Goal: Task Accomplishment & Management: Manage account settings

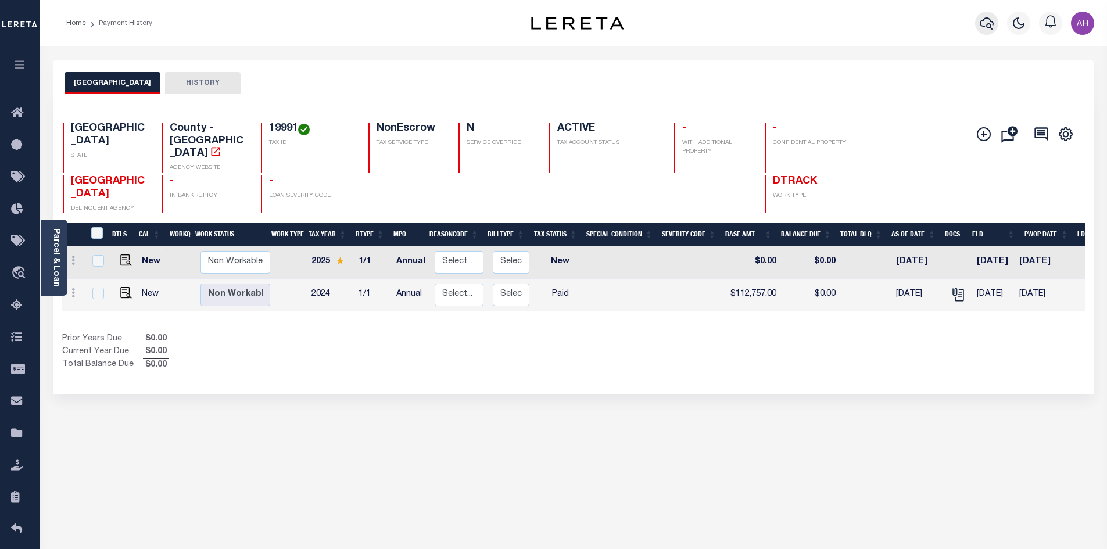
click at [987, 19] on icon "button" at bounding box center [987, 23] width 14 height 12
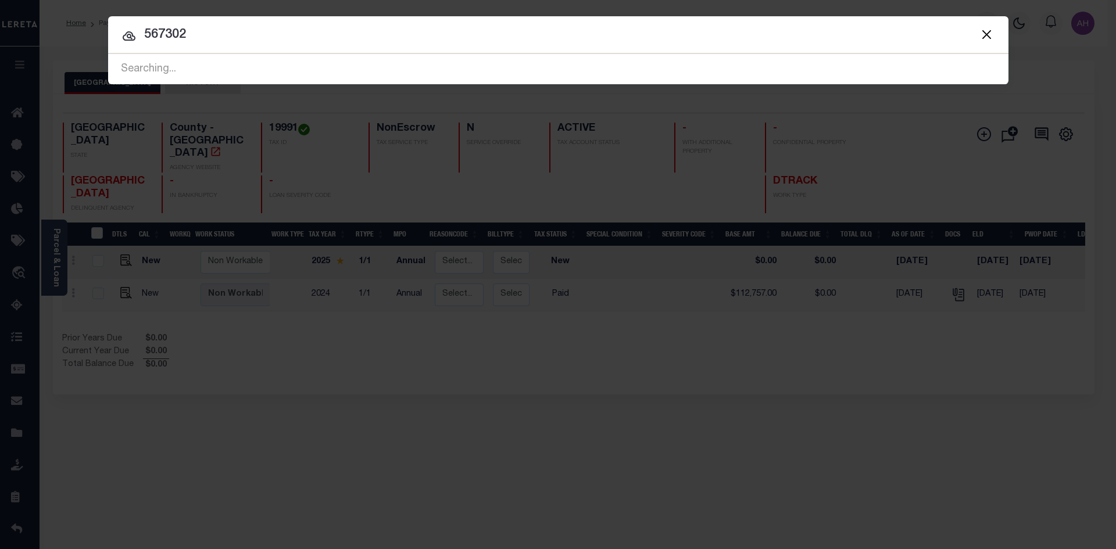
type input "567302"
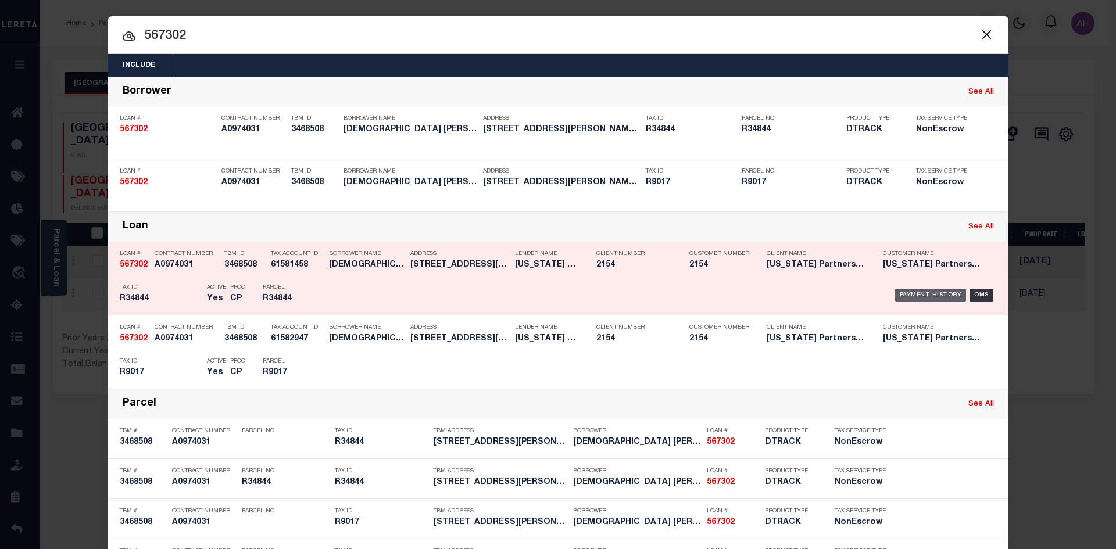
click at [926, 297] on div "Payment History" at bounding box center [930, 295] width 71 height 13
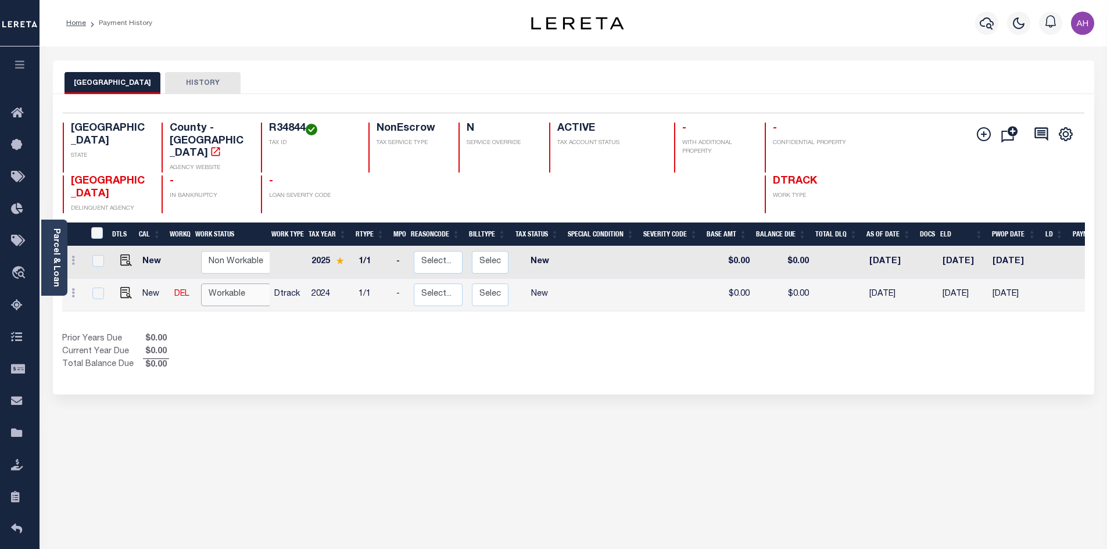
click at [224, 284] on select "Non Workable Workable" at bounding box center [236, 295] width 70 height 23
checkbox input "true"
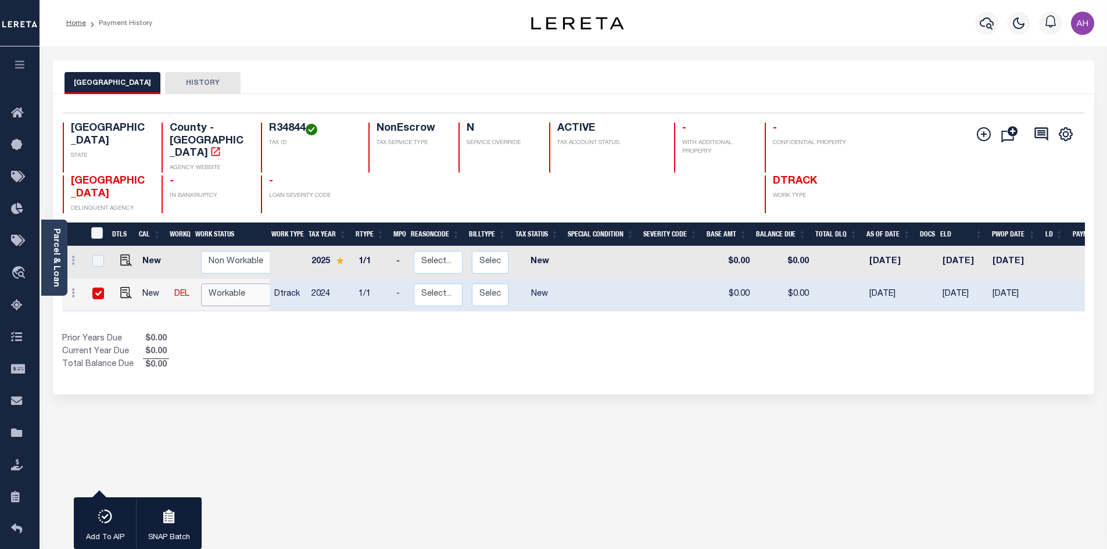
select select "true"
click at [201, 284] on select "Non Workable Workable" at bounding box center [236, 295] width 70 height 23
checkbox input "false"
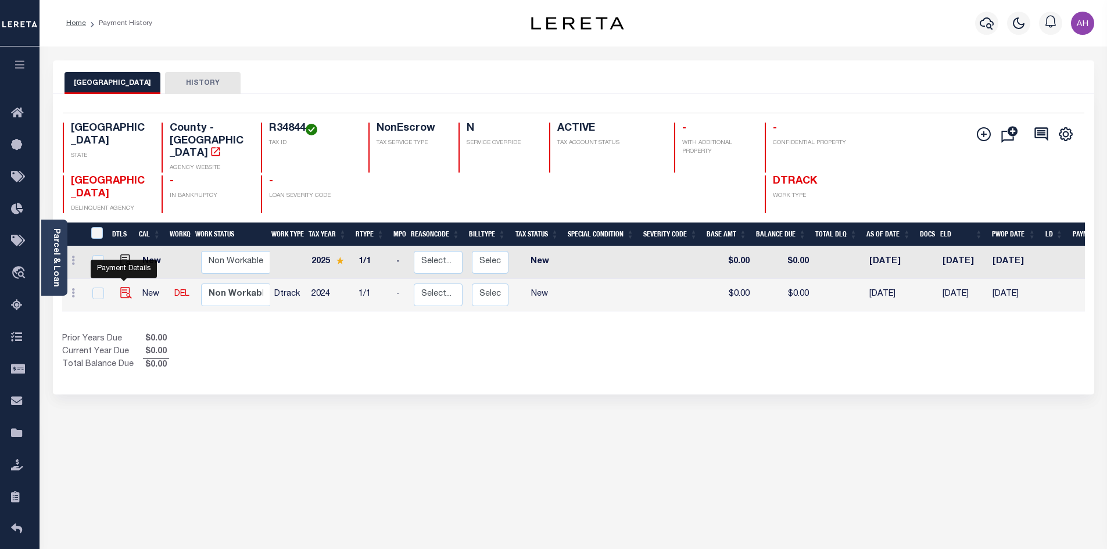
click at [121, 287] on img "" at bounding box center [126, 293] width 12 height 12
checkbox input "true"
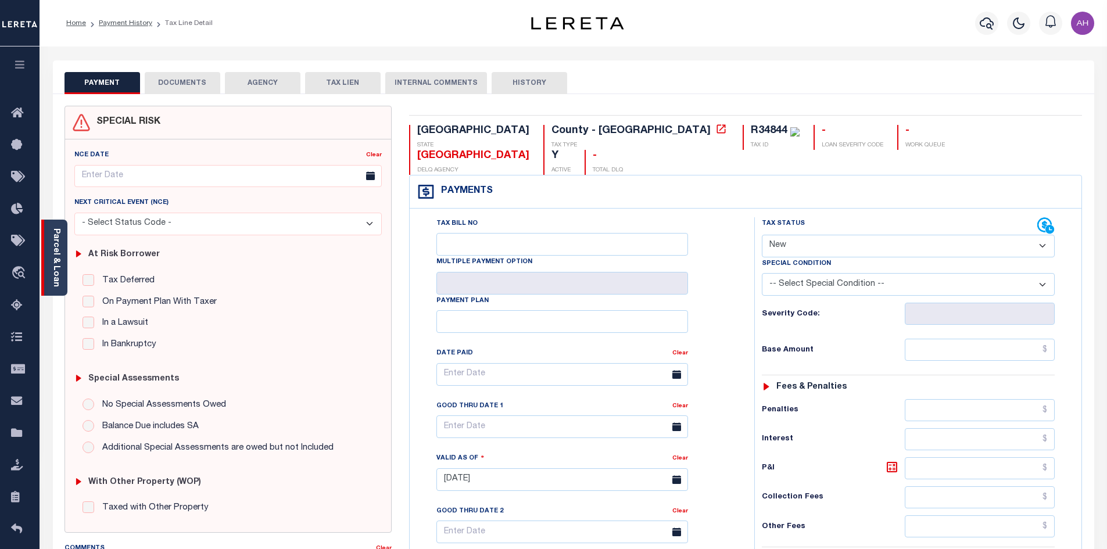
click at [54, 257] on link "Parcel & Loan" at bounding box center [56, 257] width 8 height 59
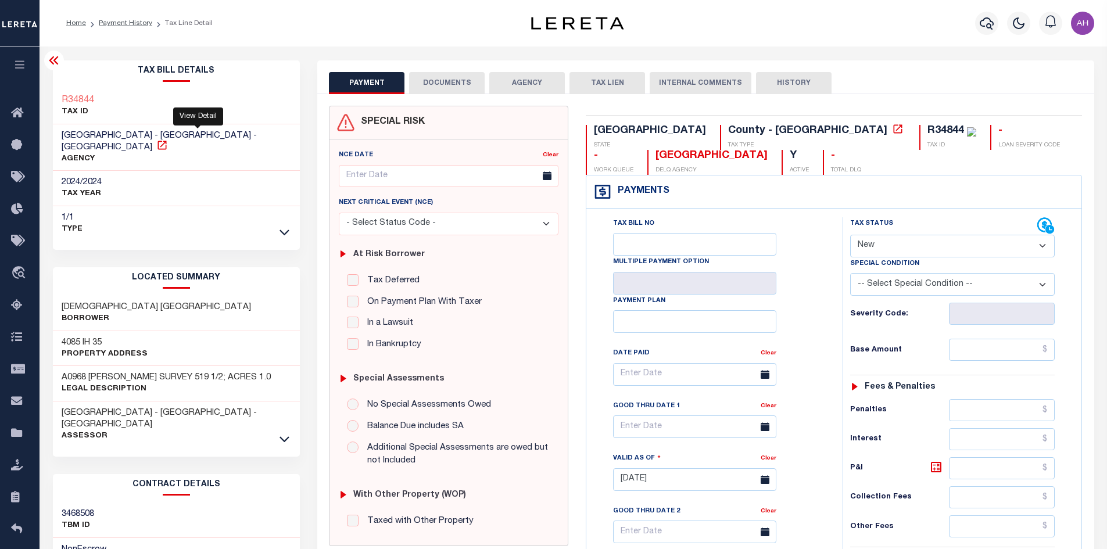
click at [168, 140] on icon at bounding box center [162, 146] width 12 height 12
drag, startPoint x: 59, startPoint y: 133, endPoint x: 133, endPoint y: 137, distance: 73.9
click at [133, 137] on div "MEDINA COUNTY - County - TX AGENCY" at bounding box center [177, 147] width 248 height 47
copy span "[GEOGRAPHIC_DATA]"
click at [906, 242] on select "- Select Status Code - Open Due/Unpaid Paid Incomplete No Tax Due Internal Refu…" at bounding box center [952, 246] width 205 height 23
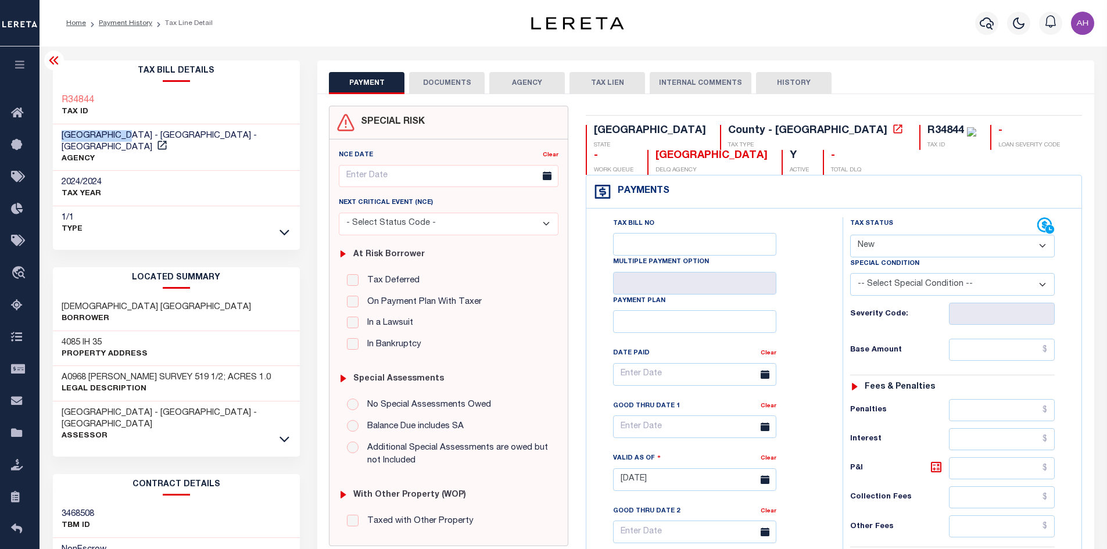
select select "PYD"
click at [850, 235] on select "- Select Status Code - Open Due/Unpaid Paid Incomplete No Tax Due Internal Refu…" at bounding box center [952, 246] width 205 height 23
type input "09/15/2025"
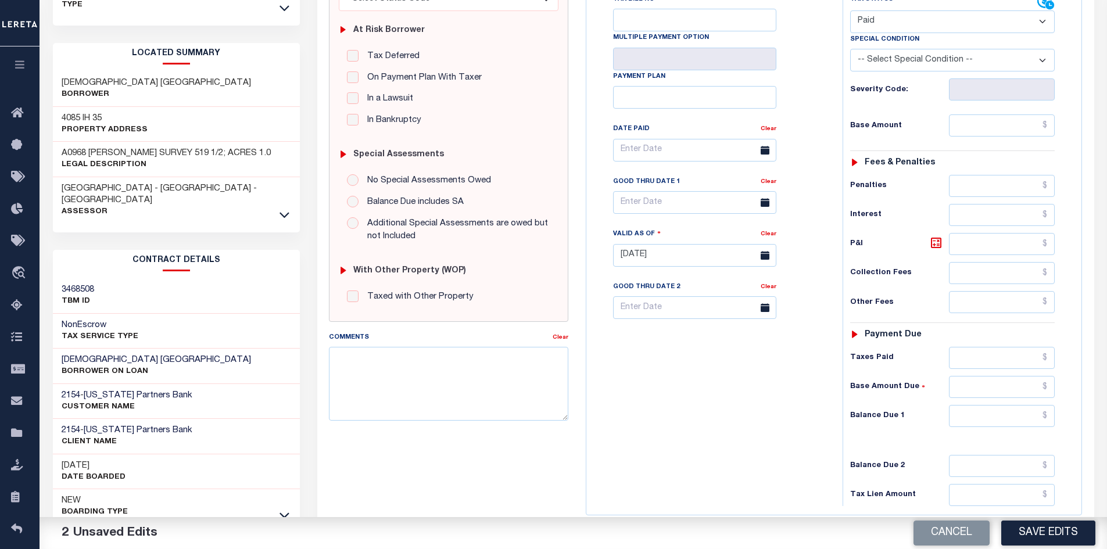
scroll to position [291, 0]
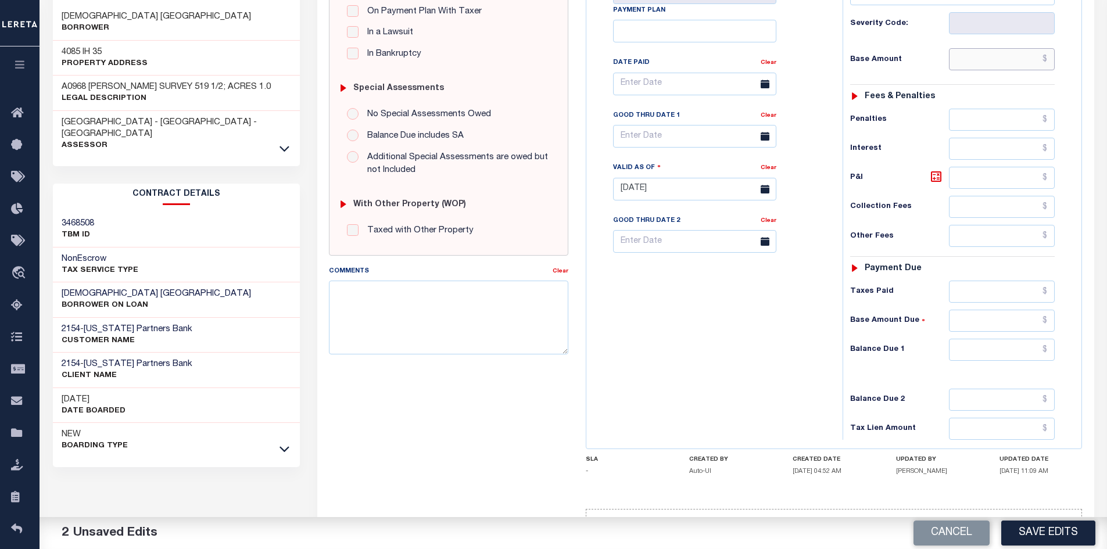
click at [984, 60] on input "text" at bounding box center [1002, 59] width 106 height 22
type input "$2,973.57"
click at [996, 356] on input "text" at bounding box center [1002, 350] width 106 height 22
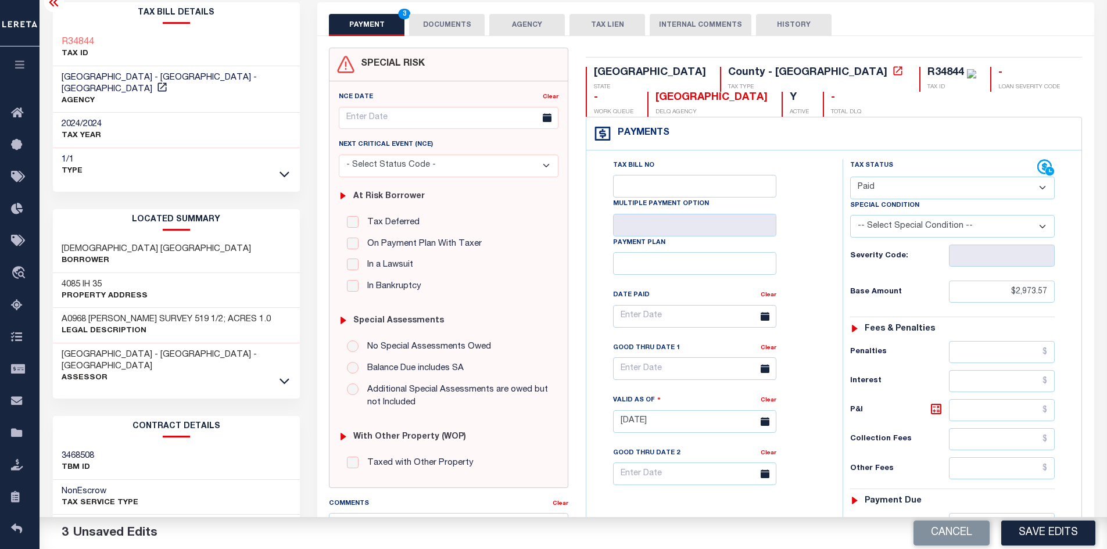
scroll to position [0, 0]
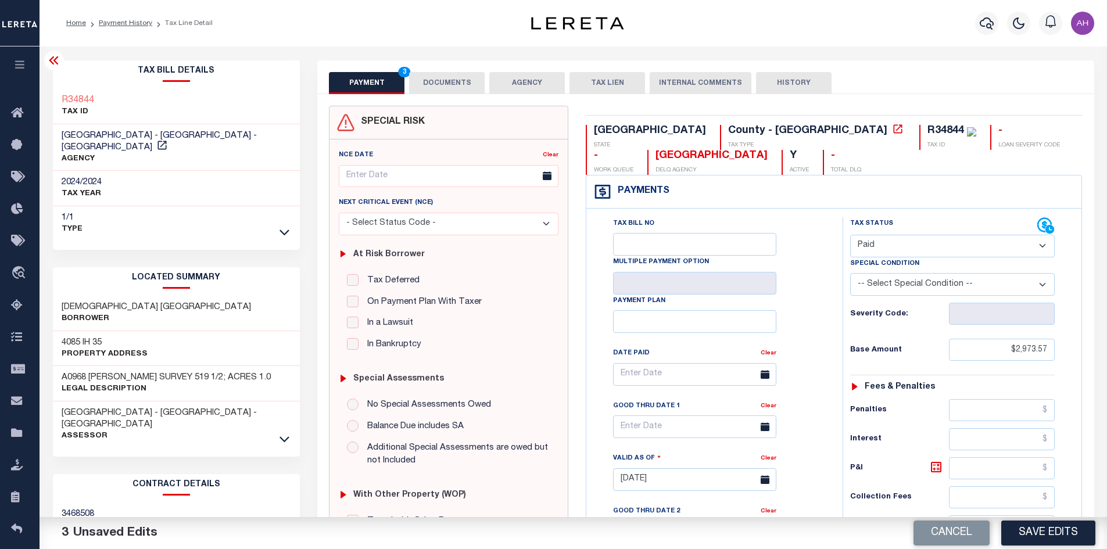
type input "$0.00"
click at [441, 79] on button "DOCUMENTS" at bounding box center [447, 83] width 76 height 22
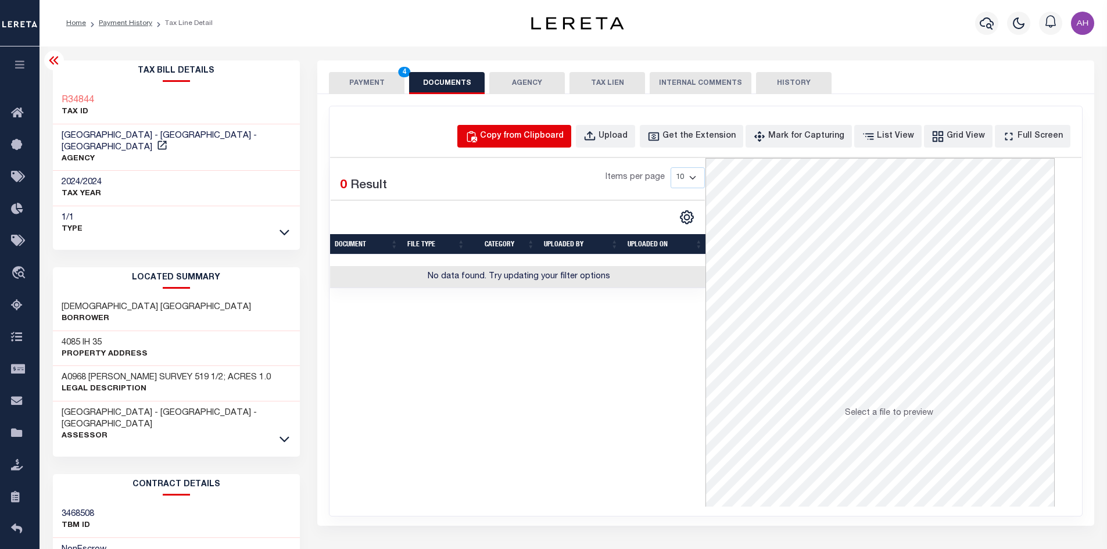
click at [540, 137] on div "Copy from Clipboard" at bounding box center [522, 136] width 84 height 13
select select "POP"
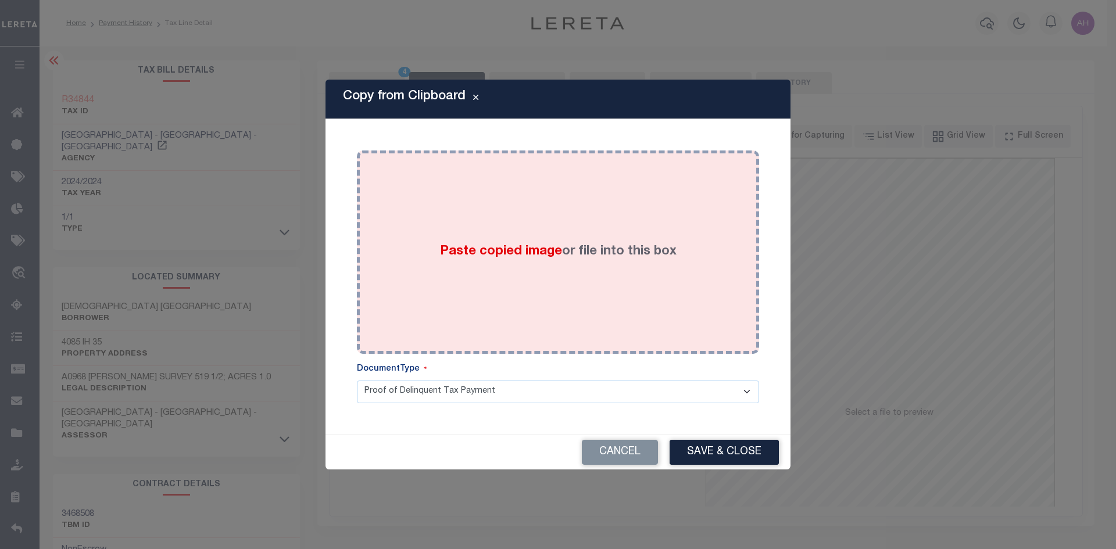
click at [506, 250] on span "Paste copied image" at bounding box center [501, 251] width 122 height 13
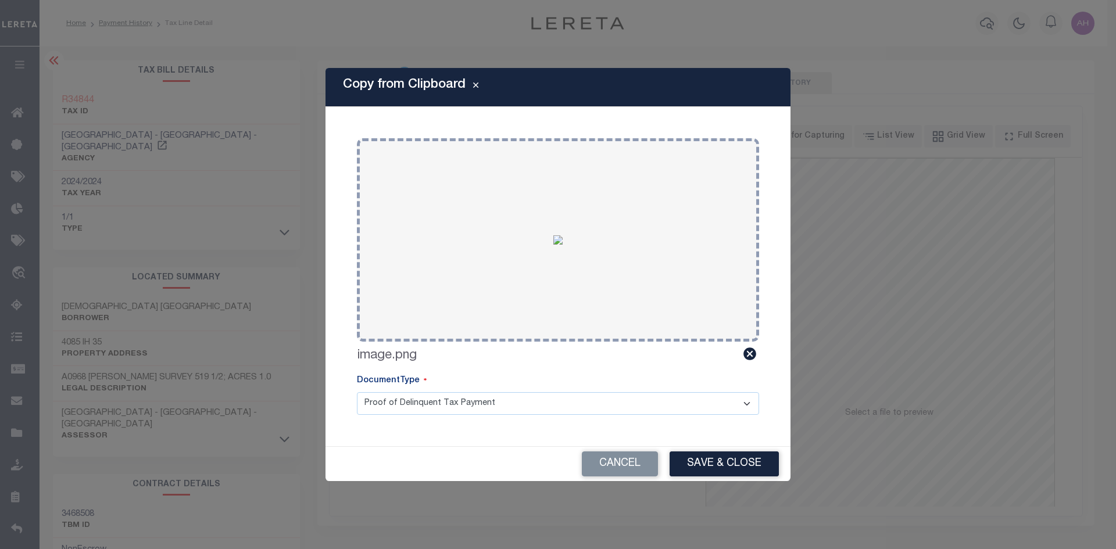
click at [727, 477] on div "Cancel Save & Close" at bounding box center [558, 464] width 465 height 34
click at [724, 464] on button "Save & Close" at bounding box center [724, 464] width 109 height 25
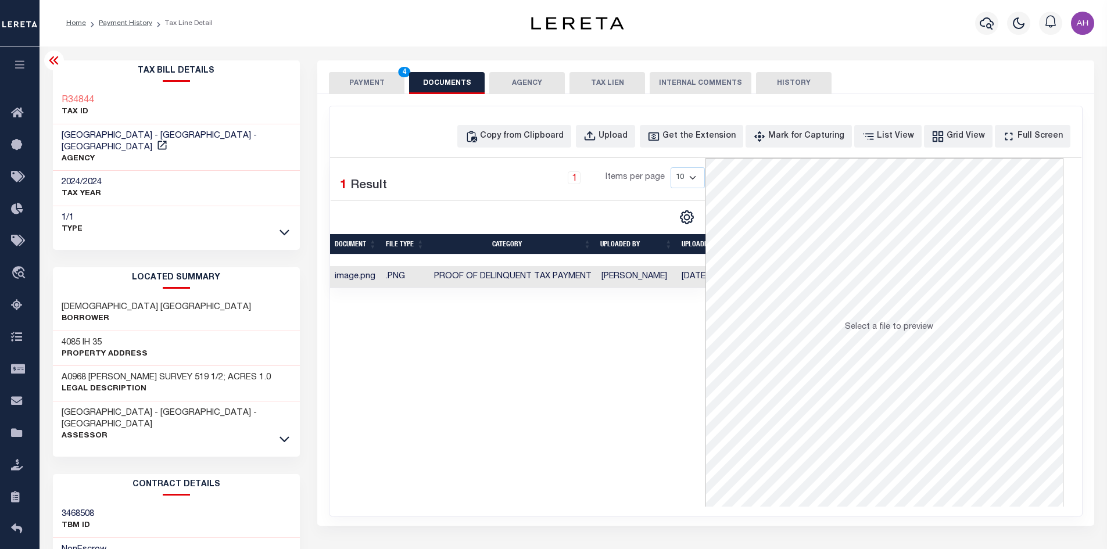
click at [368, 85] on button "PAYMENT 4" at bounding box center [367, 83] width 76 height 22
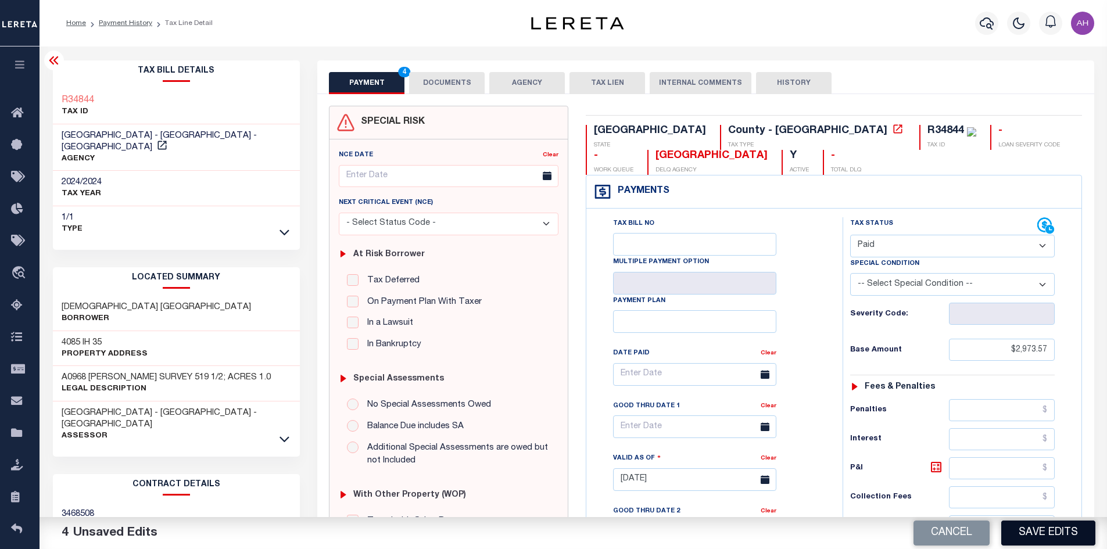
click at [1043, 532] on button "Save Edits" at bounding box center [1049, 533] width 94 height 25
checkbox input "false"
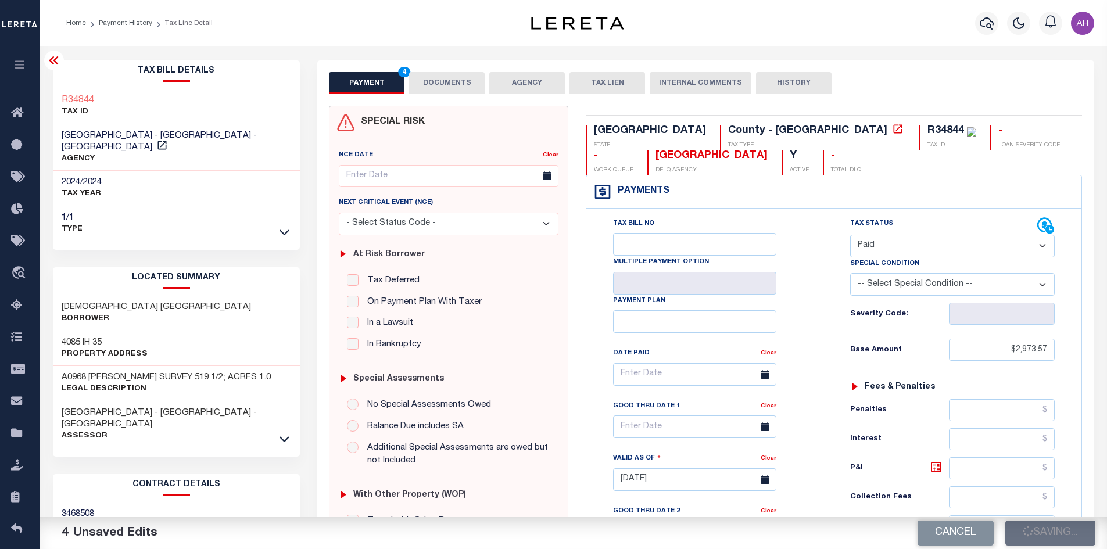
type input "$2,973.57"
type input "$0"
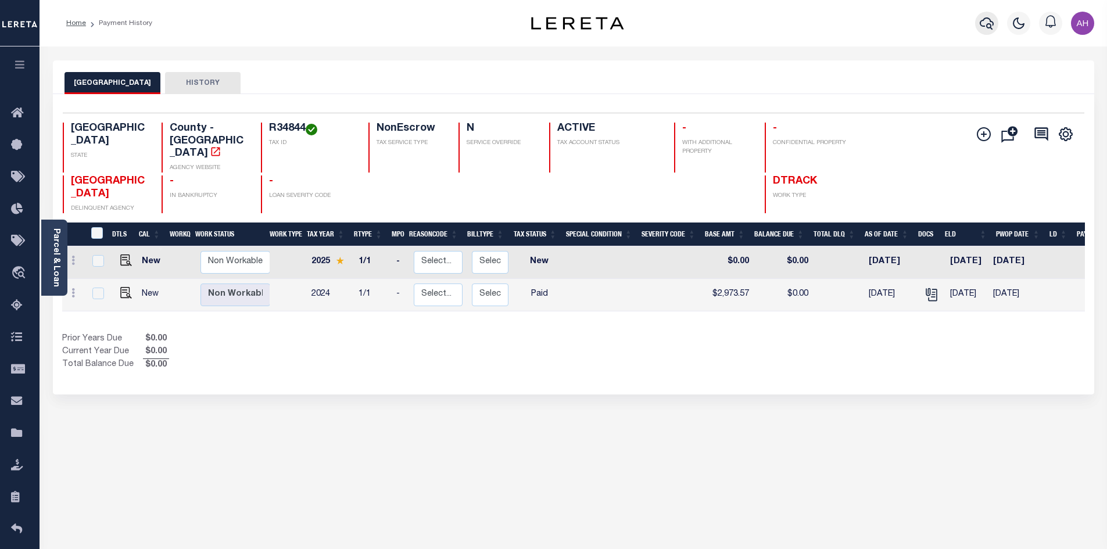
click at [984, 30] on icon "button" at bounding box center [987, 23] width 14 height 14
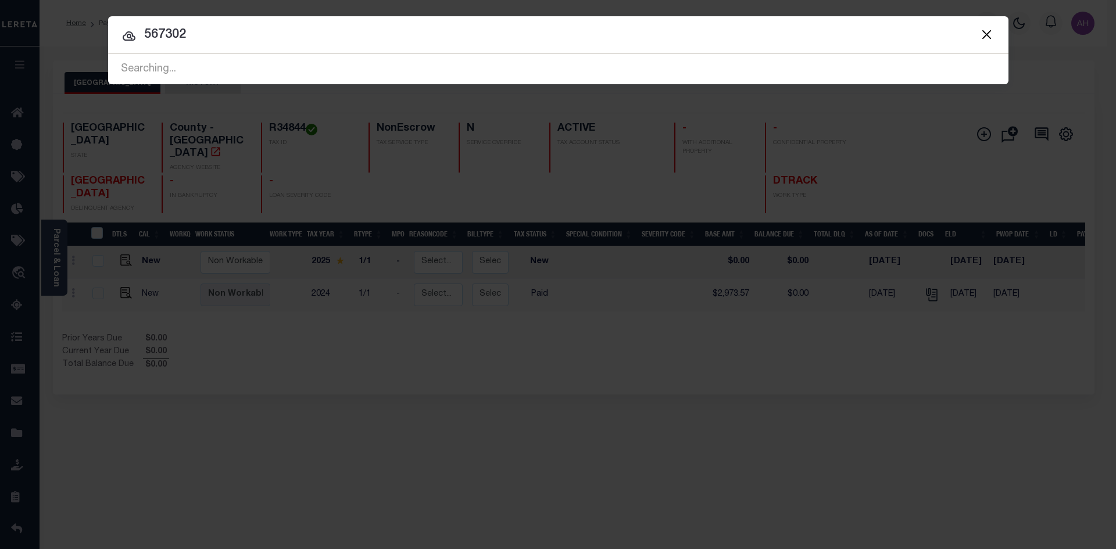
type input "567302"
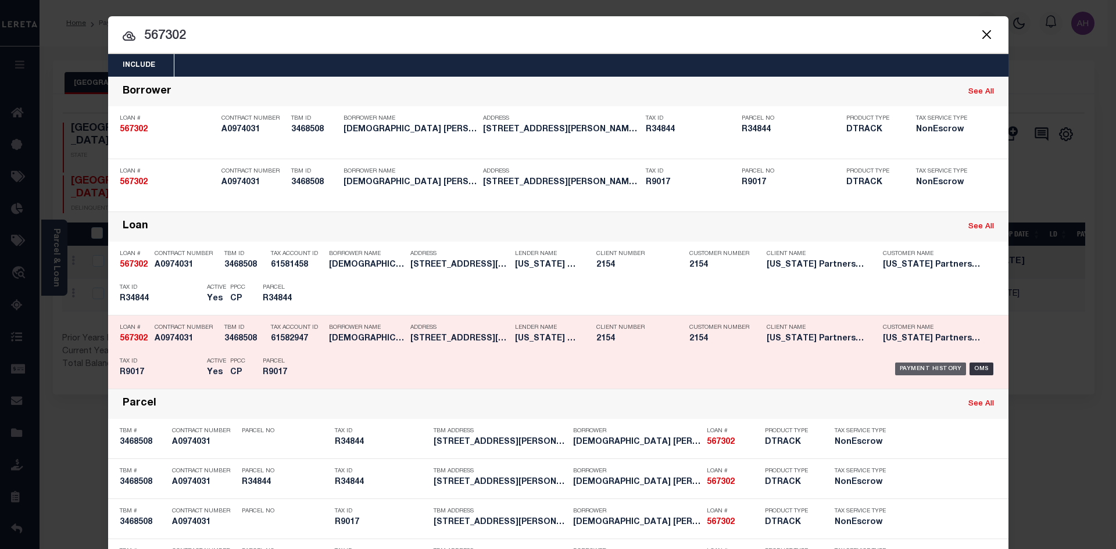
click at [940, 375] on div "Payment History" at bounding box center [930, 369] width 71 height 13
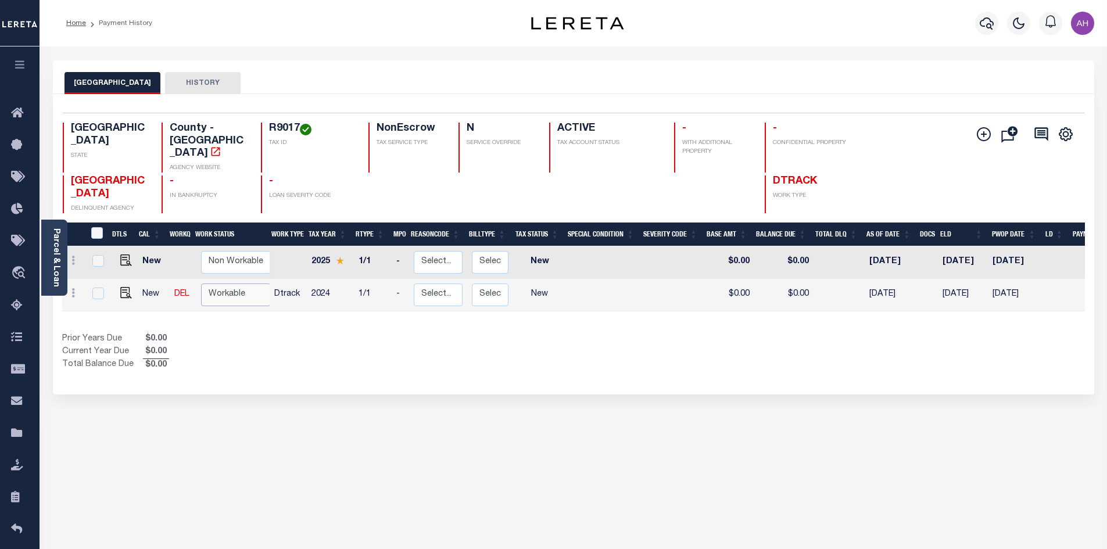
click at [210, 284] on select "Non Workable Workable" at bounding box center [236, 295] width 70 height 23
checkbox input "true"
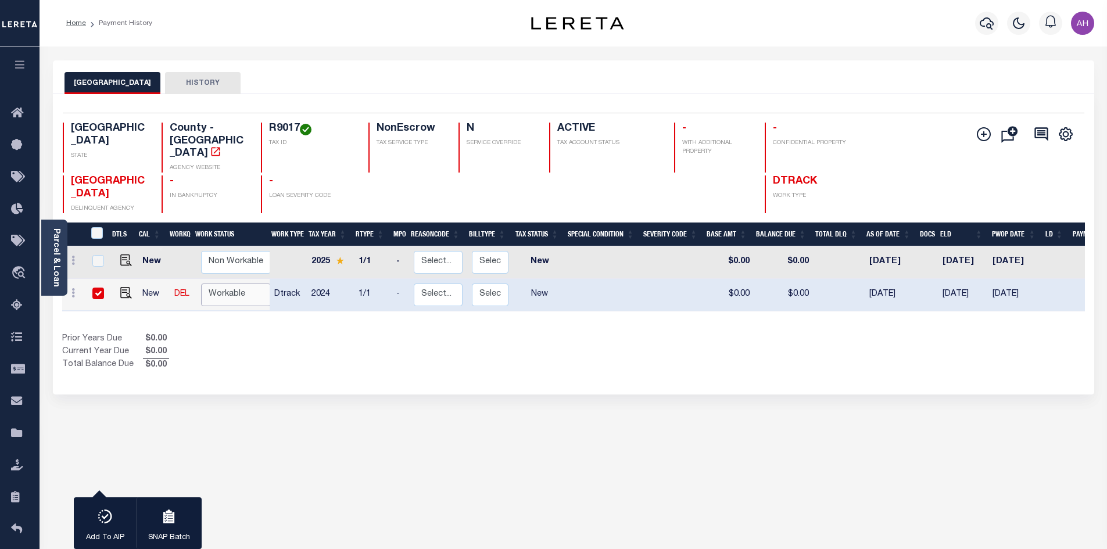
select select "true"
click at [201, 284] on select "Non Workable Workable" at bounding box center [236, 295] width 70 height 23
checkbox input "false"
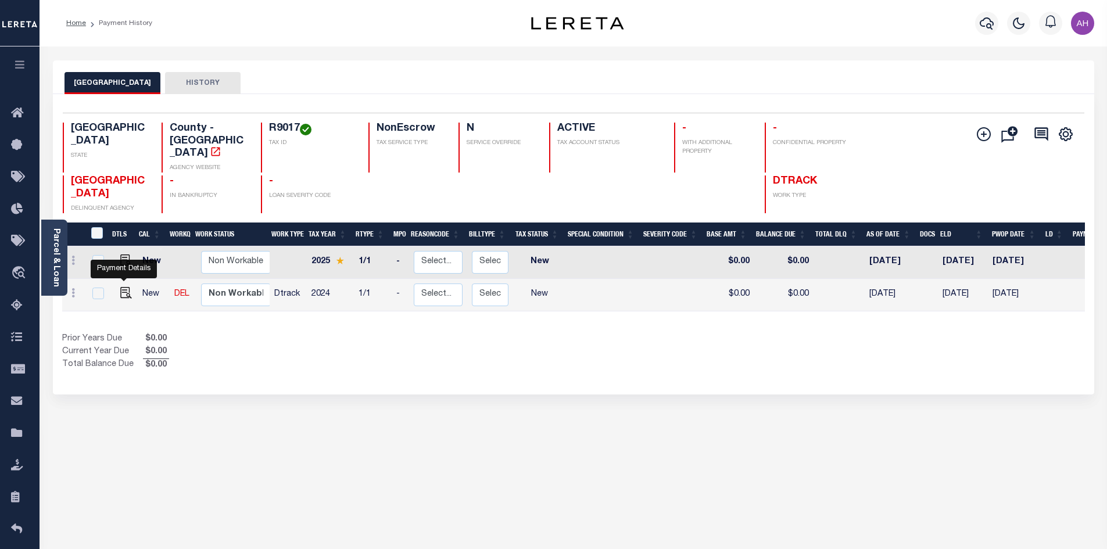
drag, startPoint x: 126, startPoint y: 282, endPoint x: 135, endPoint y: 288, distance: 11.0
click at [126, 287] on img "" at bounding box center [126, 293] width 12 height 12
checkbox input "true"
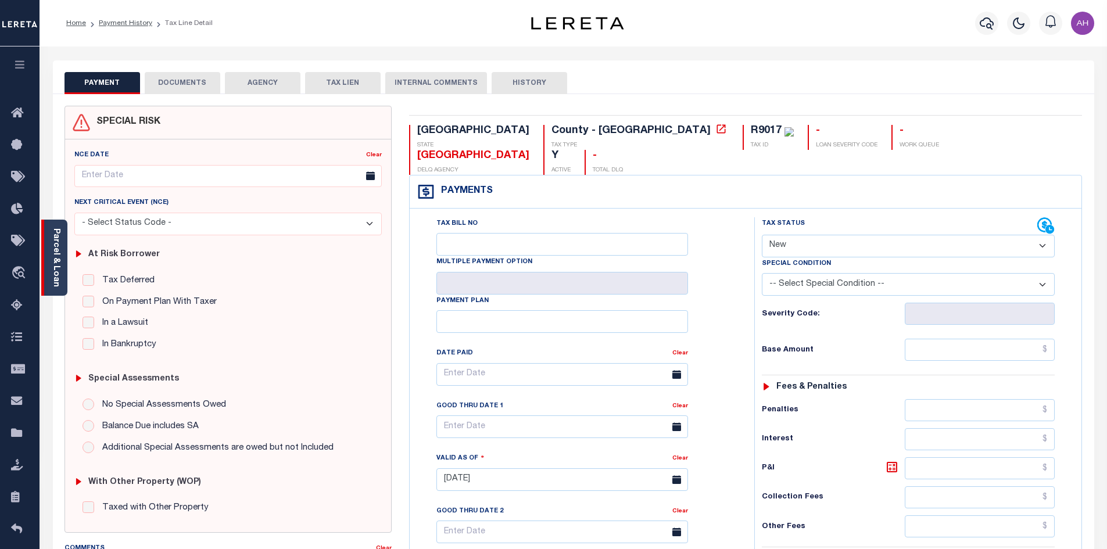
click at [56, 256] on link "Parcel & Loan" at bounding box center [56, 257] width 8 height 59
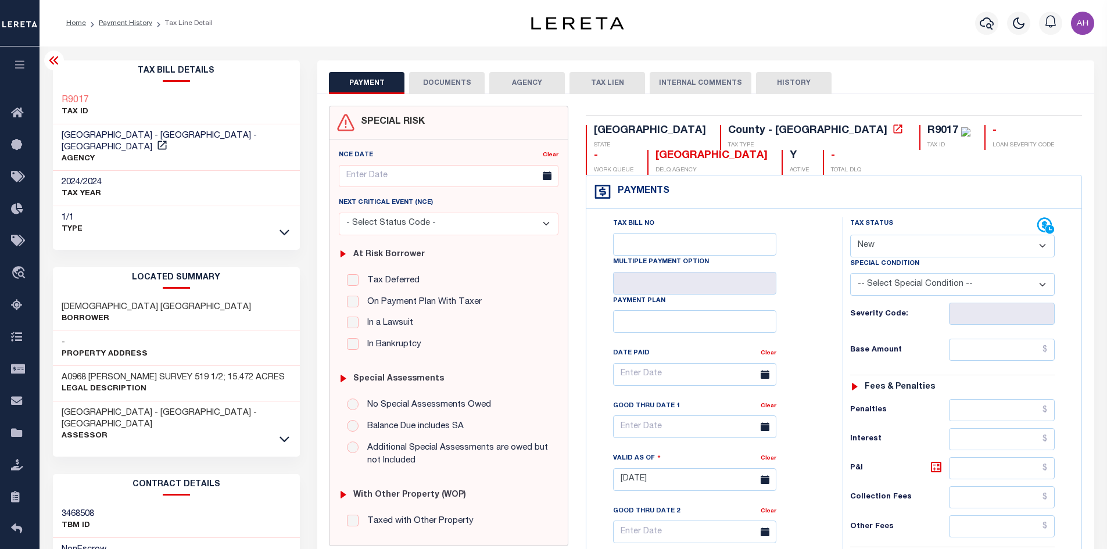
click at [899, 248] on select "- Select Status Code - Open Due/Unpaid Paid Incomplete No Tax Due Internal Refu…" at bounding box center [952, 246] width 205 height 23
select select "PYD"
click at [850, 235] on select "- Select Status Code - Open Due/Unpaid Paid Incomplete No Tax Due Internal Refu…" at bounding box center [952, 246] width 205 height 23
type input "09/15/2025"
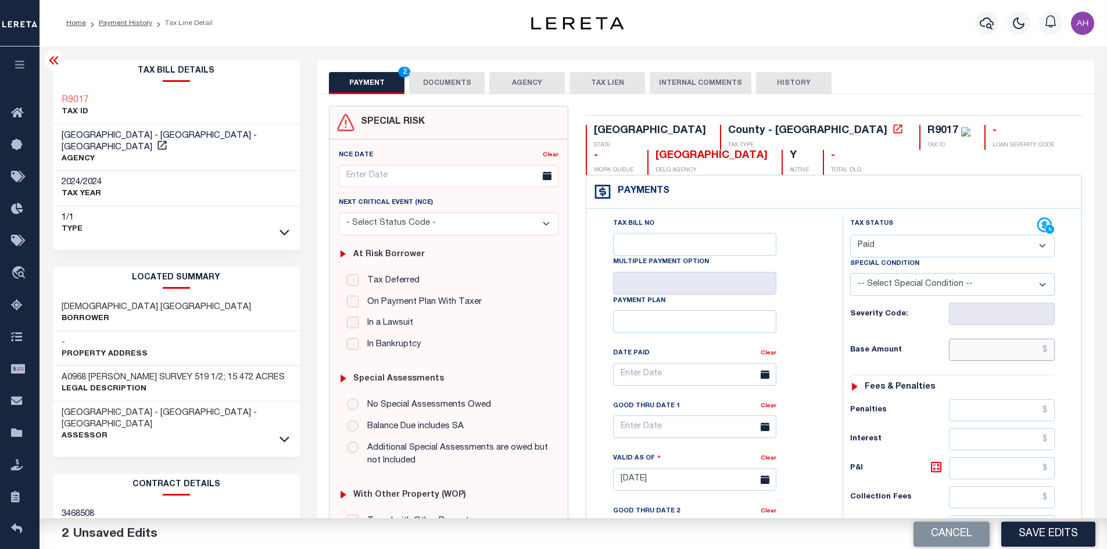
click at [1010, 360] on input "text" at bounding box center [1002, 350] width 106 height 22
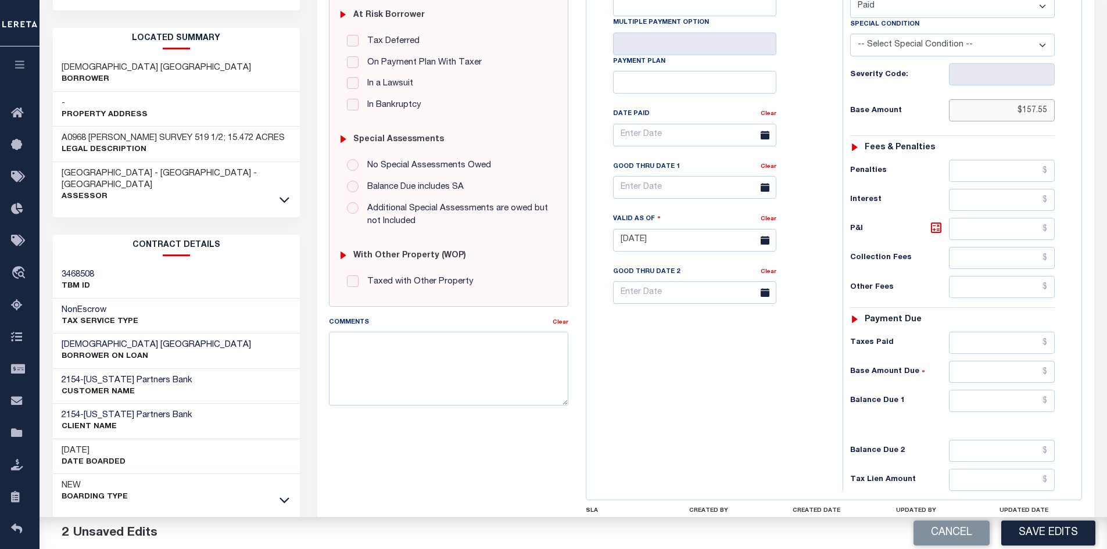
scroll to position [291, 0]
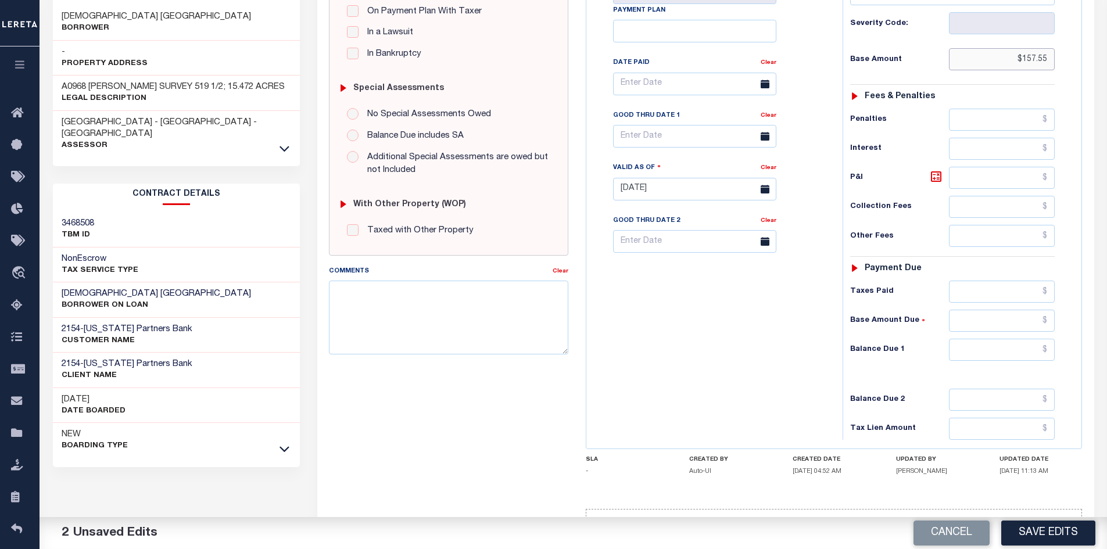
type input "$157.55"
click at [984, 351] on input "text" at bounding box center [1002, 350] width 106 height 22
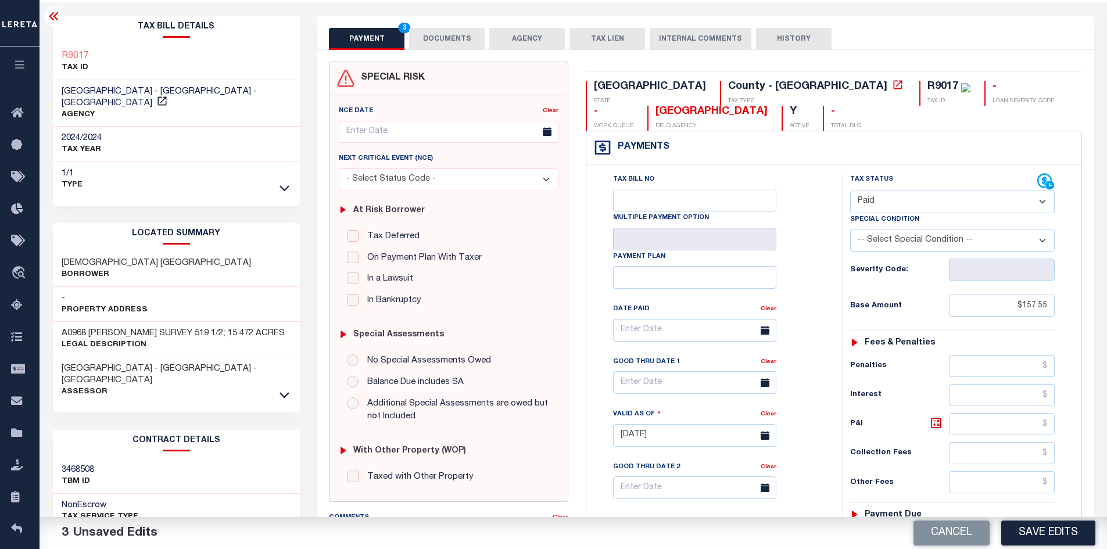
scroll to position [0, 0]
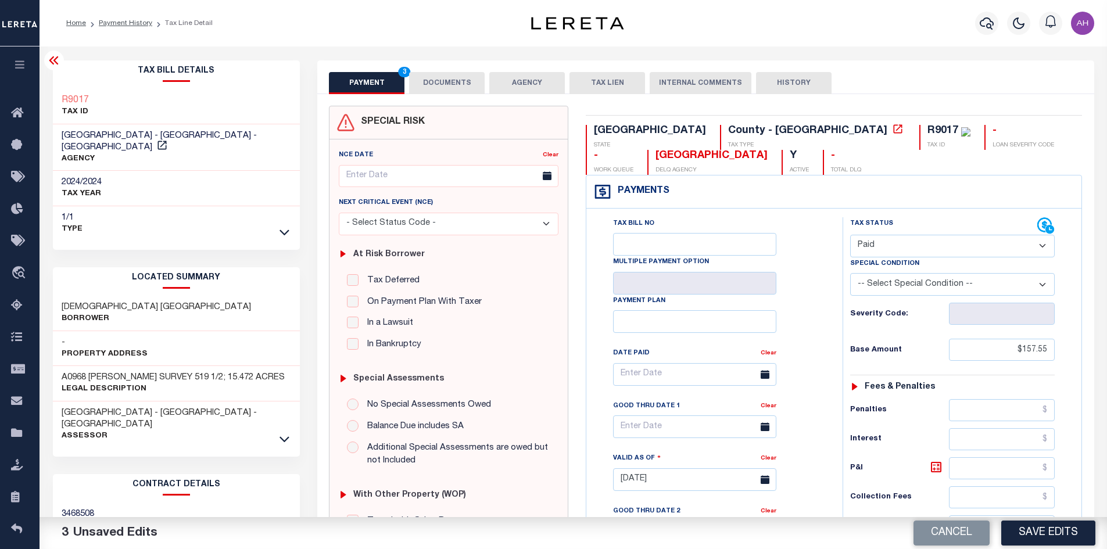
type input "$0.00"
click at [449, 82] on button "DOCUMENTS" at bounding box center [447, 83] width 76 height 22
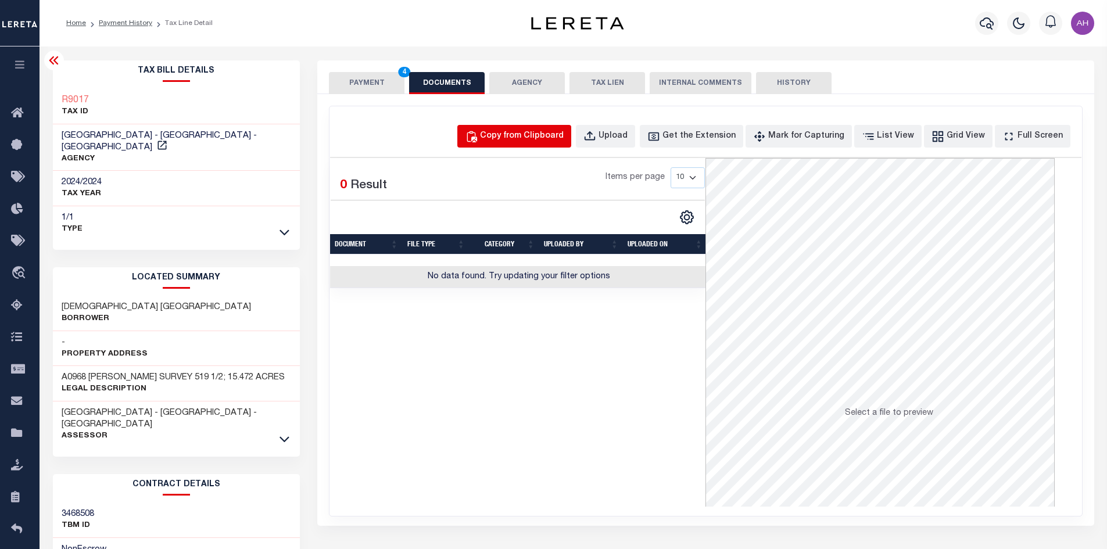
click at [559, 144] on button "Copy from Clipboard" at bounding box center [514, 136] width 114 height 23
select select "POP"
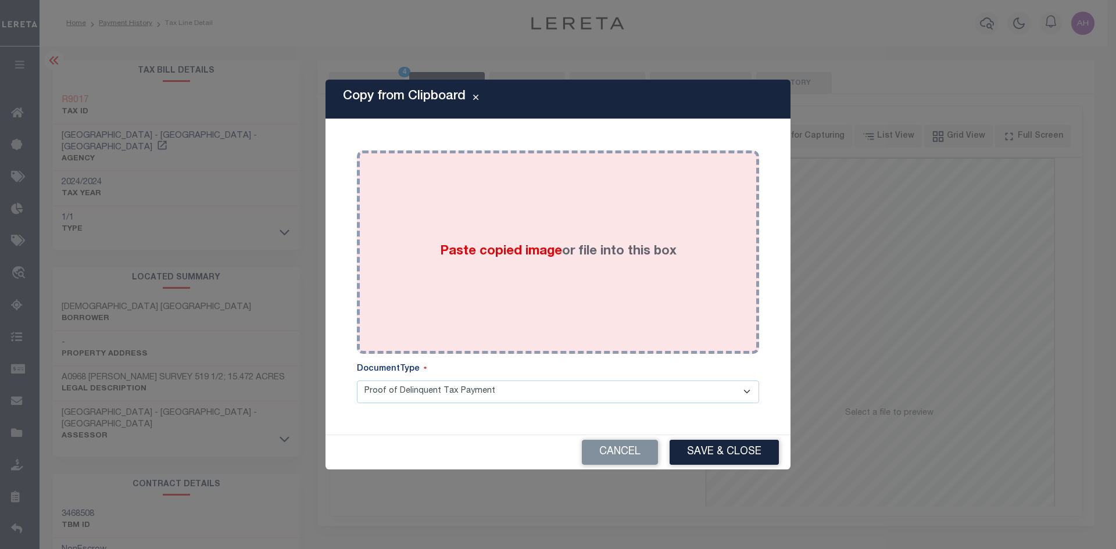
click at [470, 255] on span "Paste copied image" at bounding box center [501, 251] width 122 height 13
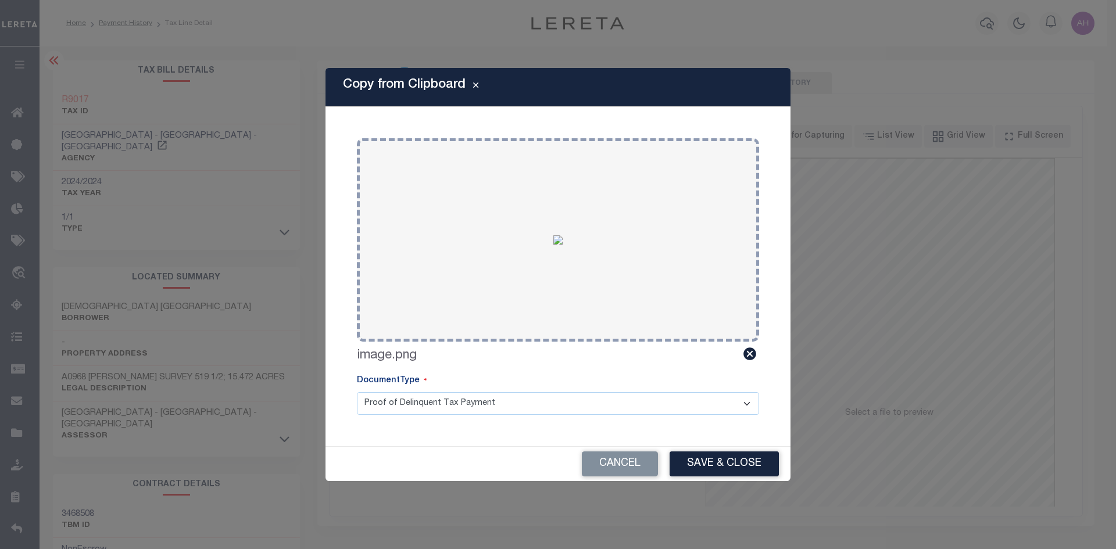
click at [727, 459] on button "Save & Close" at bounding box center [724, 464] width 109 height 25
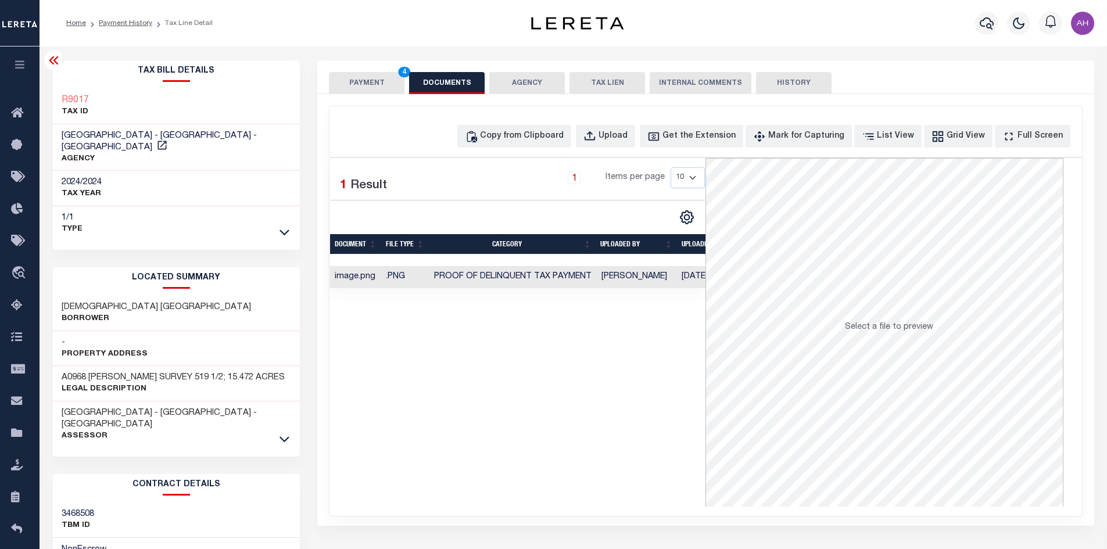
click at [377, 85] on button "PAYMENT 4" at bounding box center [367, 83] width 76 height 22
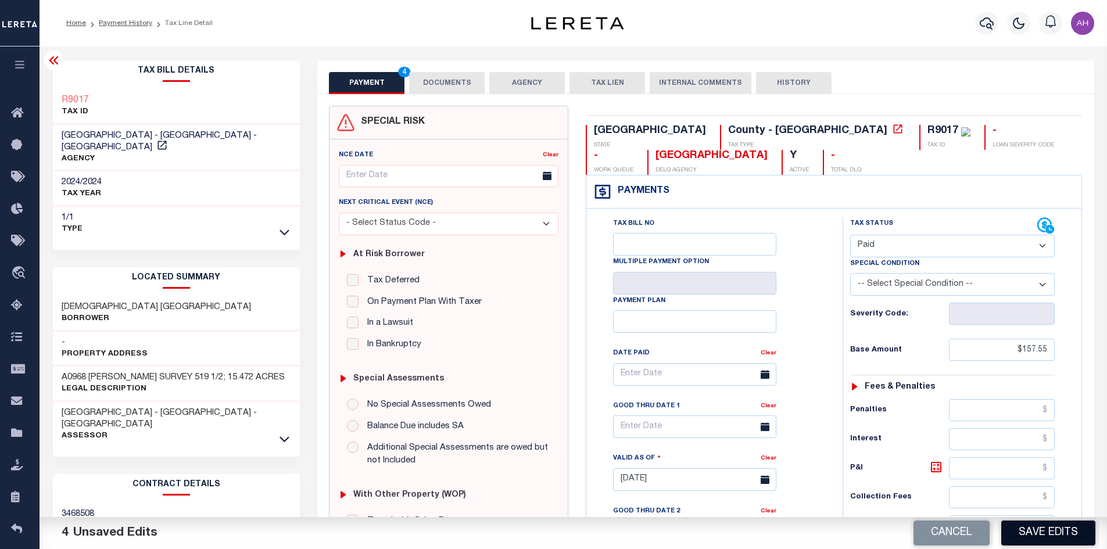
click at [1071, 539] on button "Save Edits" at bounding box center [1049, 533] width 94 height 25
checkbox input "false"
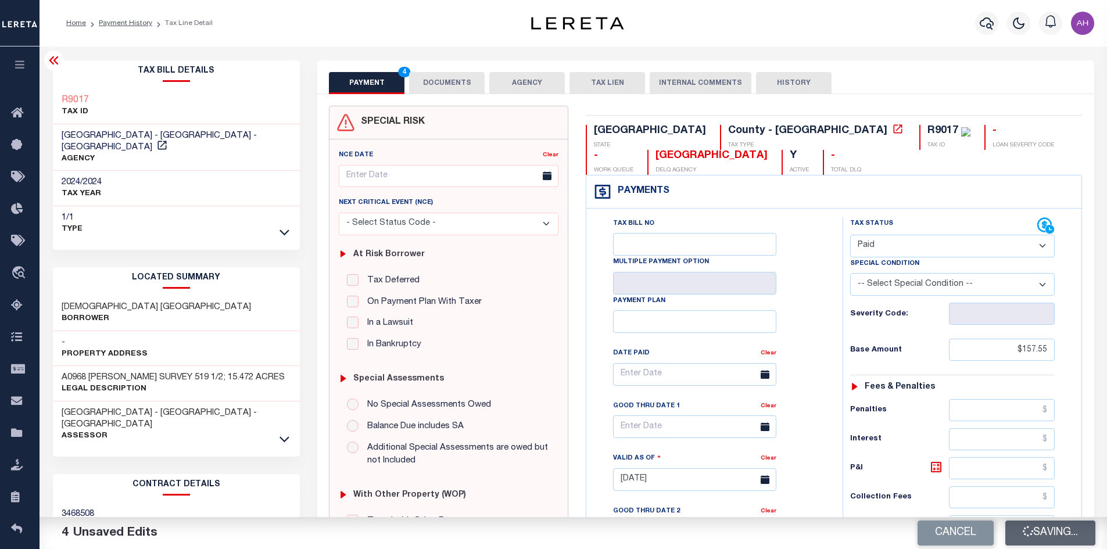
type input "$157.55"
type input "$0"
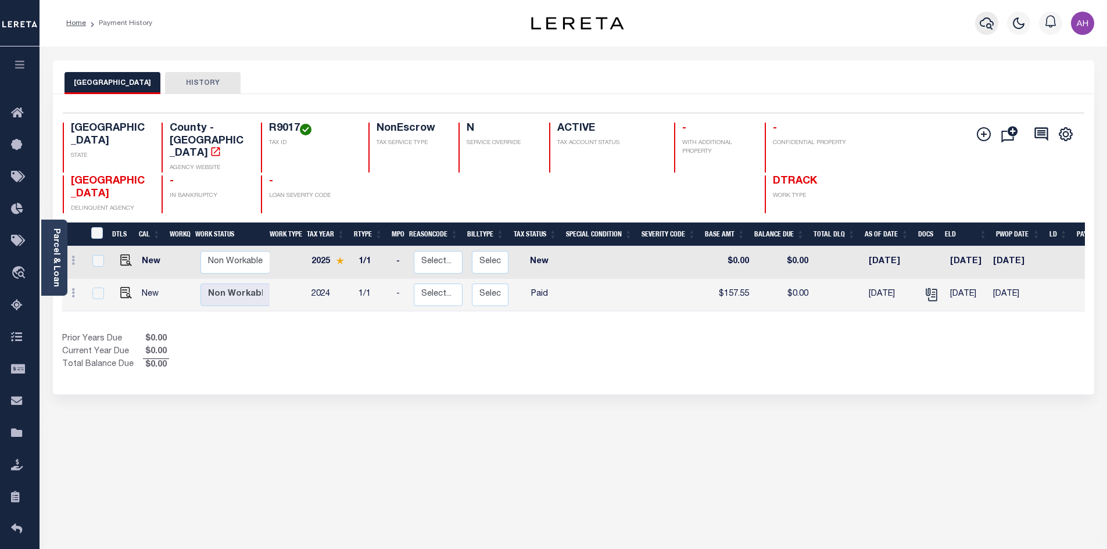
click at [994, 26] on button "button" at bounding box center [986, 23] width 23 height 23
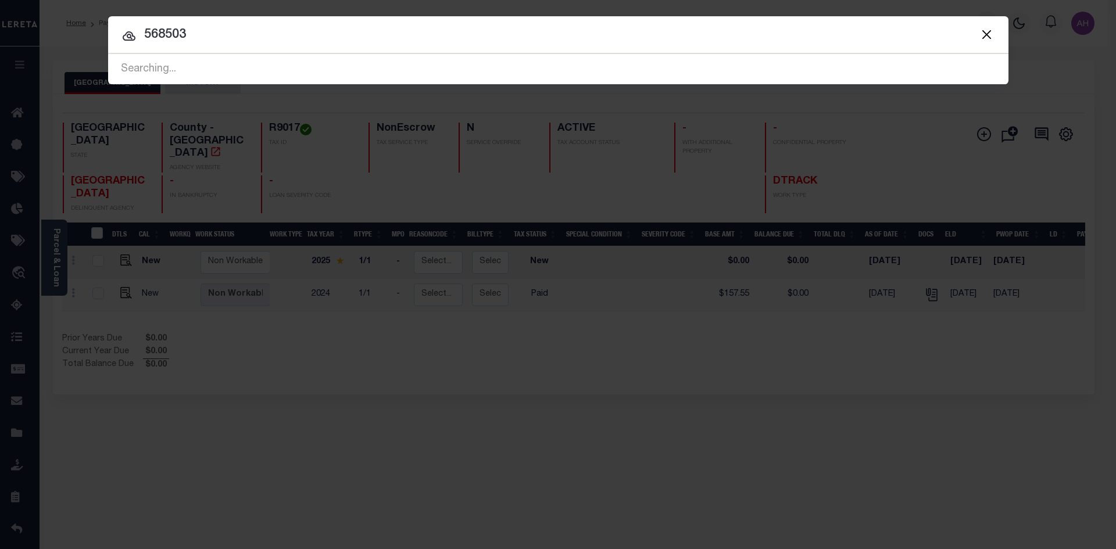
type input "568503"
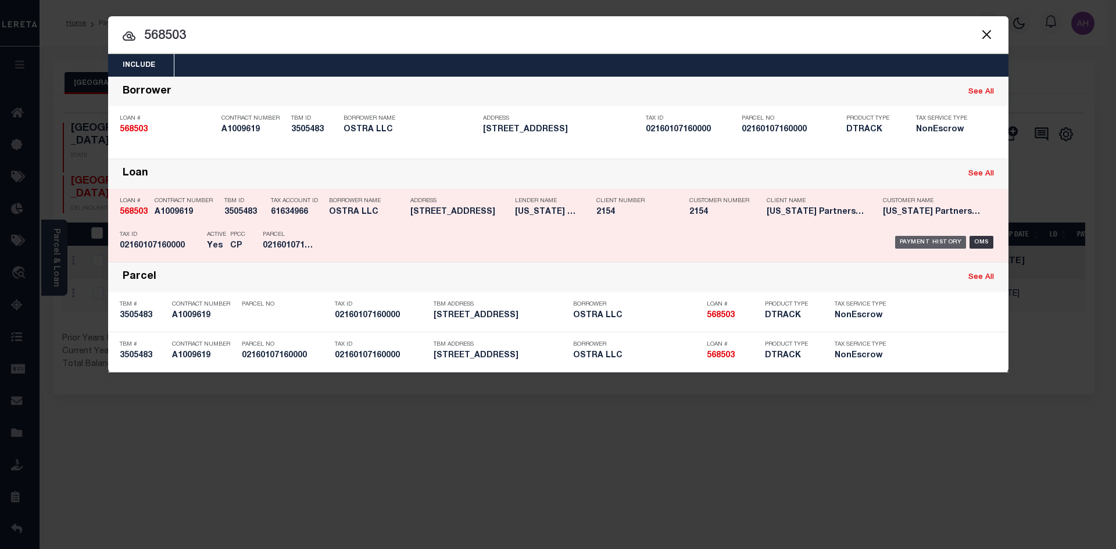
click at [934, 239] on div "Payment History" at bounding box center [930, 242] width 71 height 13
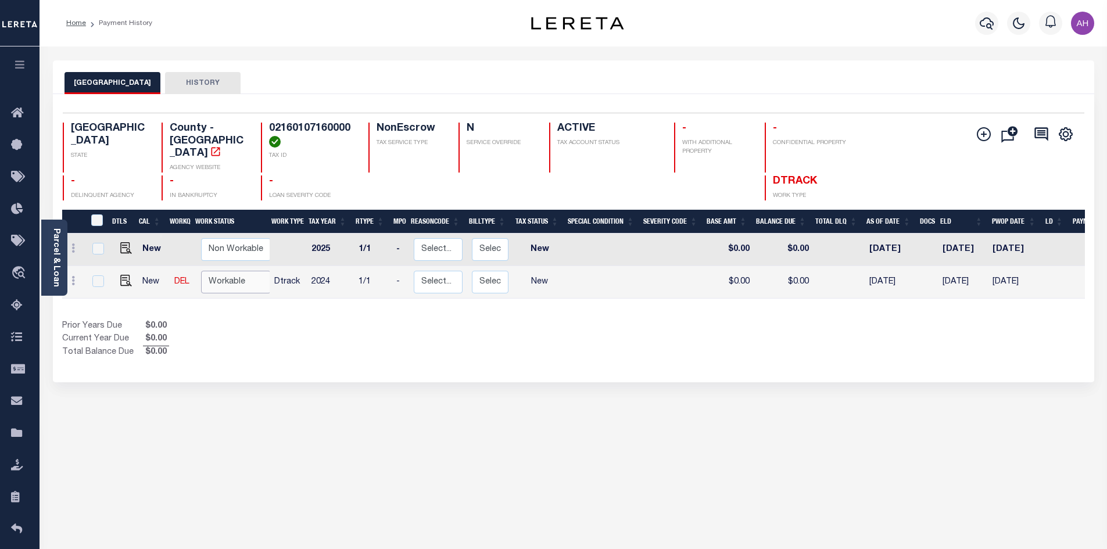
click at [216, 273] on select "Non Workable Workable" at bounding box center [236, 282] width 70 height 23
checkbox input "true"
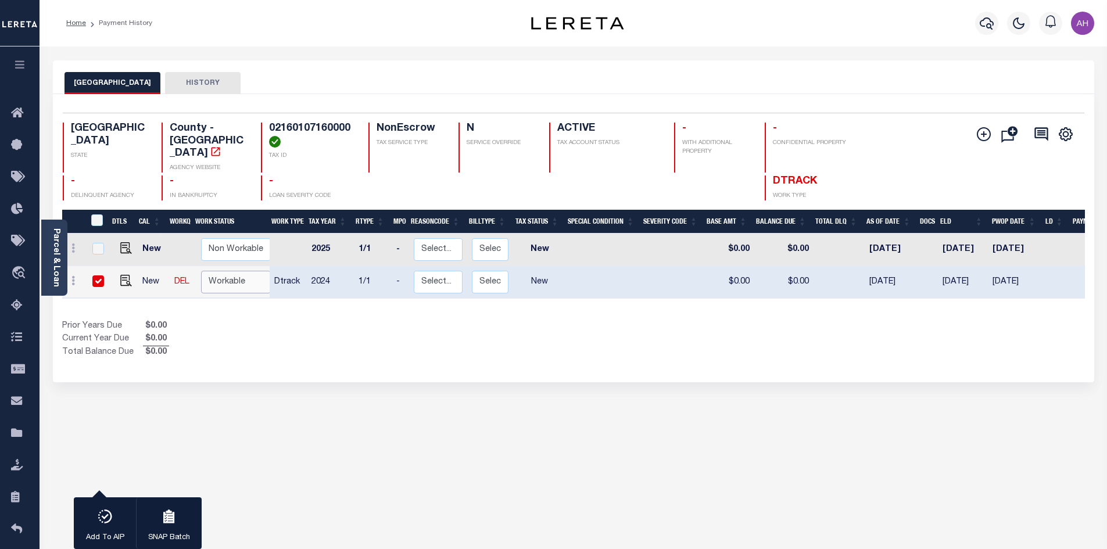
select select "true"
click at [201, 271] on select "Non Workable Workable" at bounding box center [236, 282] width 70 height 23
checkbox input "false"
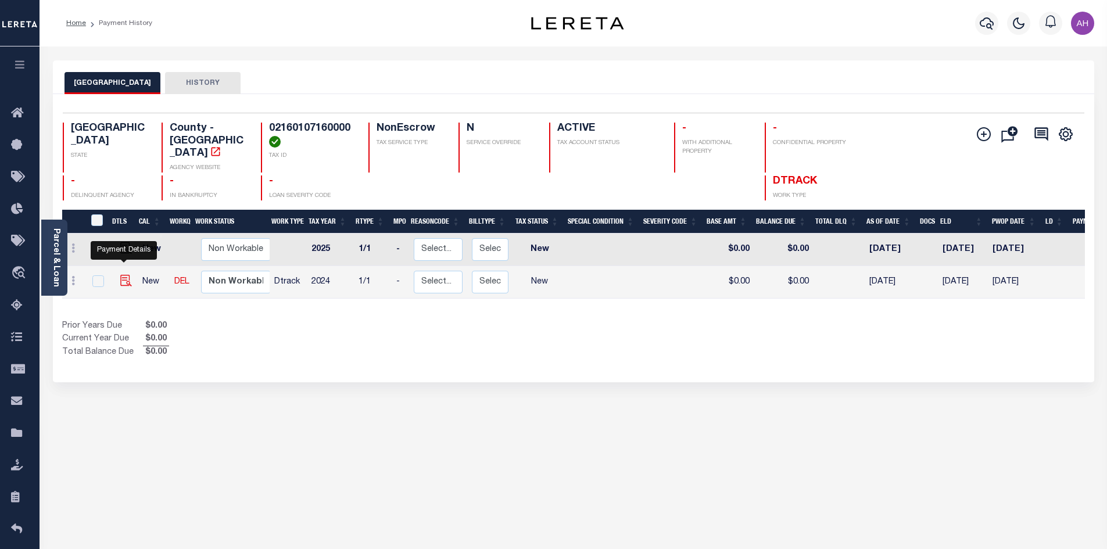
click at [122, 275] on img "" at bounding box center [126, 281] width 12 height 12
checkbox input "true"
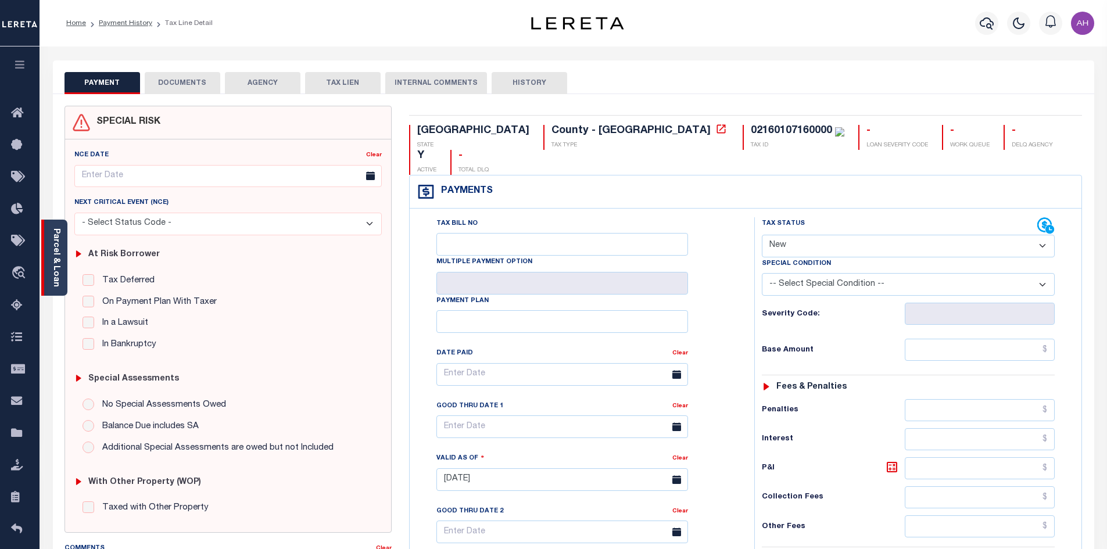
click at [55, 271] on link "Parcel & Loan" at bounding box center [56, 257] width 8 height 59
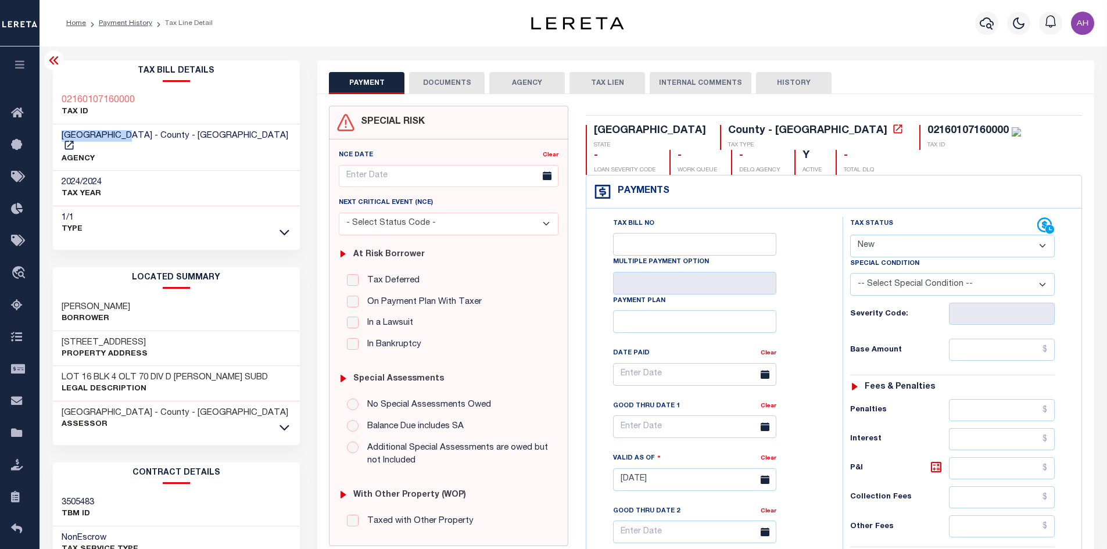
drag, startPoint x: 60, startPoint y: 131, endPoint x: 129, endPoint y: 137, distance: 69.5
click at [129, 137] on div "[GEOGRAPHIC_DATA] - County - [GEOGRAPHIC_DATA] AGENCY" at bounding box center [177, 147] width 248 height 47
copy span "[GEOGRAPHIC_DATA]"
drag, startPoint x: 146, startPoint y: 96, endPoint x: 60, endPoint y: 97, distance: 86.6
click at [60, 97] on div "02160107160000 TAX ID" at bounding box center [177, 106] width 248 height 35
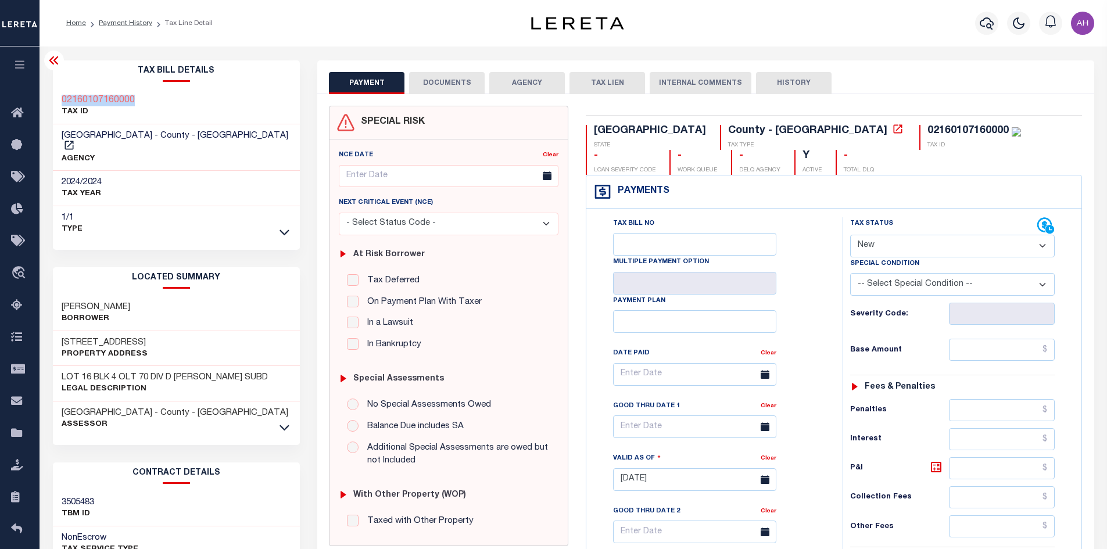
copy h3 "02160107160000"
click at [882, 243] on select "- Select Status Code - Open Due/Unpaid Paid Incomplete No Tax Due Internal Refu…" at bounding box center [952, 246] width 205 height 23
select select "PYD"
click at [850, 235] on select "- Select Status Code - Open Due/Unpaid Paid Incomplete No Tax Due Internal Refu…" at bounding box center [952, 246] width 205 height 23
type input "[DATE]"
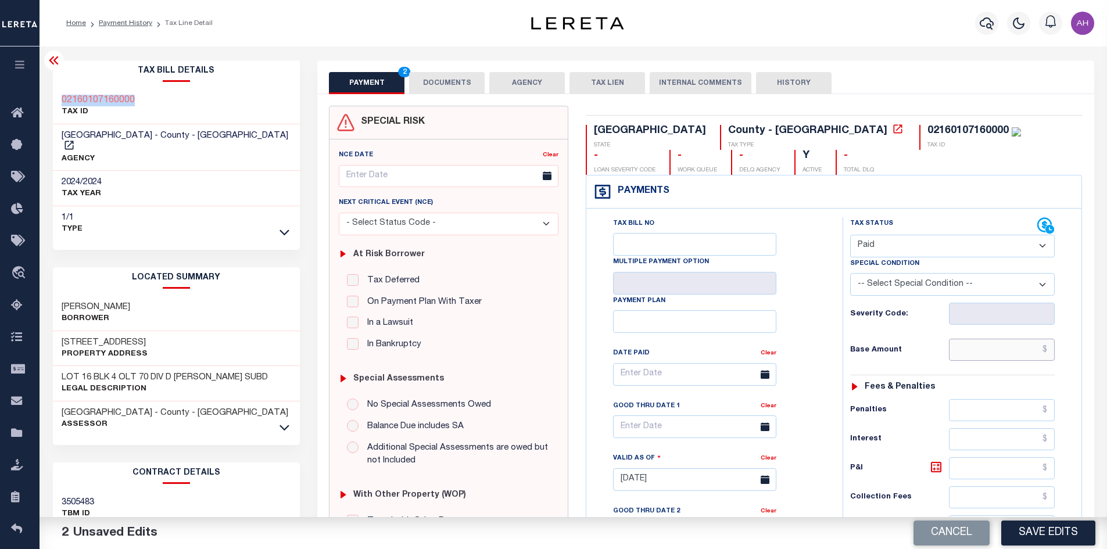
click at [989, 350] on input "text" at bounding box center [1002, 350] width 106 height 22
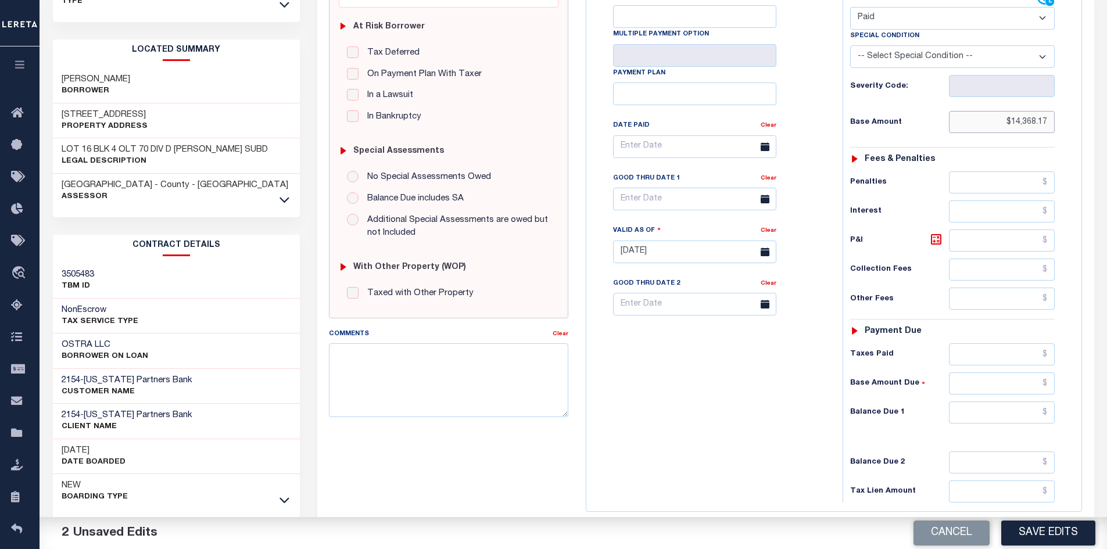
scroll to position [291, 0]
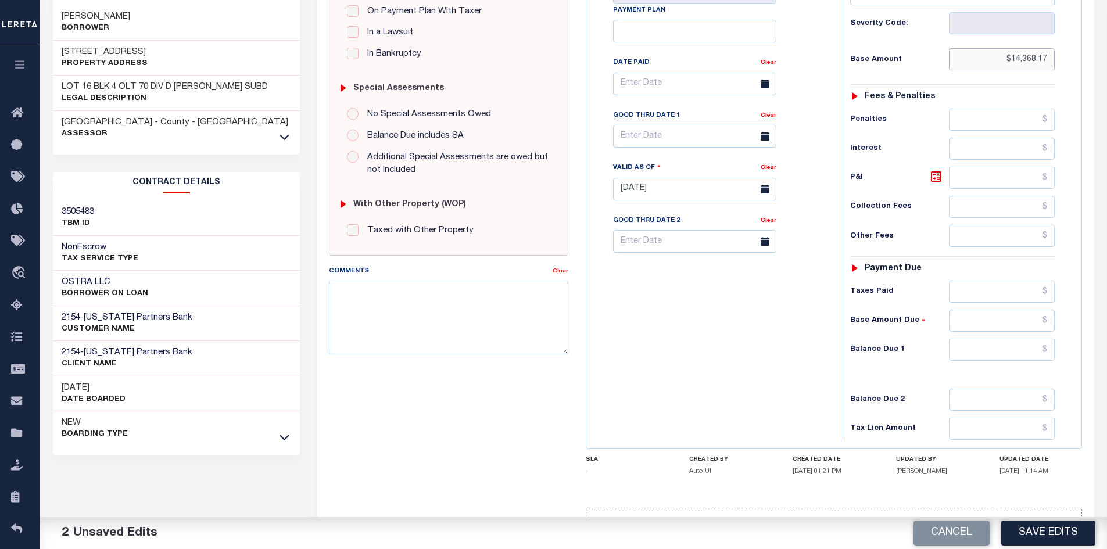
type input "$14,368.17"
click at [985, 356] on input "text" at bounding box center [1002, 350] width 106 height 22
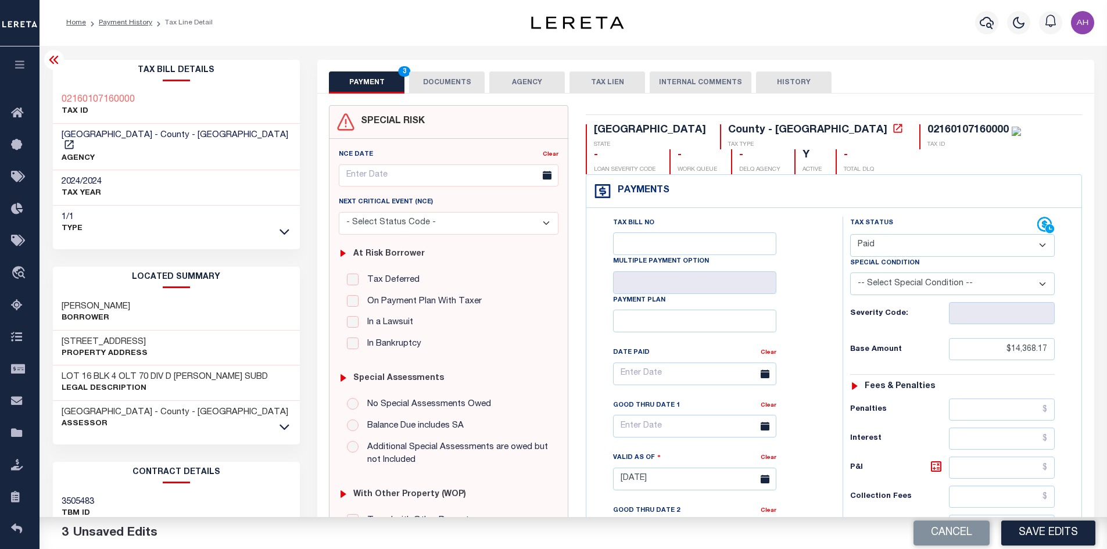
scroll to position [0, 0]
type input "$0.00"
click at [442, 77] on button "DOCUMENTS" at bounding box center [447, 83] width 76 height 22
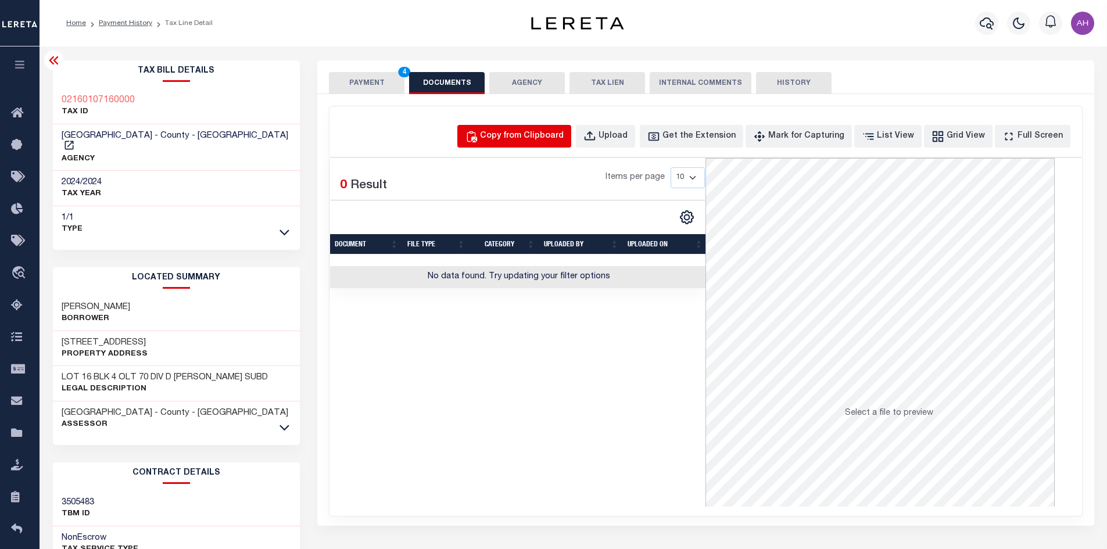
click at [510, 133] on div "Copy from Clipboard" at bounding box center [522, 136] width 84 height 13
select select "POP"
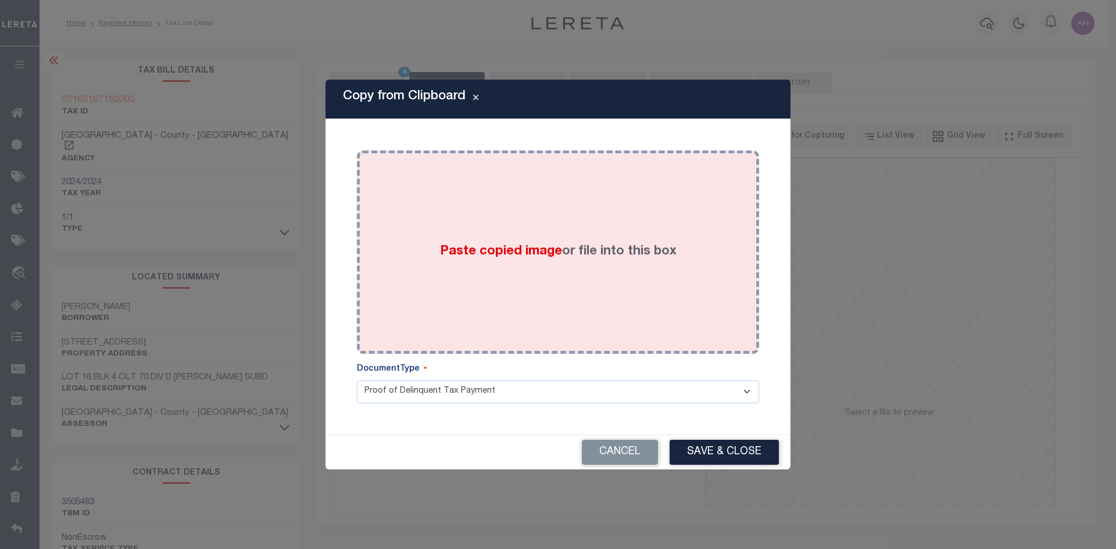
click at [469, 240] on div "Paste copied image or file into this box" at bounding box center [558, 252] width 385 height 186
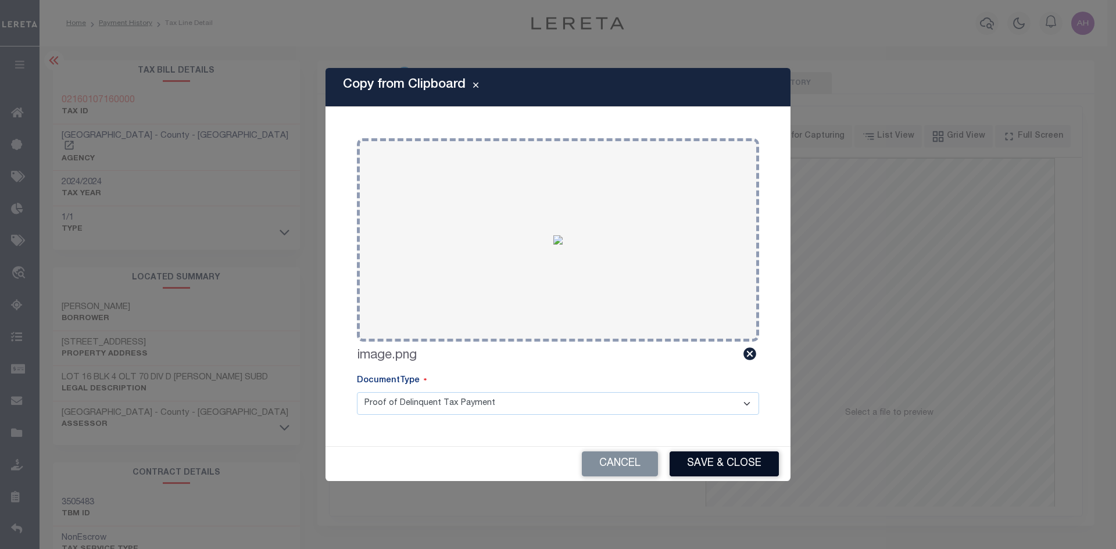
click at [703, 463] on button "Save & Close" at bounding box center [724, 464] width 109 height 25
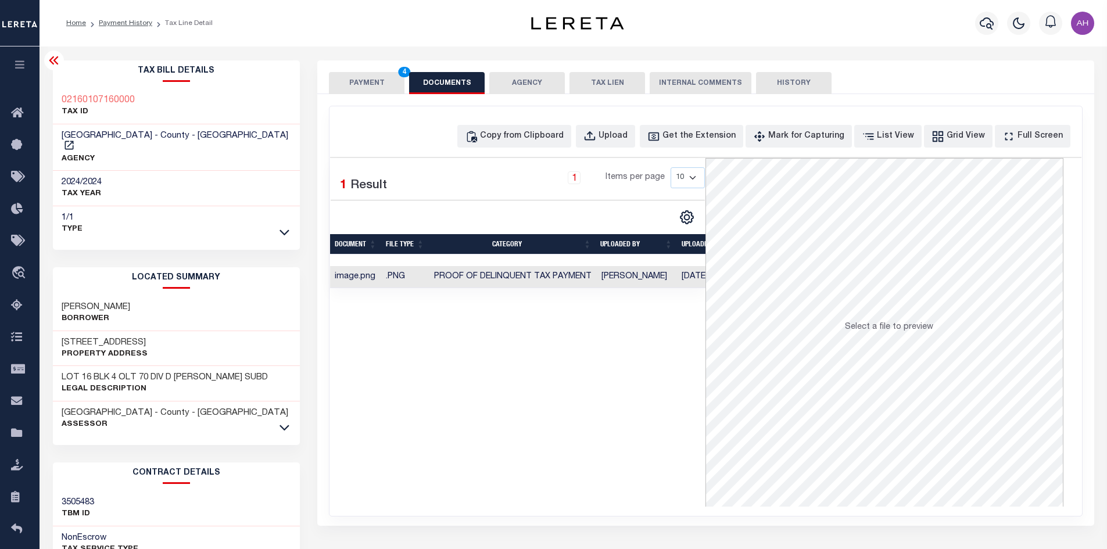
click at [363, 77] on button "PAYMENT 4" at bounding box center [367, 83] width 76 height 22
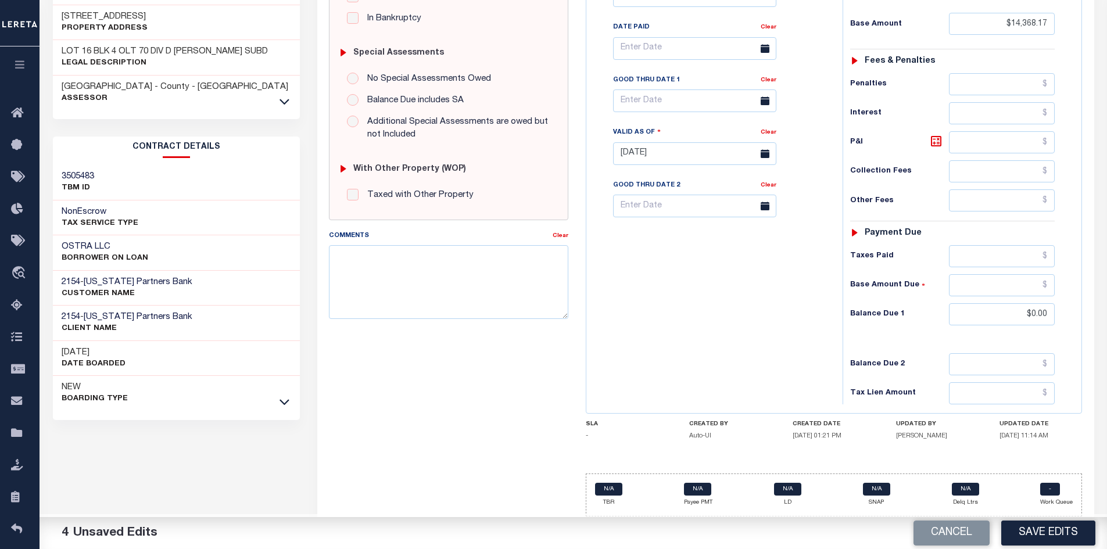
scroll to position [328, 0]
click at [1062, 531] on button "Save Edits" at bounding box center [1049, 533] width 94 height 25
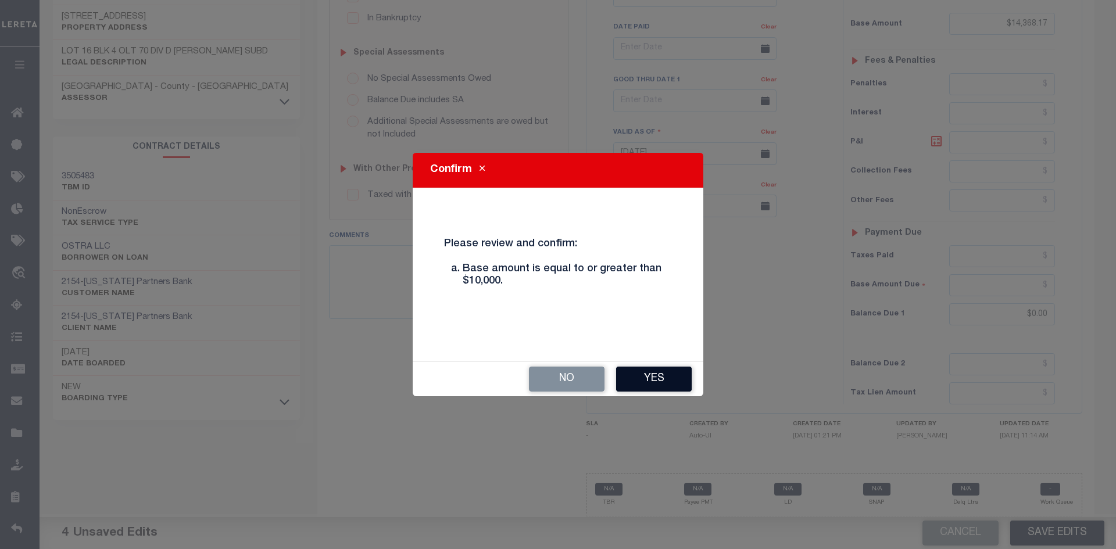
click at [649, 380] on button "Yes" at bounding box center [654, 379] width 76 height 25
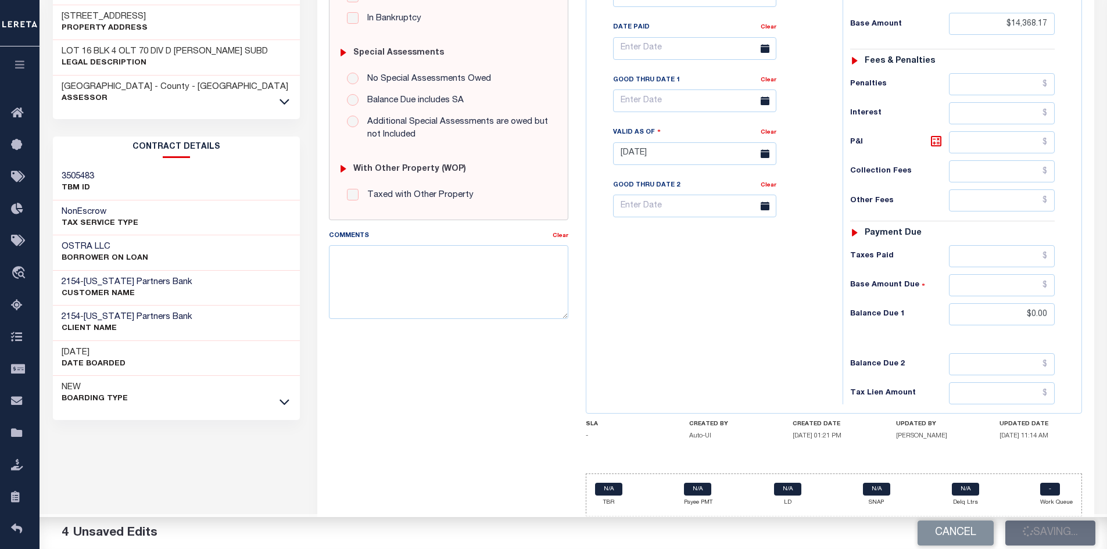
checkbox input "false"
type input "$14,368.17"
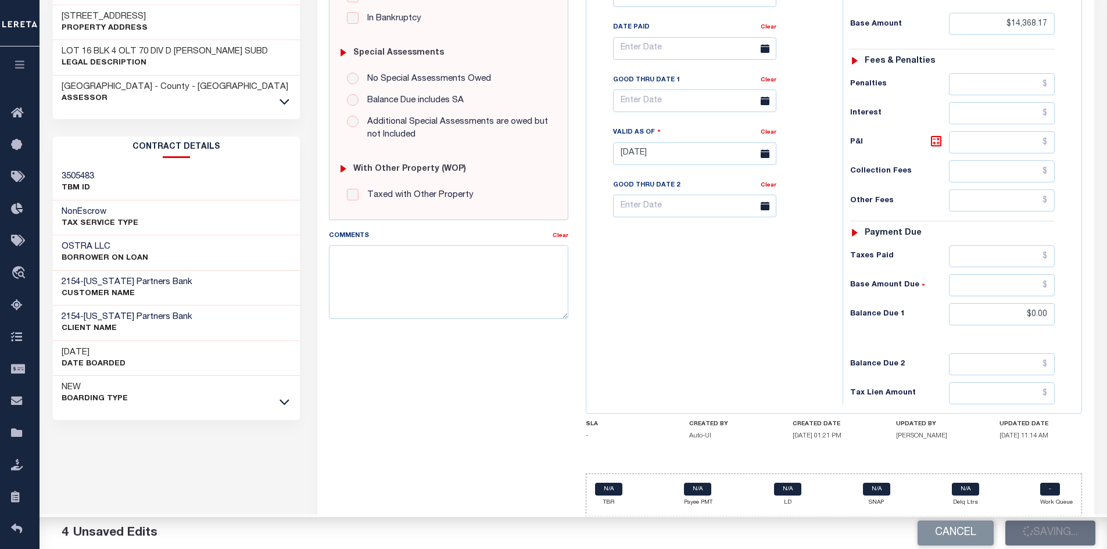
type input "$0"
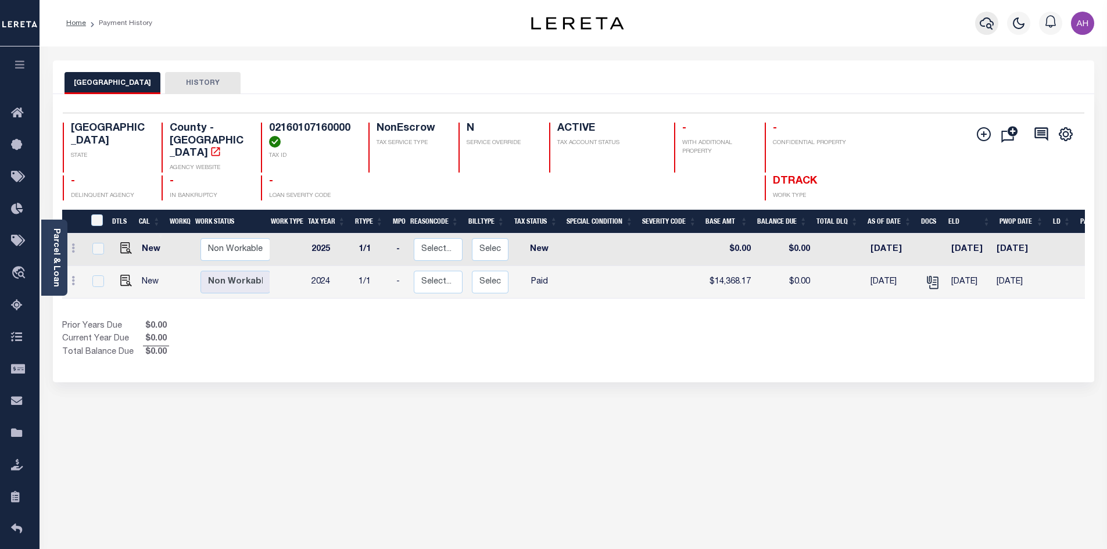
click at [981, 18] on icon "button" at bounding box center [987, 23] width 14 height 14
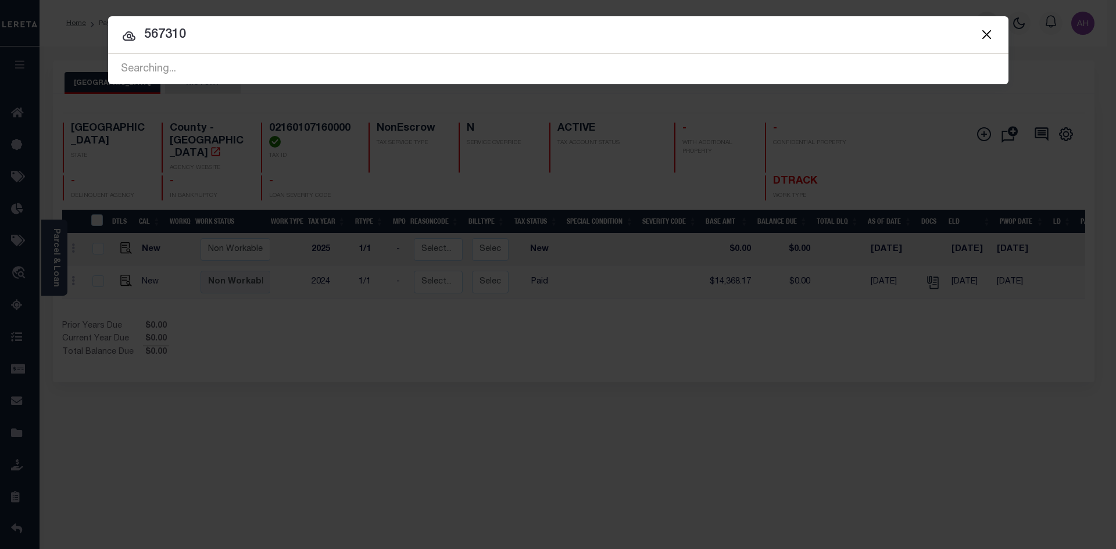
type input "567310"
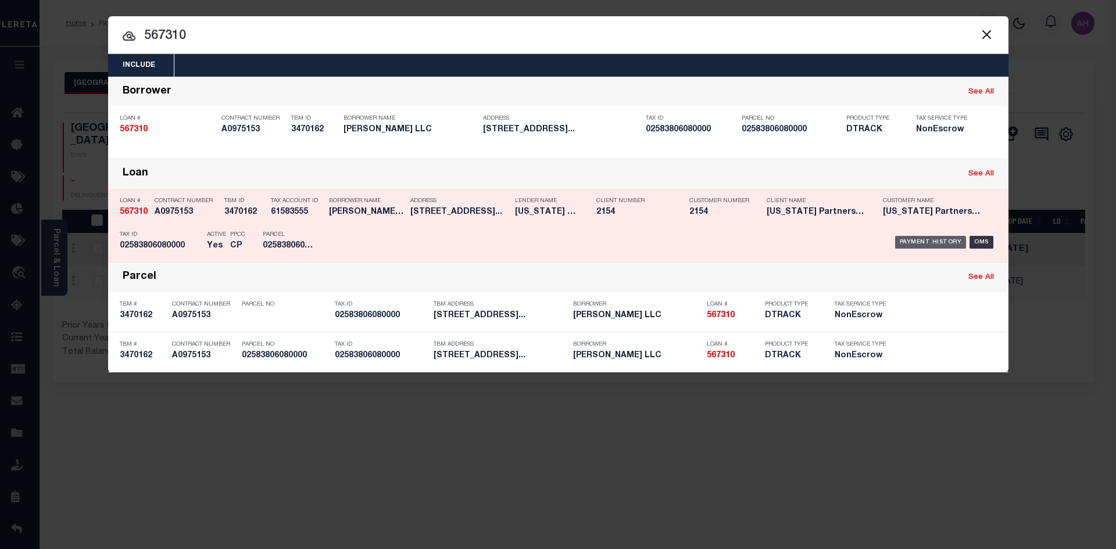
click at [917, 245] on div "Payment History" at bounding box center [930, 242] width 71 height 13
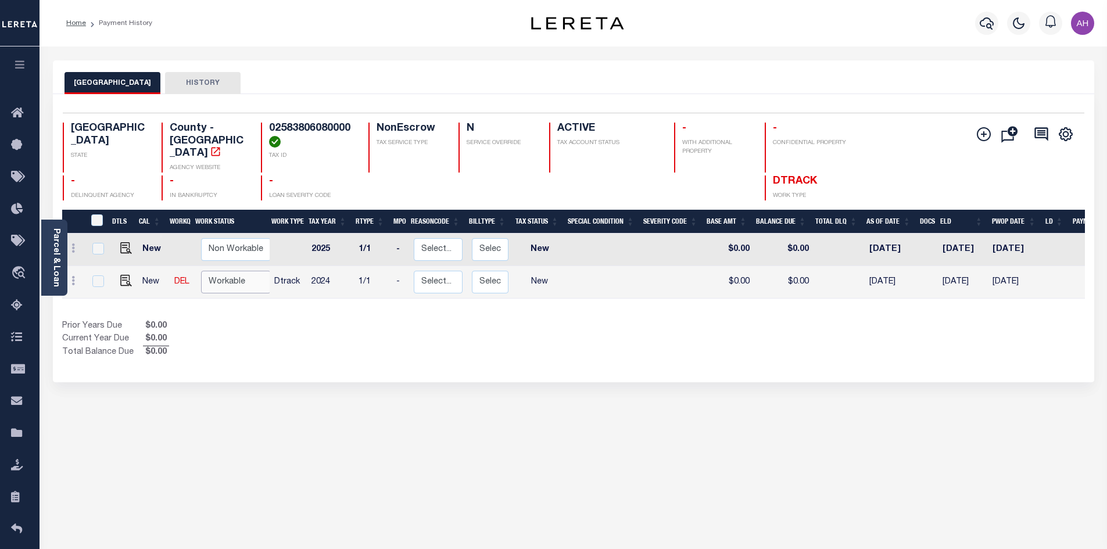
click at [213, 275] on select "Non Workable Workable" at bounding box center [236, 282] width 70 height 23
checkbox input "true"
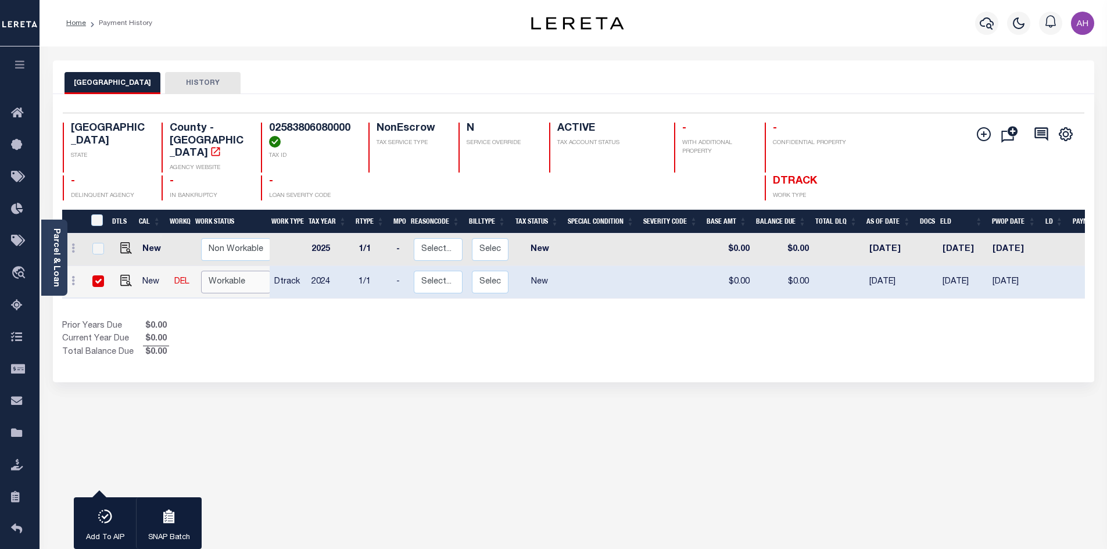
select select "true"
click at [201, 271] on select "Non Workable Workable" at bounding box center [236, 282] width 70 height 23
checkbox input "false"
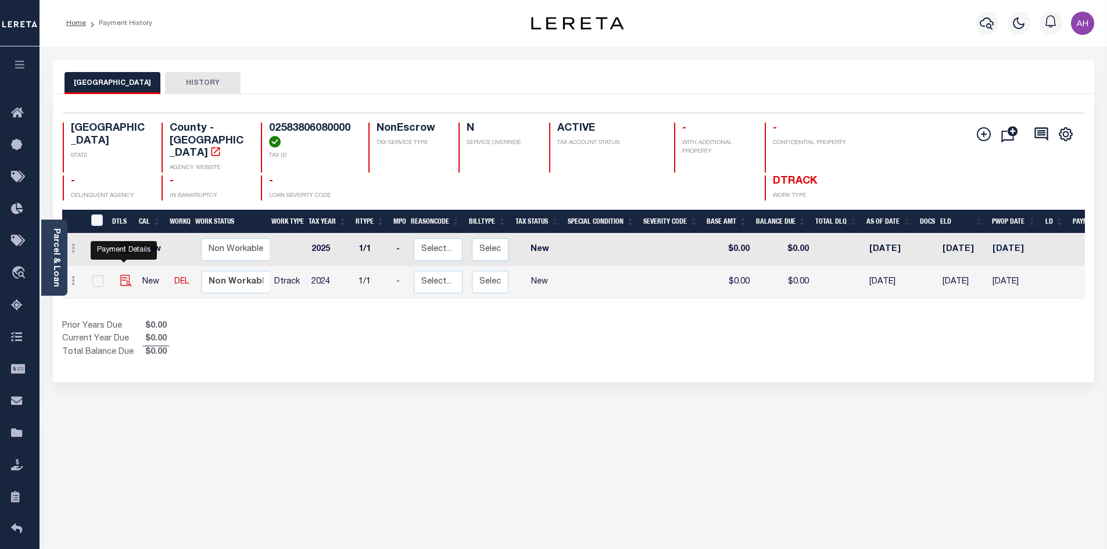
click at [124, 275] on img "" at bounding box center [126, 281] width 12 height 12
checkbox input "true"
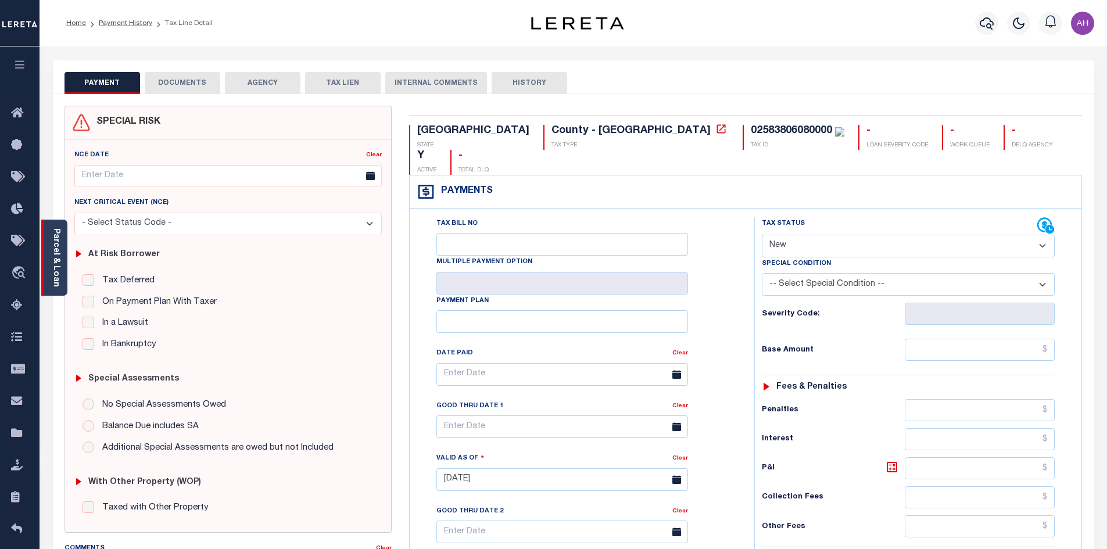
click at [59, 275] on link "Parcel & Loan" at bounding box center [56, 257] width 8 height 59
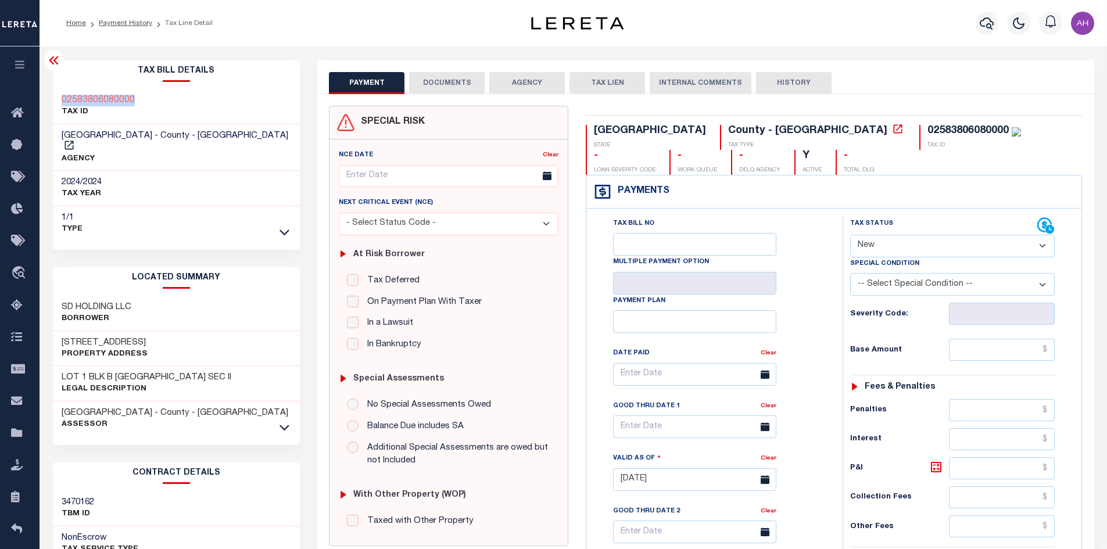
drag, startPoint x: 148, startPoint y: 102, endPoint x: 55, endPoint y: 101, distance: 93.0
click at [55, 101] on div "02583806080000 TAX ID" at bounding box center [177, 106] width 248 height 35
copy h3 "02583806080000"
click at [907, 243] on select "- Select Status Code - Open Due/Unpaid Paid Incomplete No Tax Due Internal Refu…" at bounding box center [952, 246] width 205 height 23
select select "DUE"
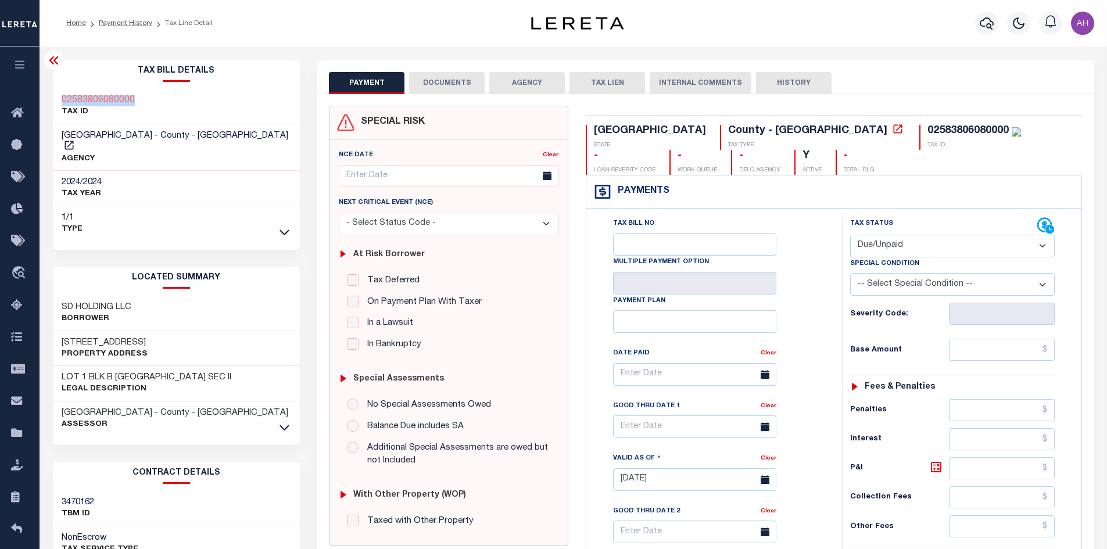
click at [850, 235] on select "- Select Status Code - Open Due/Unpaid Paid Incomplete No Tax Due Internal Refu…" at bounding box center [952, 246] width 205 height 23
type input "[DATE]"
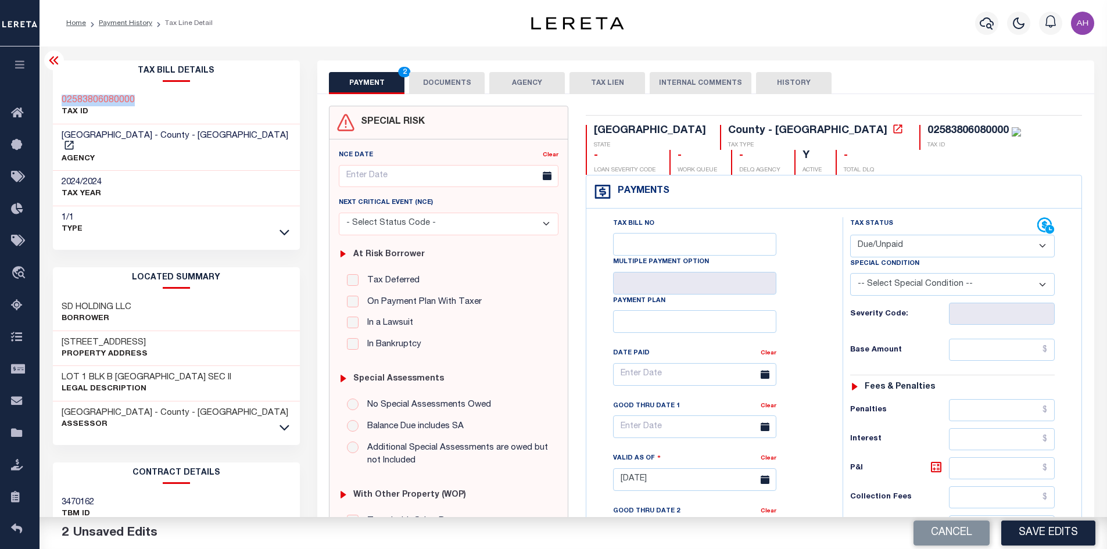
click at [885, 249] on select "- Select Status Code - Open Due/Unpaid Paid Incomplete No Tax Due Internal Refu…" at bounding box center [952, 246] width 205 height 23
select select "PYD"
click at [850, 235] on select "- Select Status Code - Open Due/Unpaid Paid Incomplete No Tax Due Internal Refu…" at bounding box center [952, 246] width 205 height 23
click at [971, 345] on input "text" at bounding box center [1002, 350] width 106 height 22
drag, startPoint x: 980, startPoint y: 350, endPoint x: 1115, endPoint y: 355, distance: 135.5
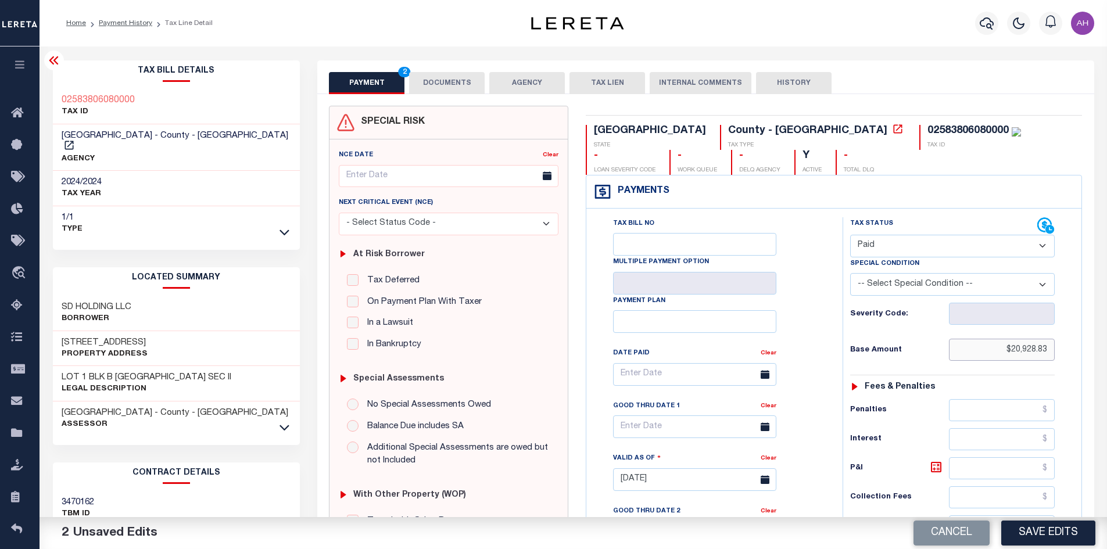
click at [1107, 355] on html "Home Payment History Tax Line Detail" at bounding box center [553, 439] width 1107 height 879
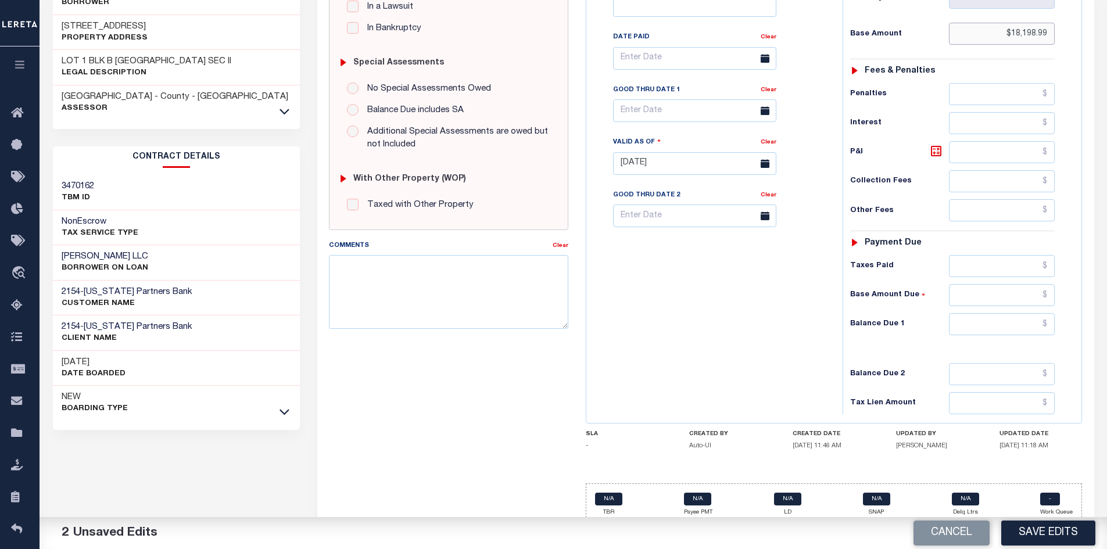
scroll to position [331, 0]
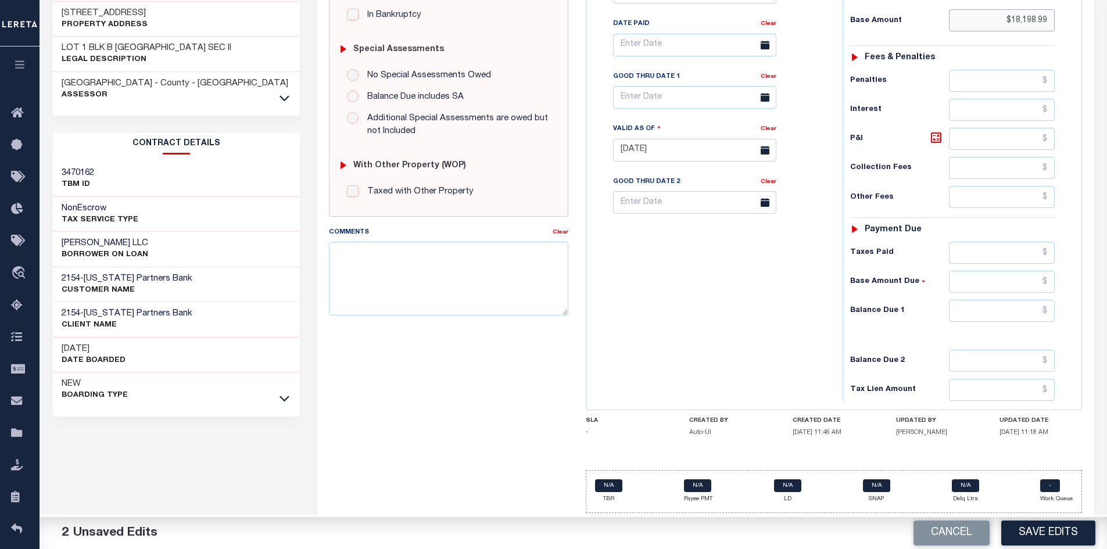
type input "$18,198.99"
click at [999, 301] on input "text" at bounding box center [1002, 311] width 106 height 22
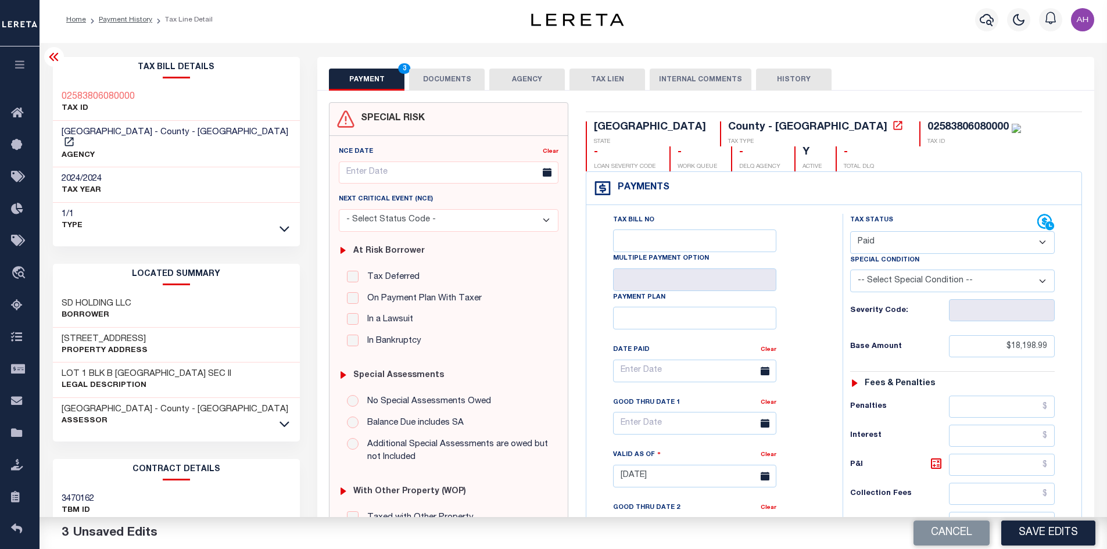
scroll to position [0, 0]
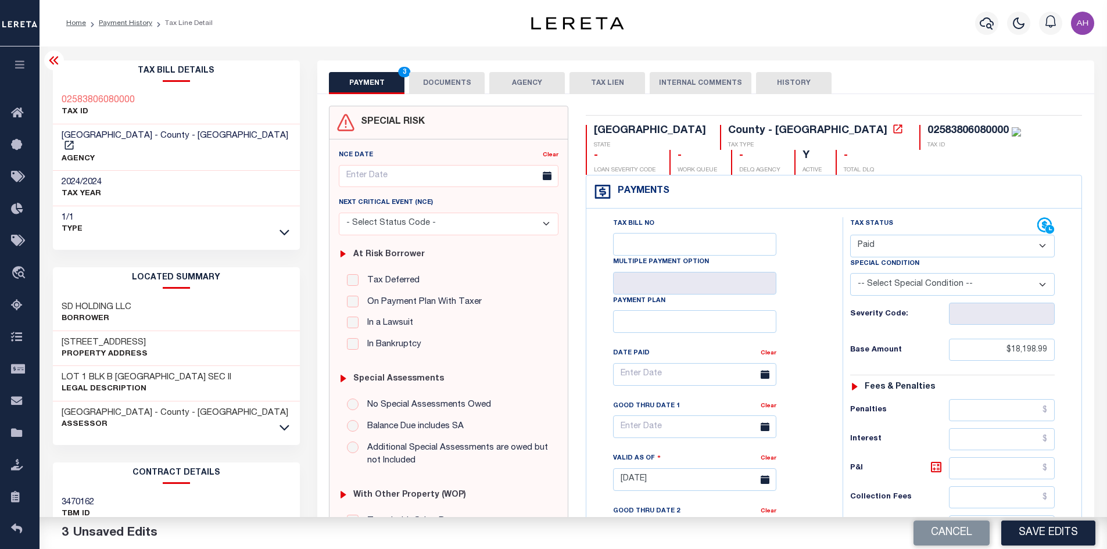
type input "$0.00"
click at [465, 85] on button "DOCUMENTS" at bounding box center [447, 83] width 76 height 22
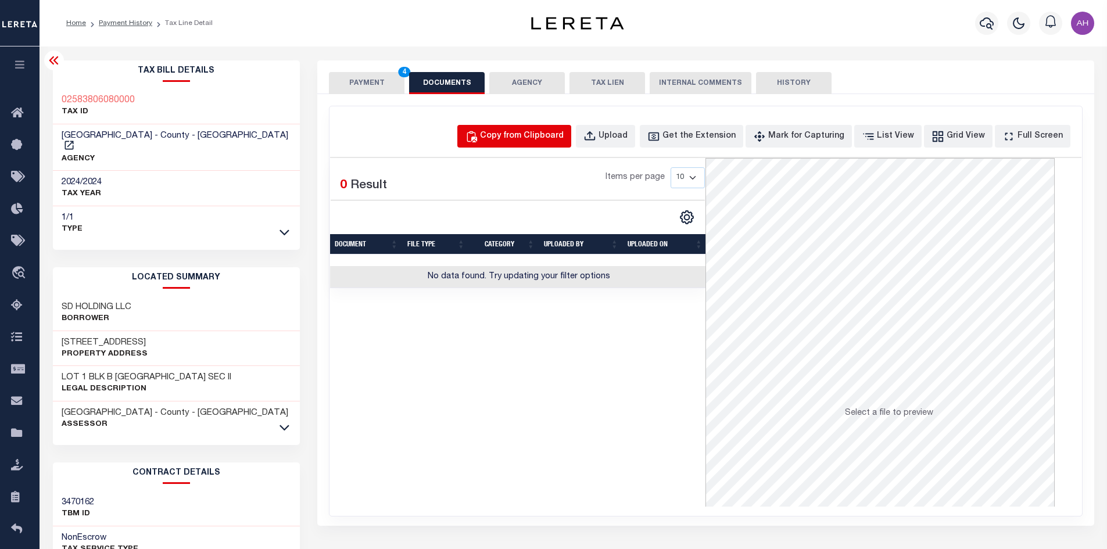
click at [511, 130] on div "Copy from Clipboard" at bounding box center [522, 136] width 84 height 13
select select "POP"
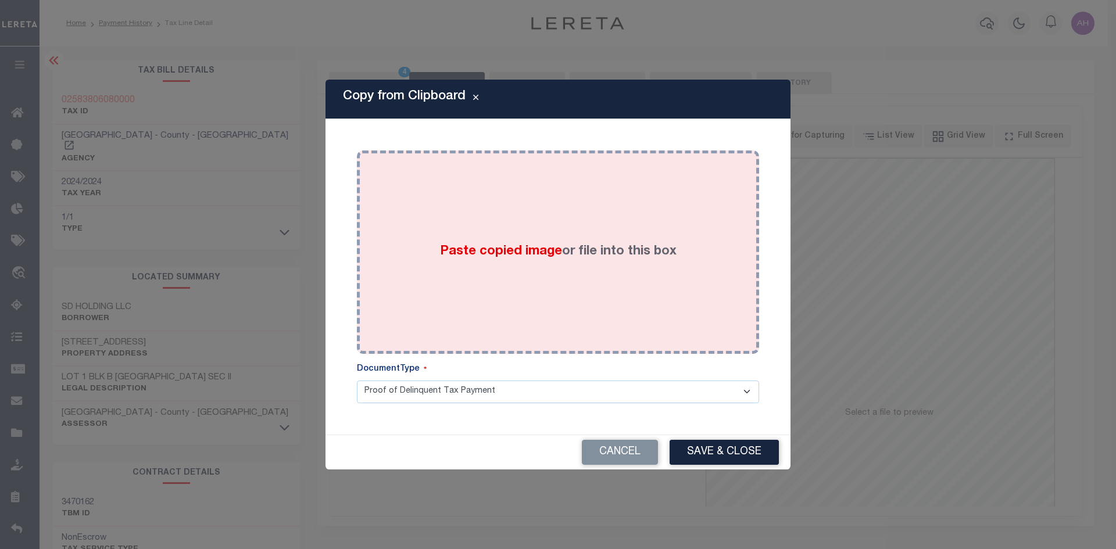
click at [472, 249] on span "Paste copied image" at bounding box center [501, 251] width 122 height 13
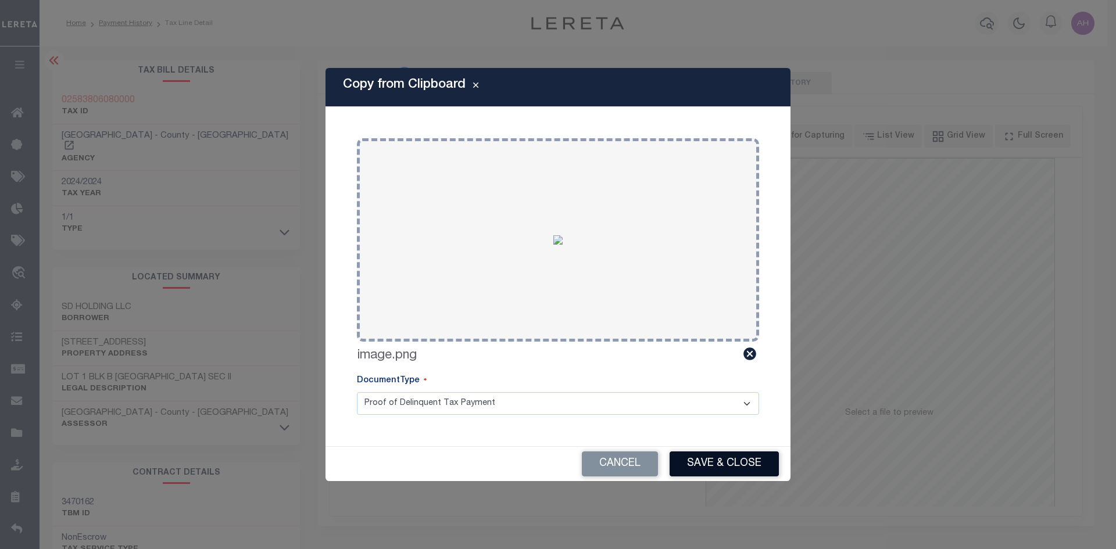
click at [719, 456] on button "Save & Close" at bounding box center [724, 464] width 109 height 25
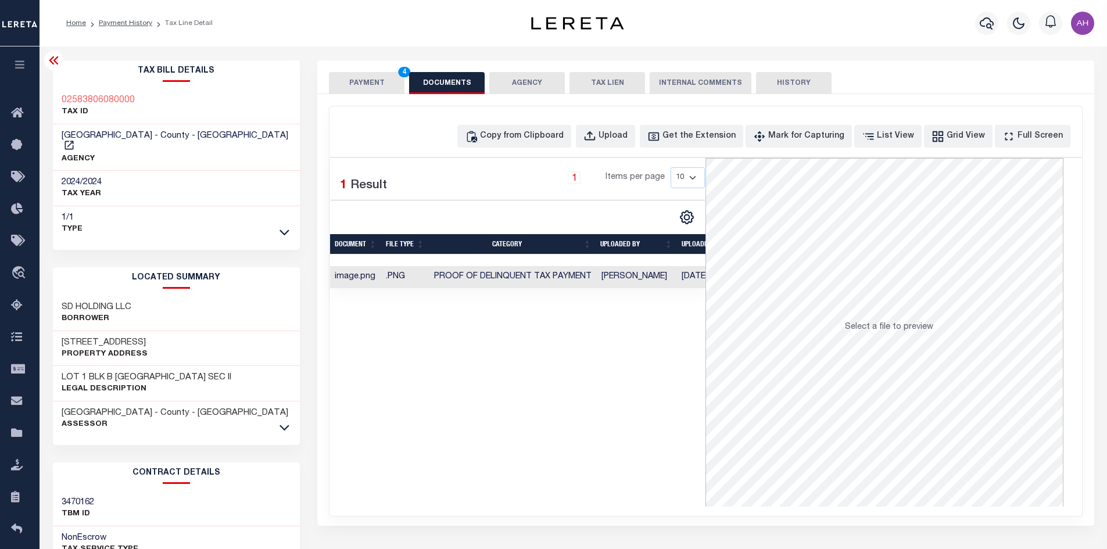
click at [365, 78] on button "PAYMENT 4" at bounding box center [367, 83] width 76 height 22
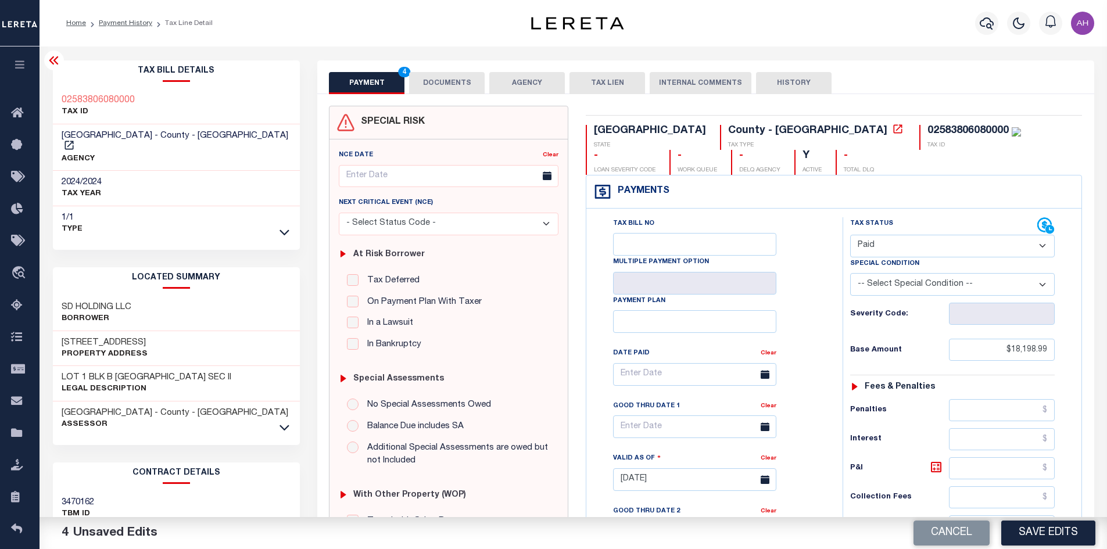
drag, startPoint x: 1075, startPoint y: 536, endPoint x: 1004, endPoint y: 546, distance: 72.3
click at [1075, 536] on button "Save Edits" at bounding box center [1049, 533] width 94 height 25
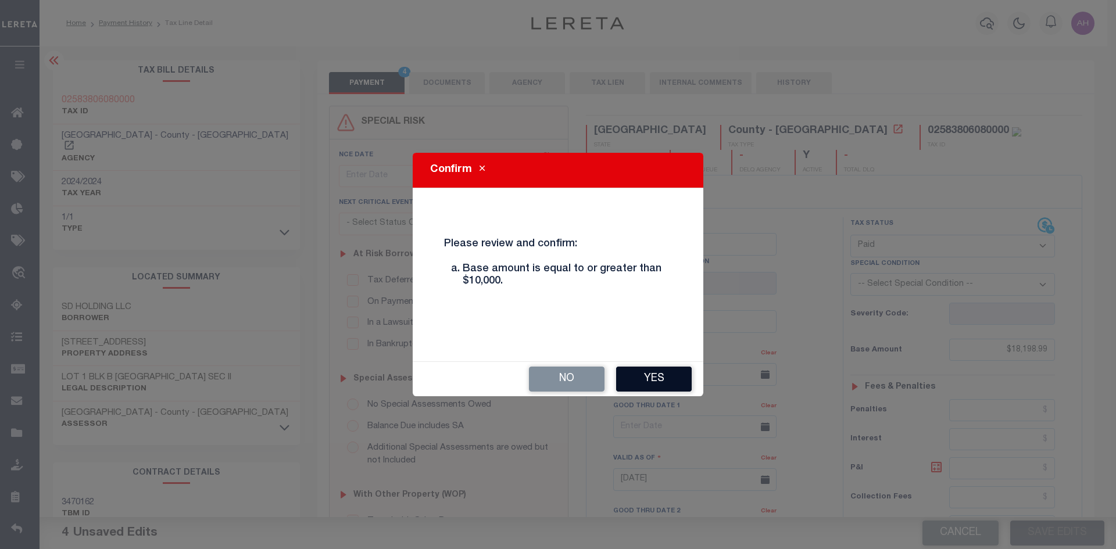
click at [645, 381] on button "Yes" at bounding box center [654, 379] width 76 height 25
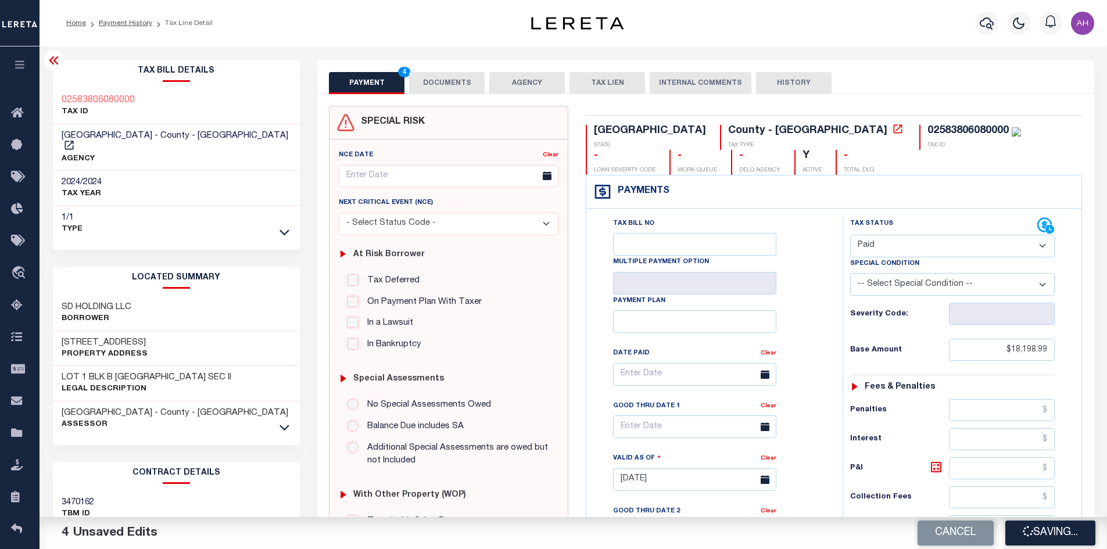
checkbox input "false"
type input "$18,198.99"
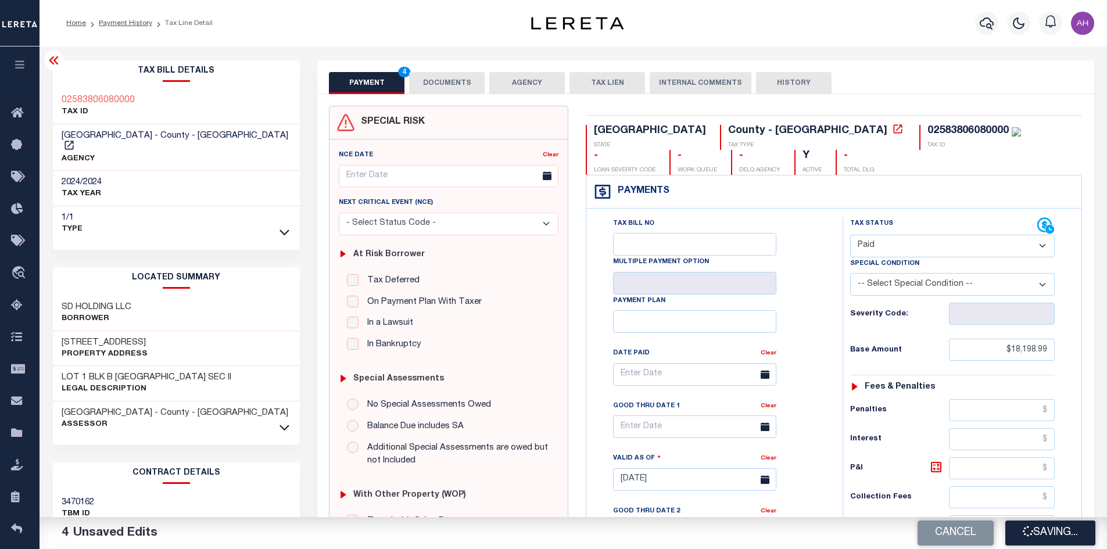
type input "$0"
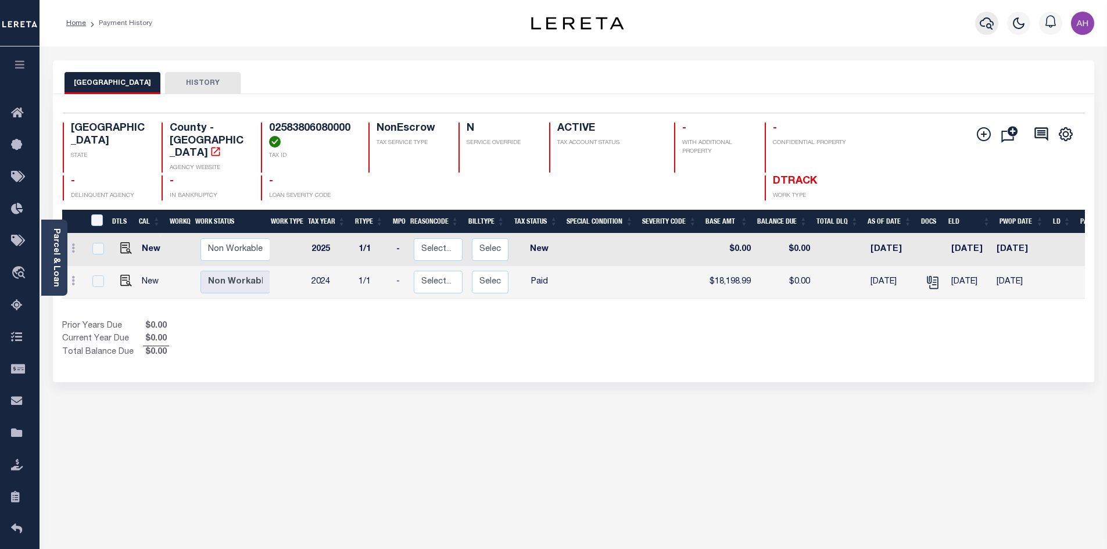
click at [993, 28] on icon "button" at bounding box center [987, 23] width 14 height 14
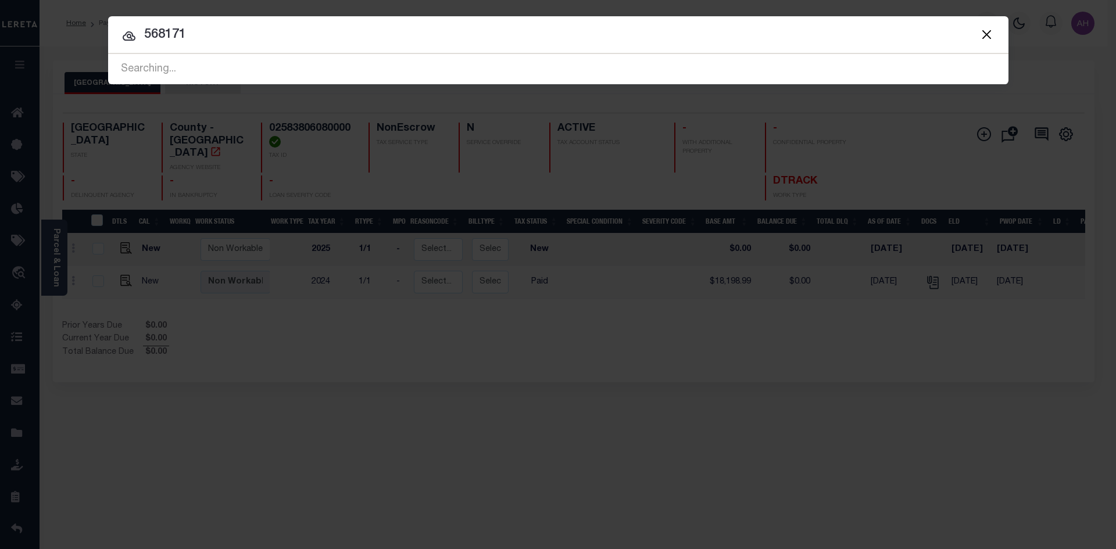
type input "568171"
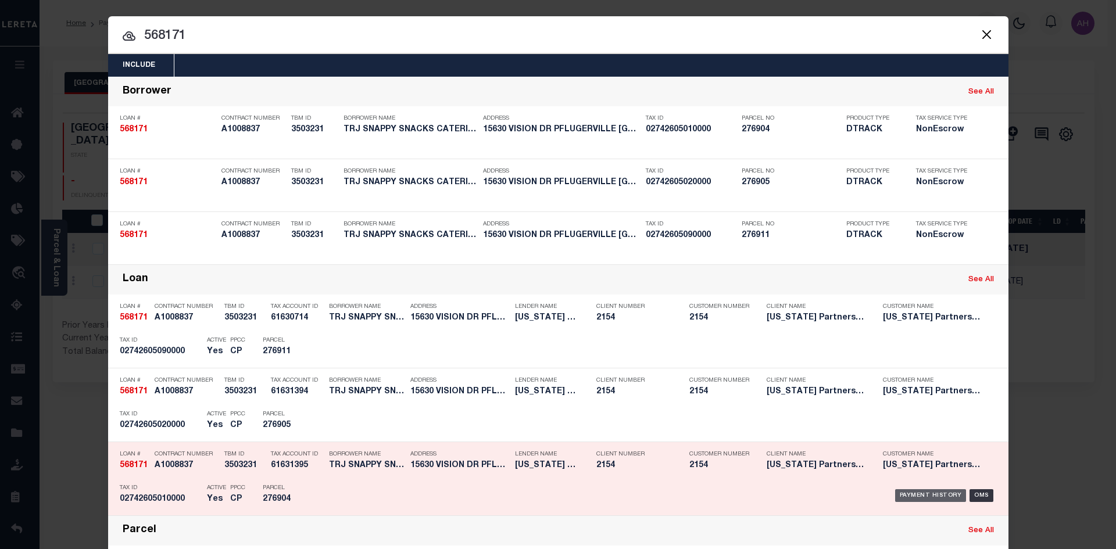
click at [925, 493] on div "Payment History" at bounding box center [930, 495] width 71 height 13
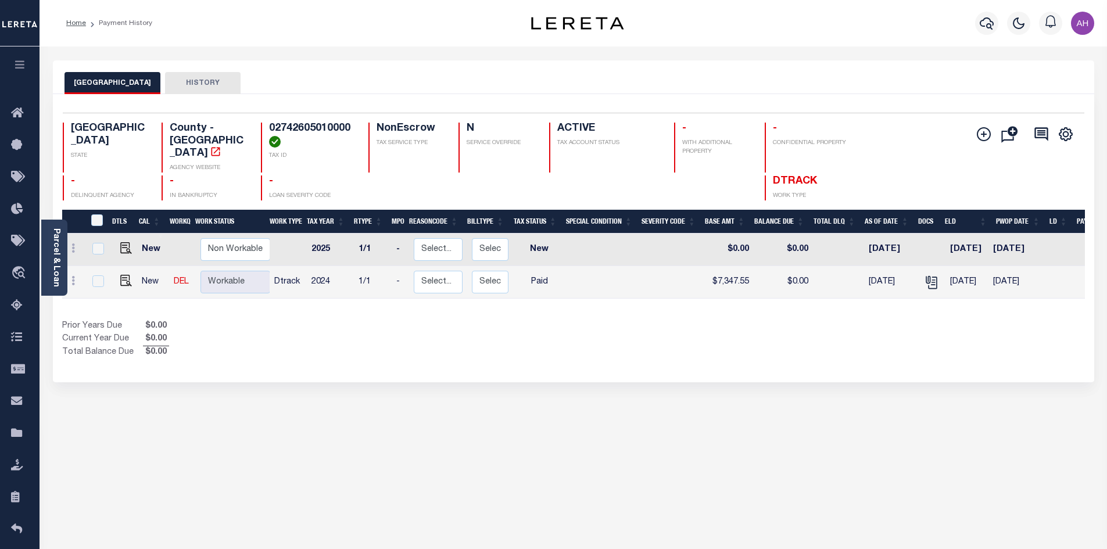
click at [133, 274] on td at bounding box center [124, 282] width 28 height 33
checkbox input "true"
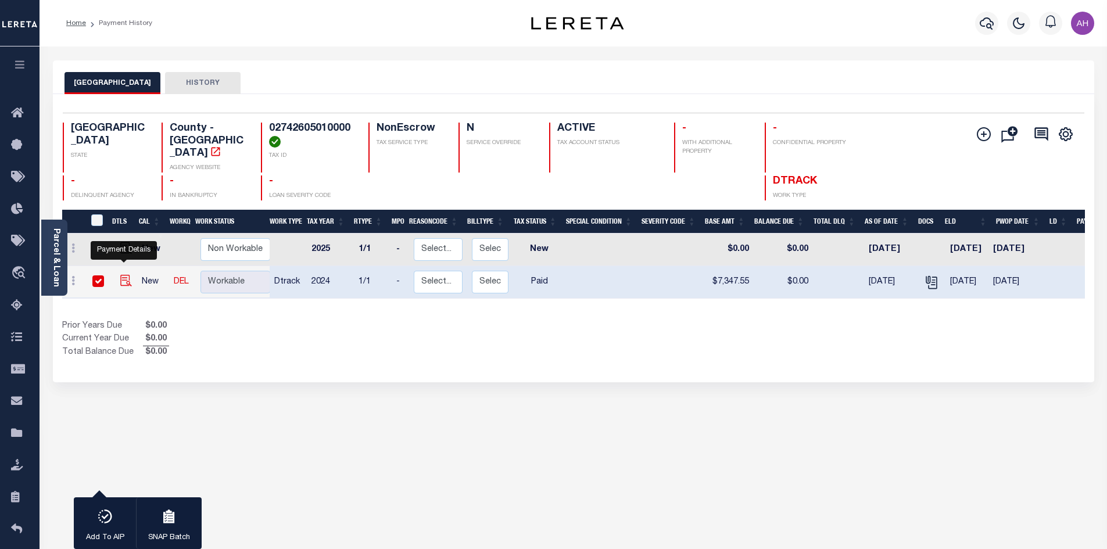
click at [120, 275] on img "" at bounding box center [126, 281] width 12 height 12
checkbox input "false"
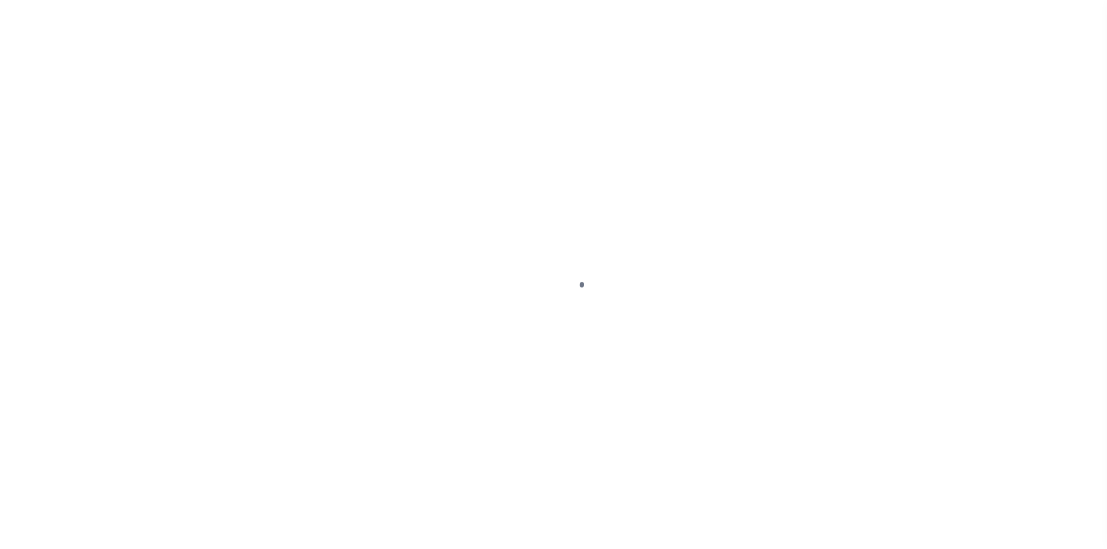
select select "PYD"
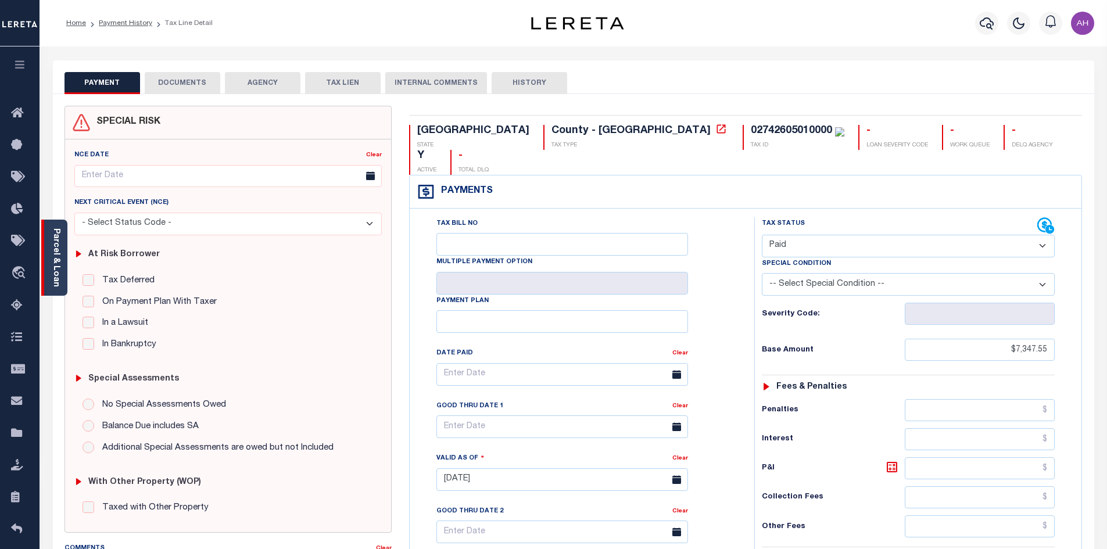
click at [55, 256] on link "Parcel & Loan" at bounding box center [56, 257] width 8 height 59
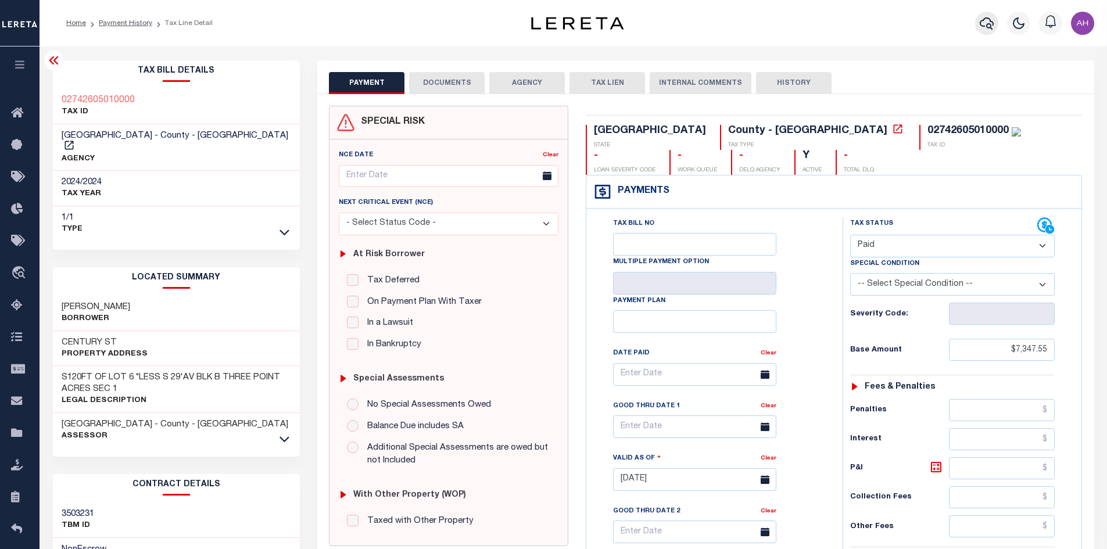
click at [986, 17] on icon "button" at bounding box center [987, 23] width 14 height 14
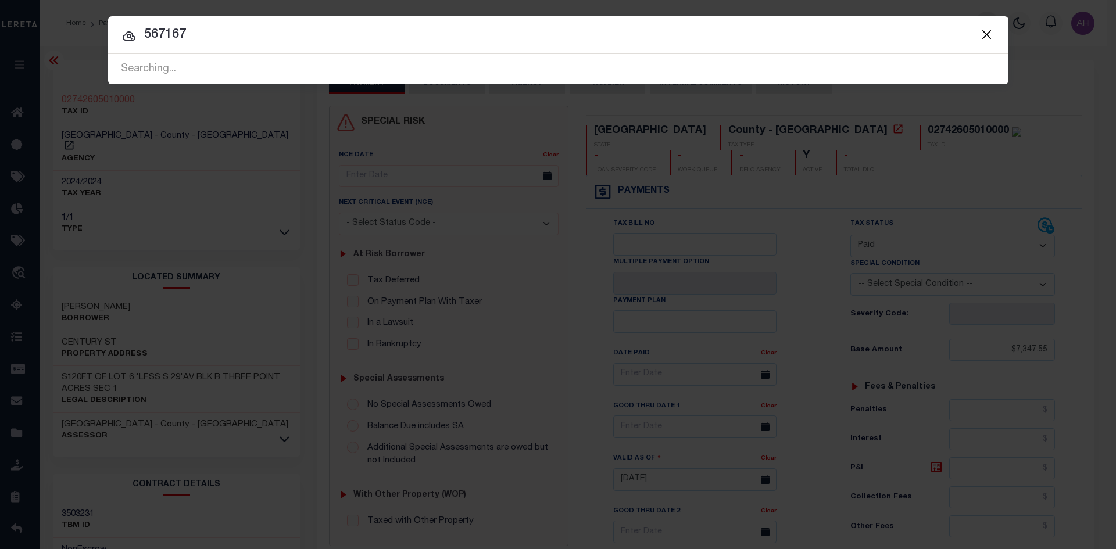
type input "567167"
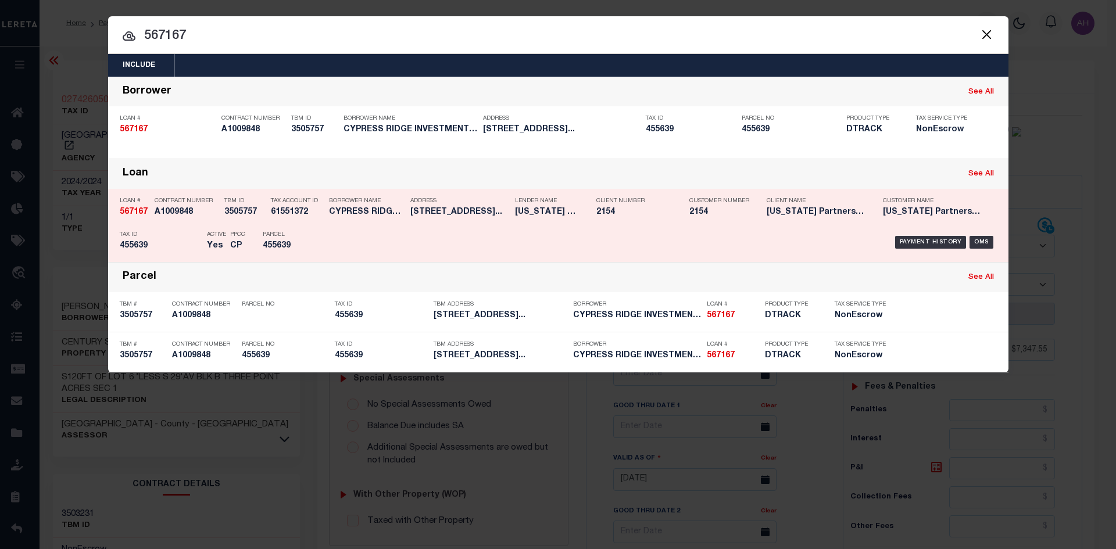
click at [946, 245] on div "Payment History" at bounding box center [930, 242] width 71 height 13
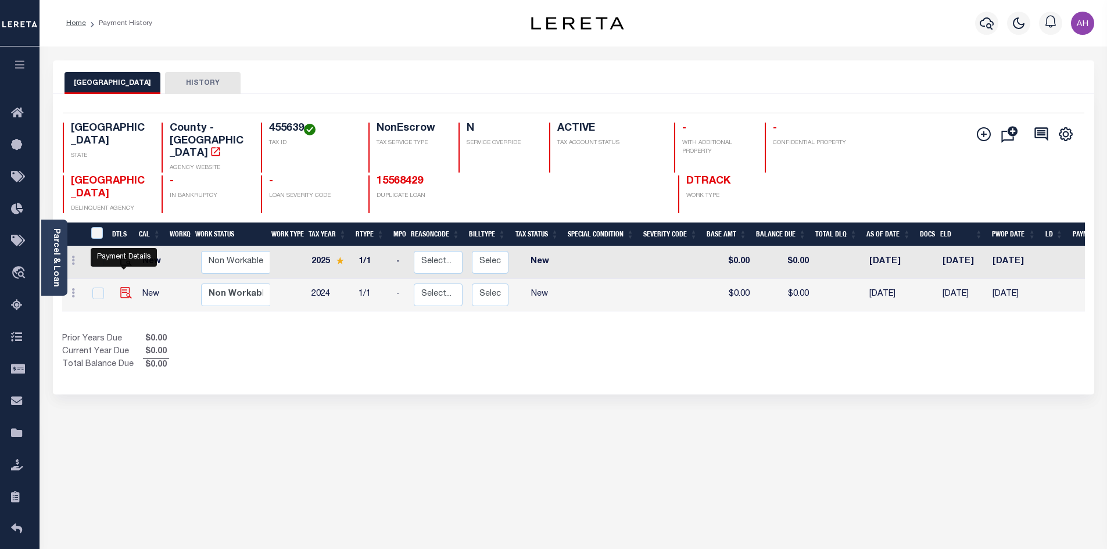
click at [122, 287] on img "" at bounding box center [126, 293] width 12 height 12
checkbox input "true"
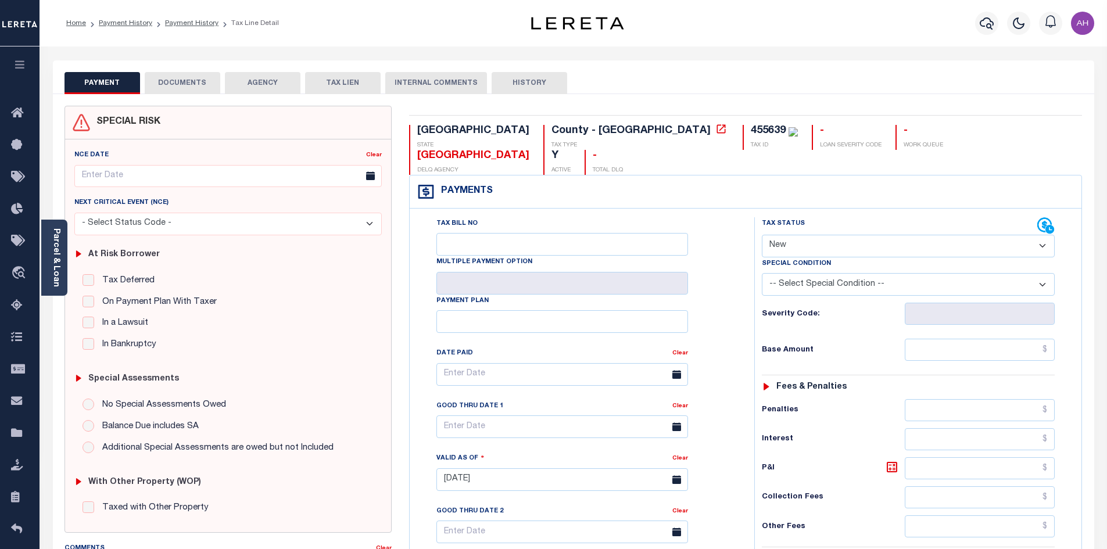
click at [846, 235] on select "- Select Status Code - Open Due/Unpaid Paid Incomplete No Tax Due Internal Refu…" at bounding box center [908, 246] width 293 height 23
select select "NTX"
click at [762, 235] on select "- Select Status Code - Open Due/Unpaid Paid Incomplete No Tax Due Internal Refu…" at bounding box center [908, 246] width 293 height 23
type input "[DATE]"
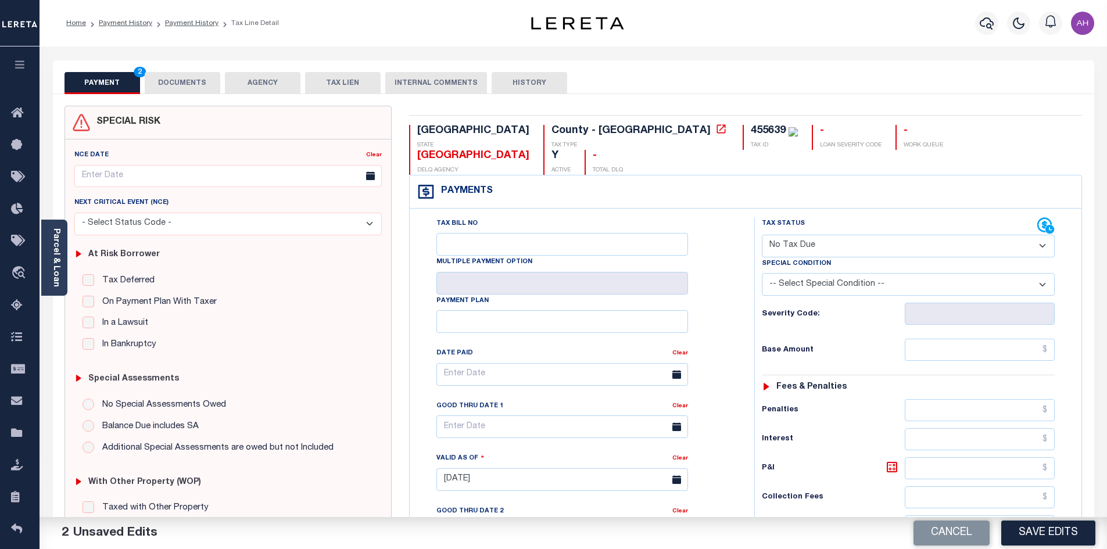
click at [792, 273] on select "-- Select Special Condition -- 3RD PARTY TAX LIEN AGENCY TAX LIEN (A.K.A Inside…" at bounding box center [908, 284] width 293 height 23
select select "7"
click at [762, 273] on select "-- Select Special Condition -- 3RD PARTY TAX LIEN AGENCY TAX LIEN (A.K.A Inside…" at bounding box center [908, 284] width 293 height 23
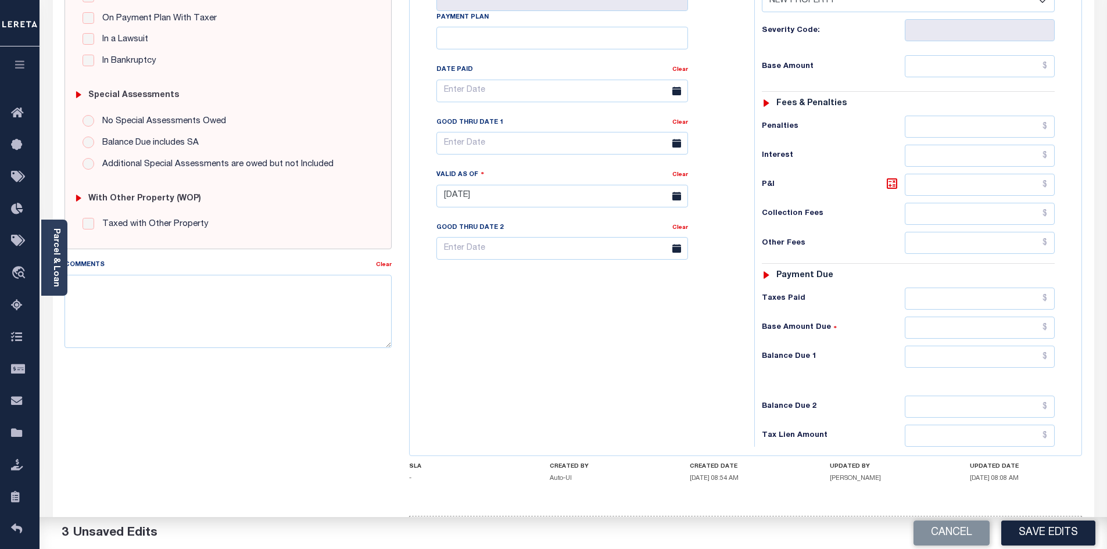
scroll to position [291, 0]
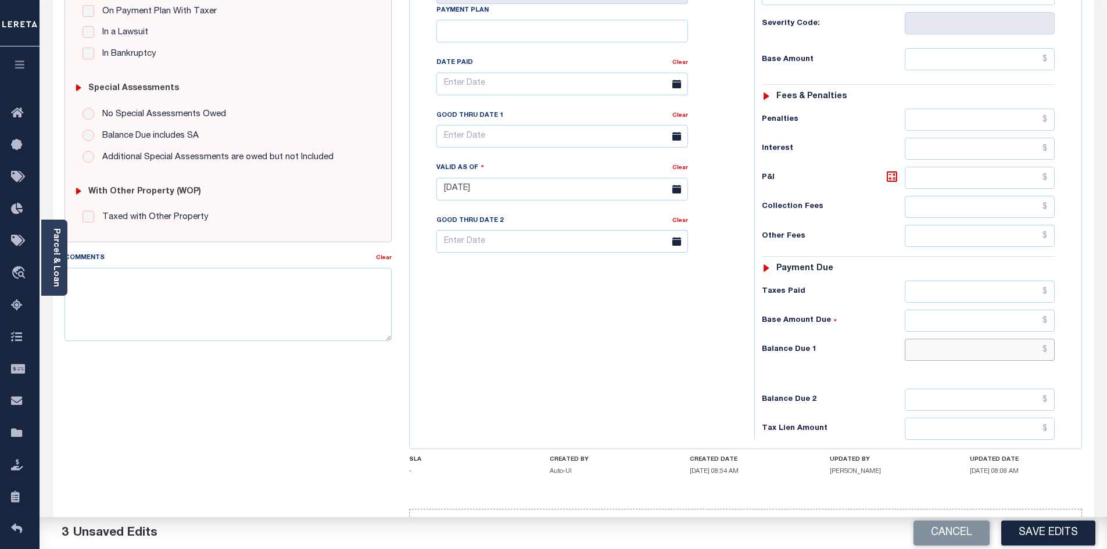
drag, startPoint x: 971, startPoint y: 325, endPoint x: 963, endPoint y: 325, distance: 8.1
click at [971, 339] on input "text" at bounding box center [980, 350] width 151 height 22
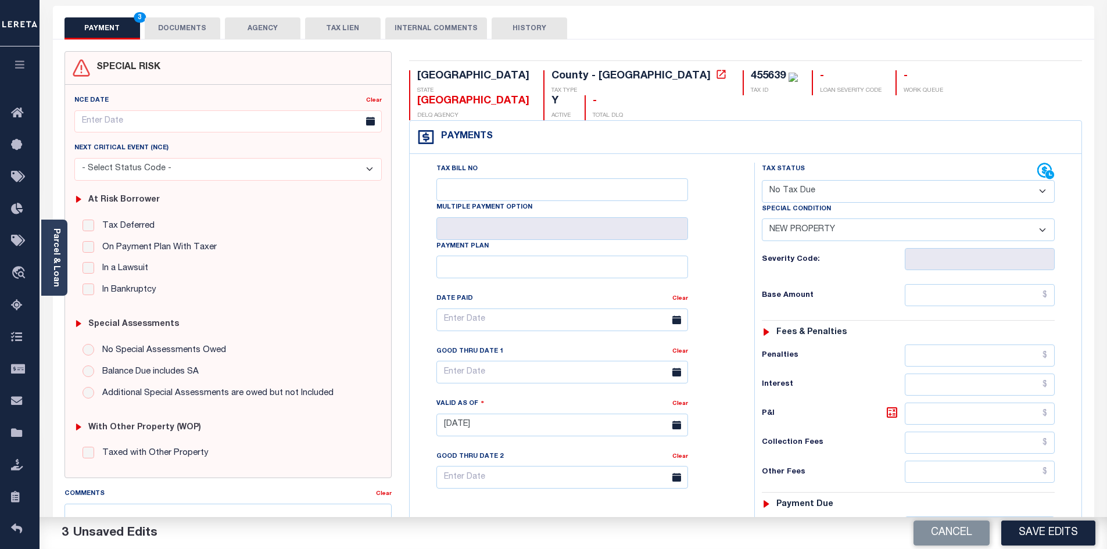
scroll to position [0, 0]
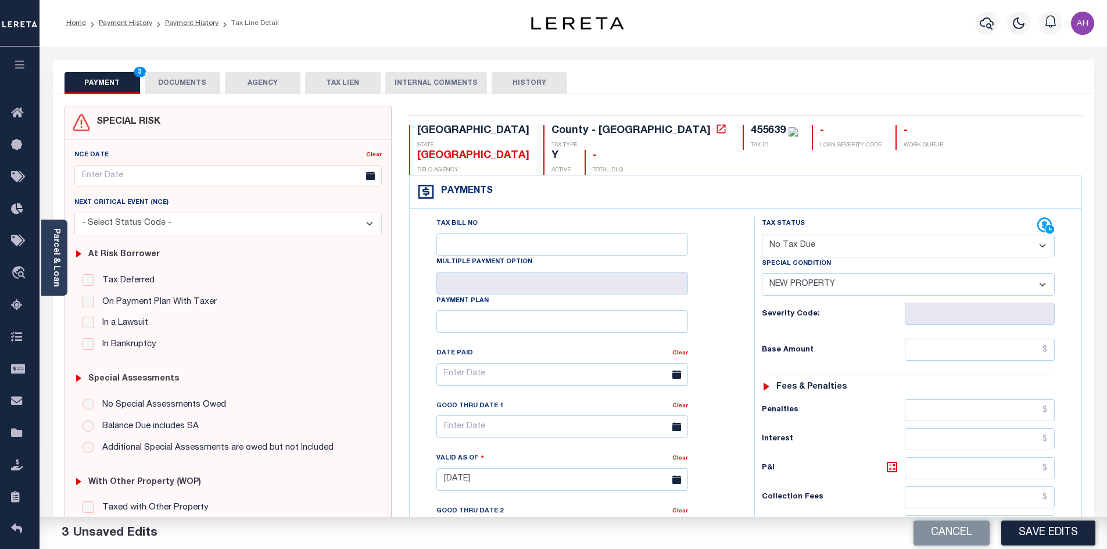
type input "$0.00"
click at [192, 82] on button "DOCUMENTS" at bounding box center [183, 83] width 76 height 22
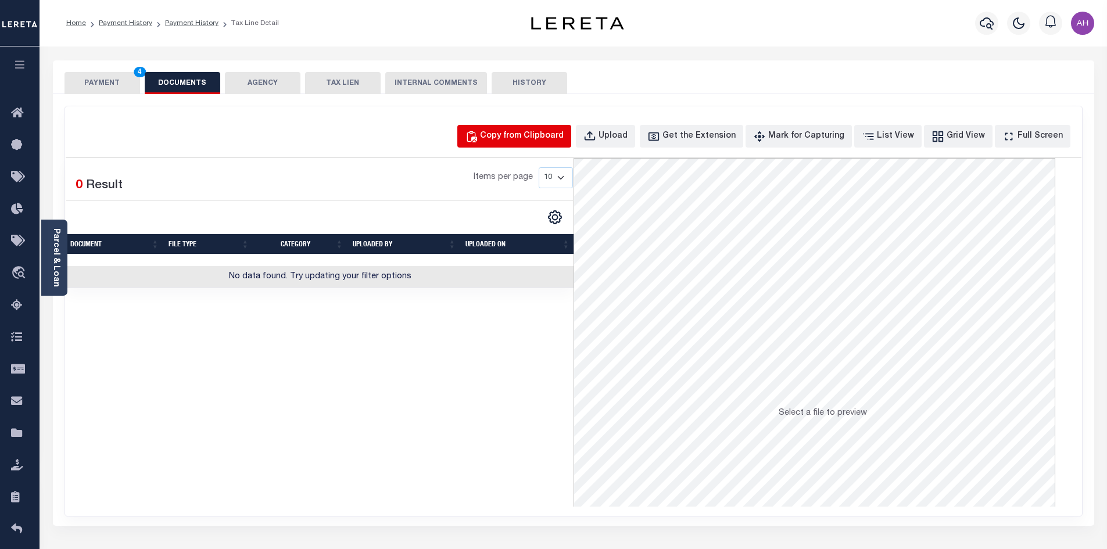
click at [549, 137] on div "Copy from Clipboard" at bounding box center [522, 136] width 84 height 13
select select "POP"
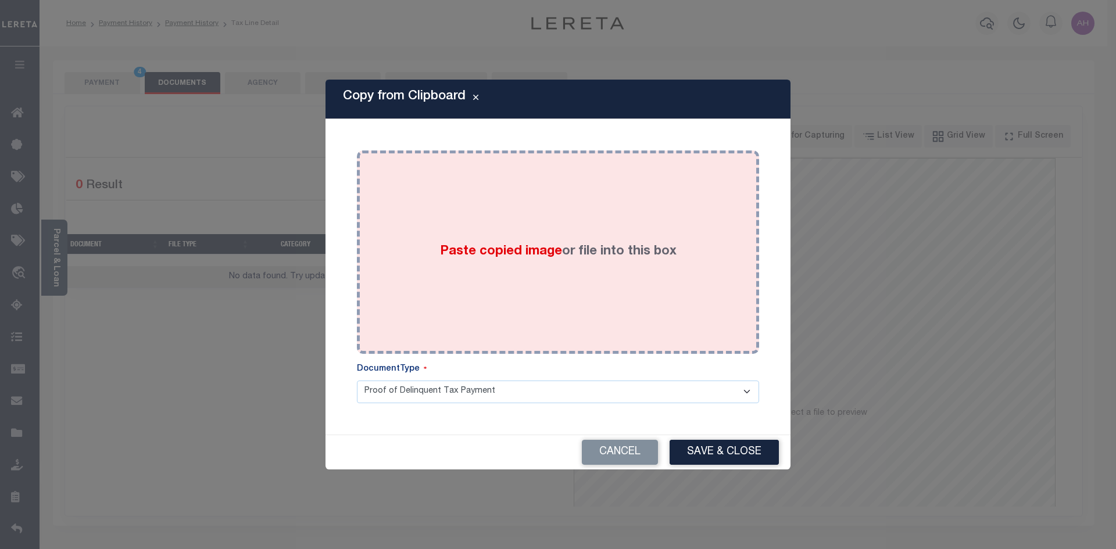
click at [475, 260] on label "Paste copied image or file into this box" at bounding box center [558, 251] width 237 height 19
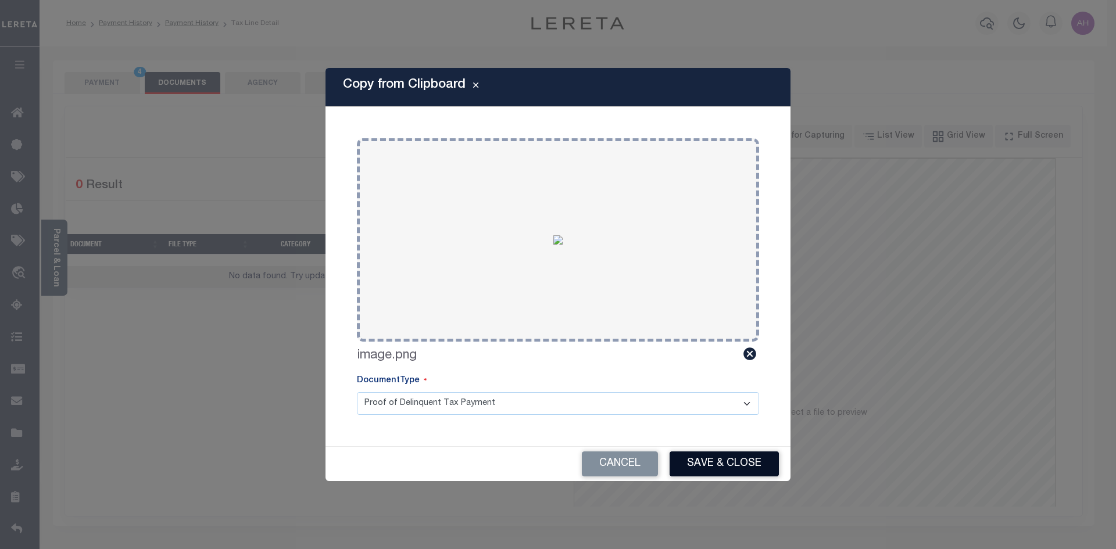
click at [743, 459] on button "Save & Close" at bounding box center [724, 464] width 109 height 25
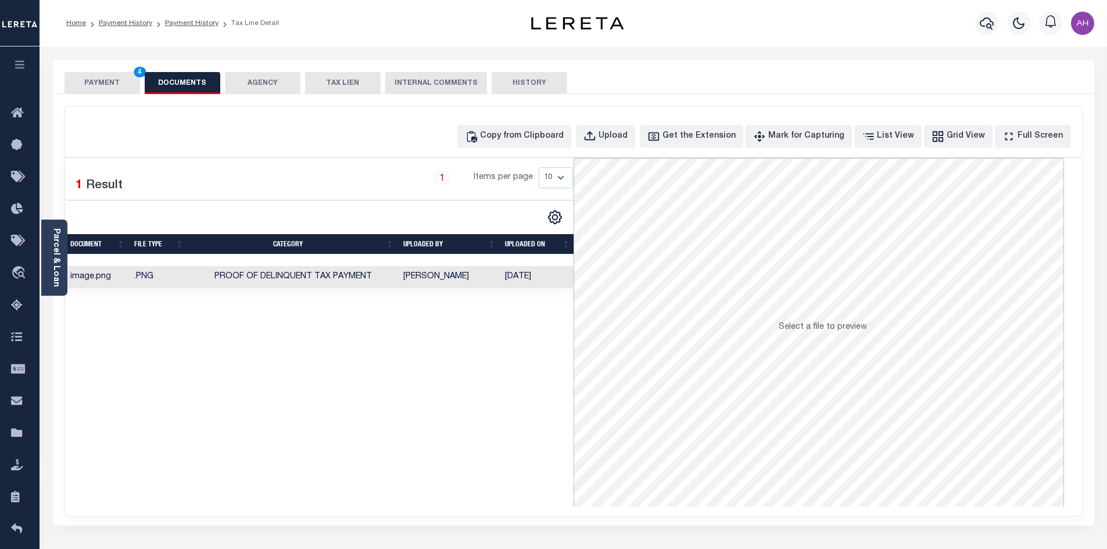
click at [109, 78] on button "PAYMENT 4" at bounding box center [103, 83] width 76 height 22
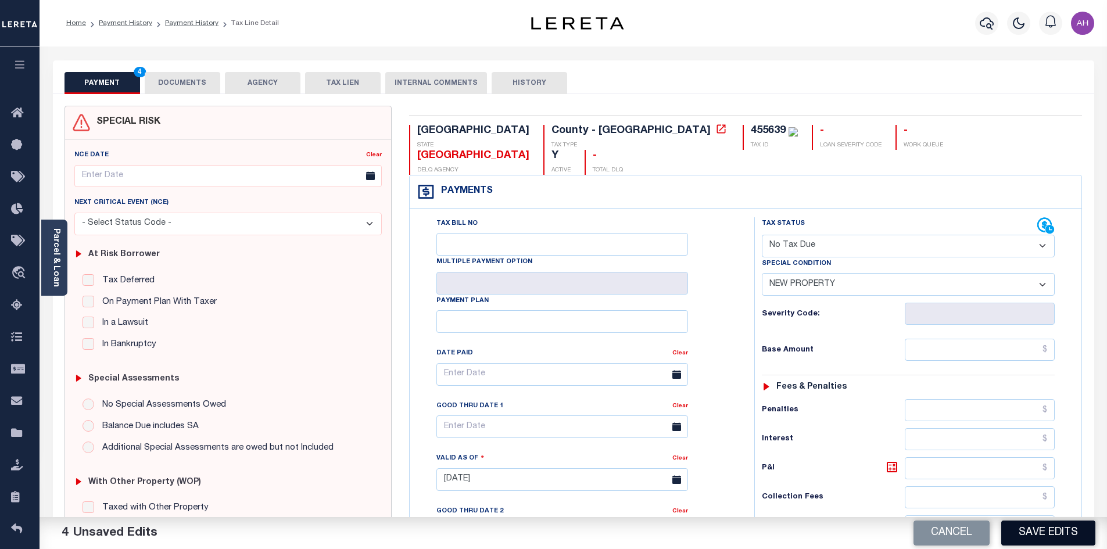
click at [1075, 531] on button "Save Edits" at bounding box center [1049, 533] width 94 height 25
checkbox input "false"
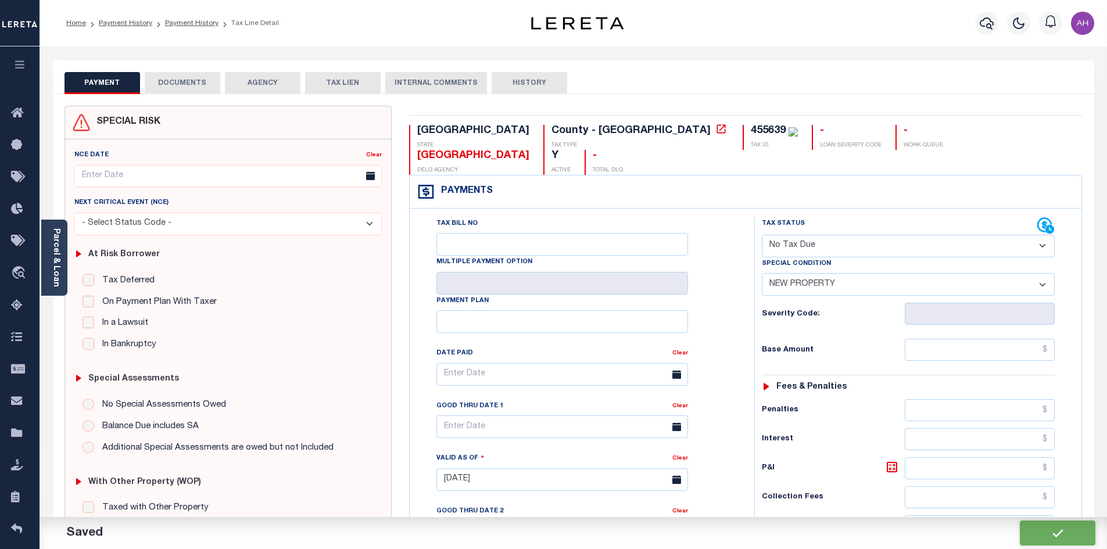
type input "$0"
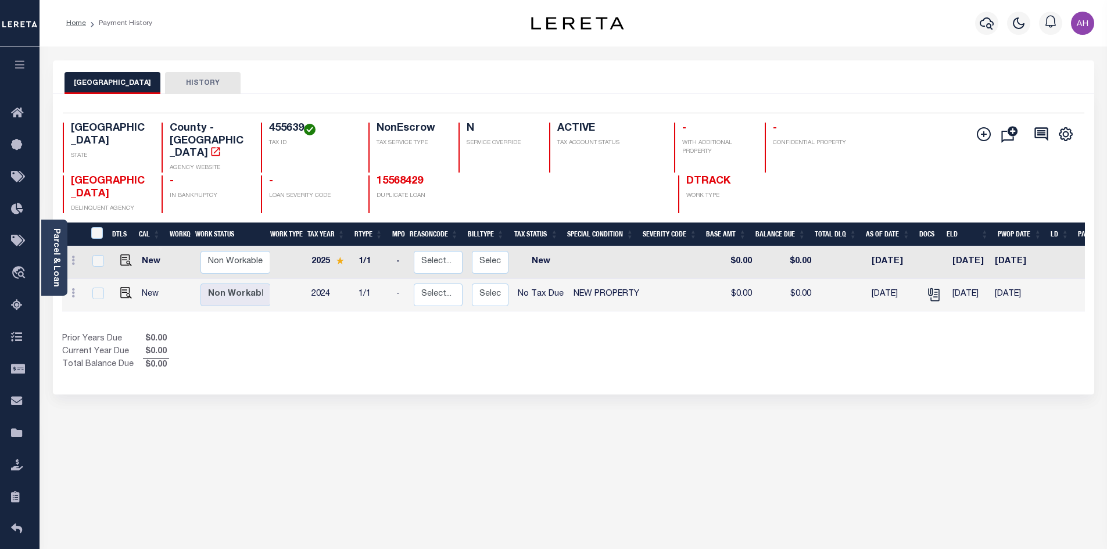
click at [378, 410] on div "BRAZOS COUNTY HISTORY Selected 2 Results" at bounding box center [573, 388] width 1059 height 656
click at [991, 25] on icon "button" at bounding box center [987, 23] width 14 height 14
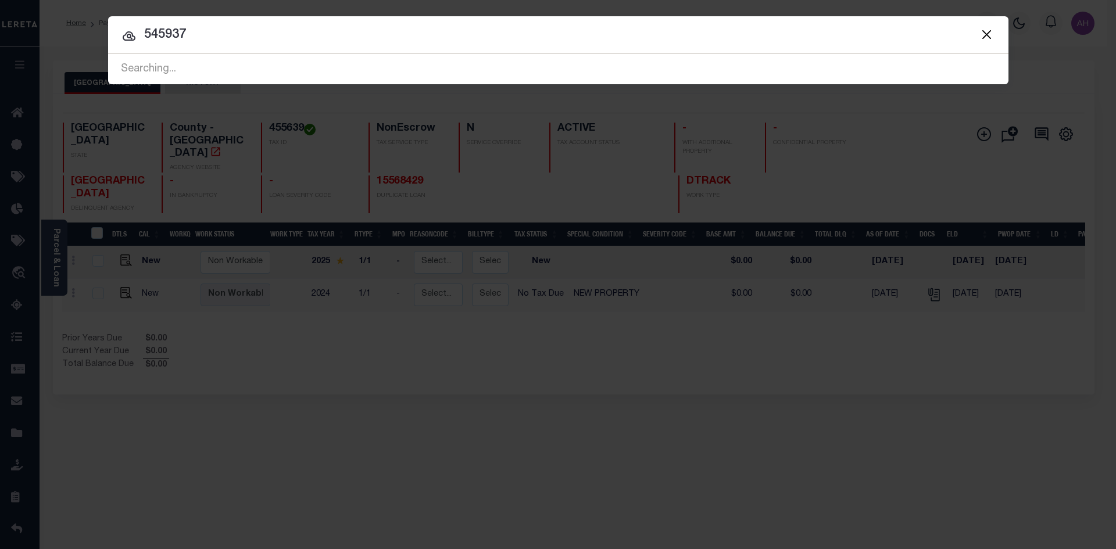
type input "545937"
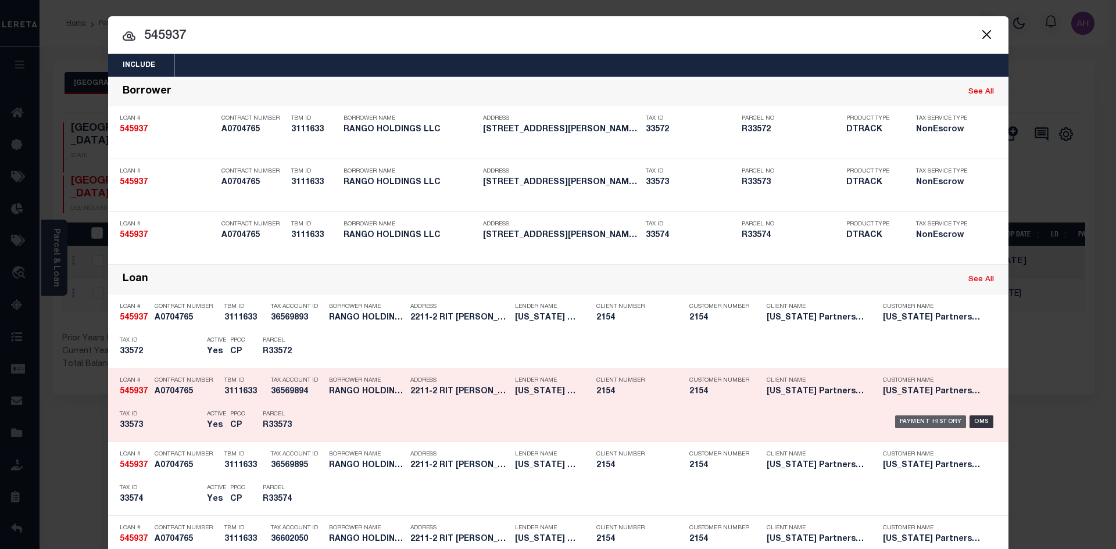
click at [917, 417] on div "Payment History" at bounding box center [930, 422] width 71 height 13
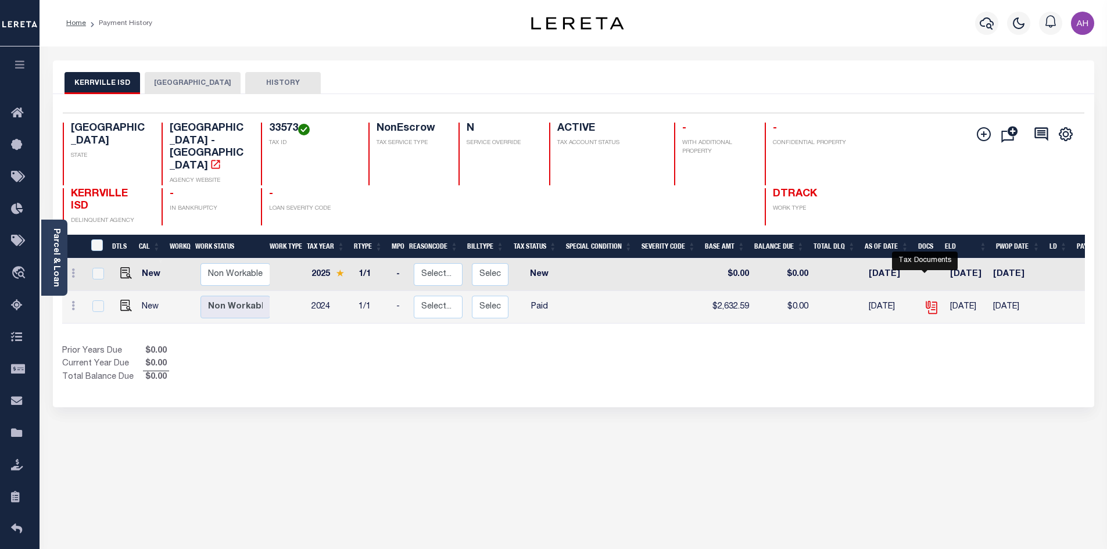
click at [931, 300] on icon "" at bounding box center [931, 307] width 15 height 15
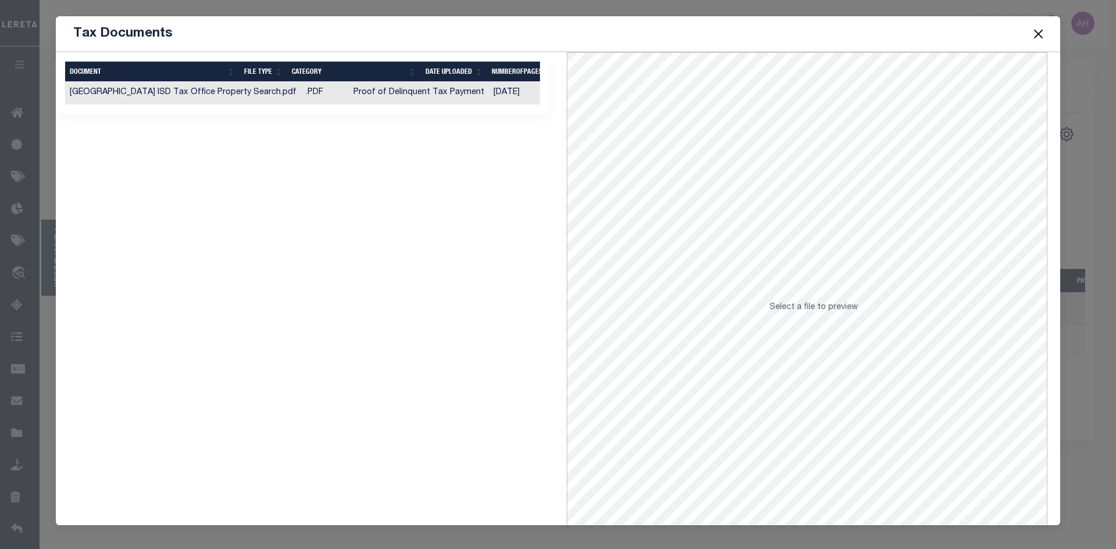
click at [377, 92] on td "Proof of Delinquent Tax Payment" at bounding box center [419, 93] width 140 height 23
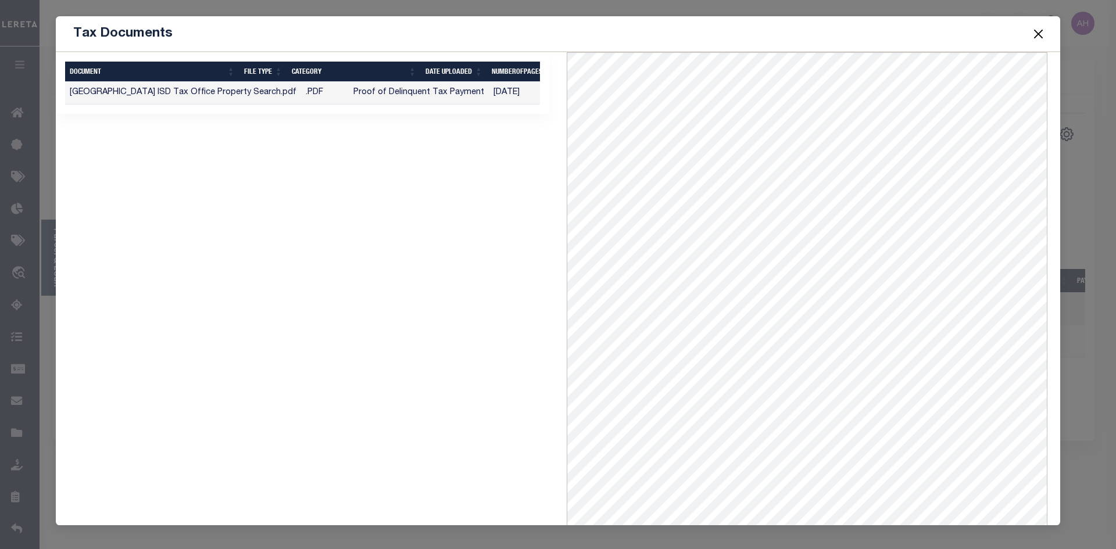
click at [1042, 33] on button "Close" at bounding box center [1038, 33] width 15 height 15
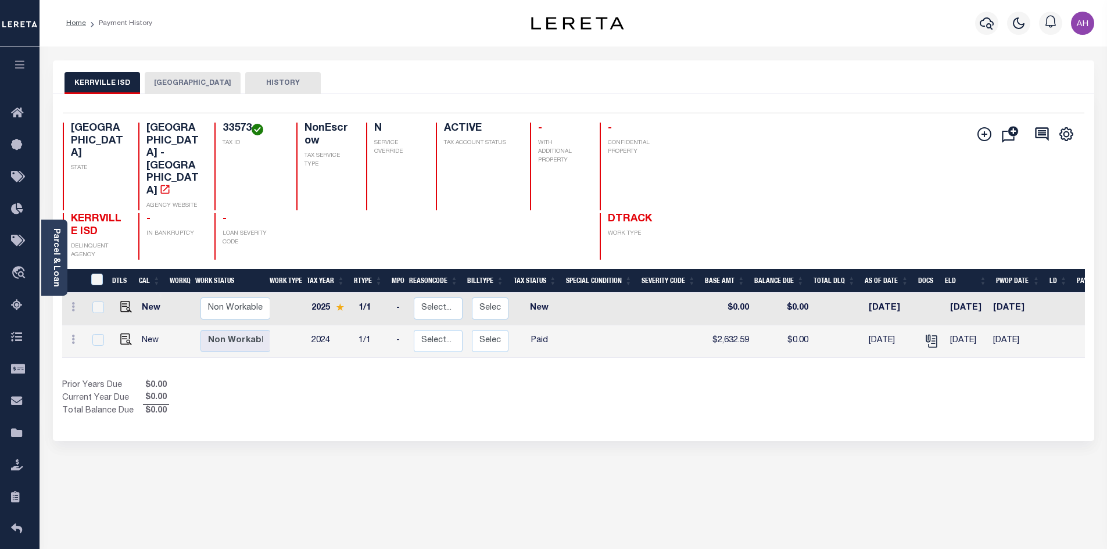
click at [115, 84] on button "KERRVILLE ISD" at bounding box center [103, 83] width 76 height 22
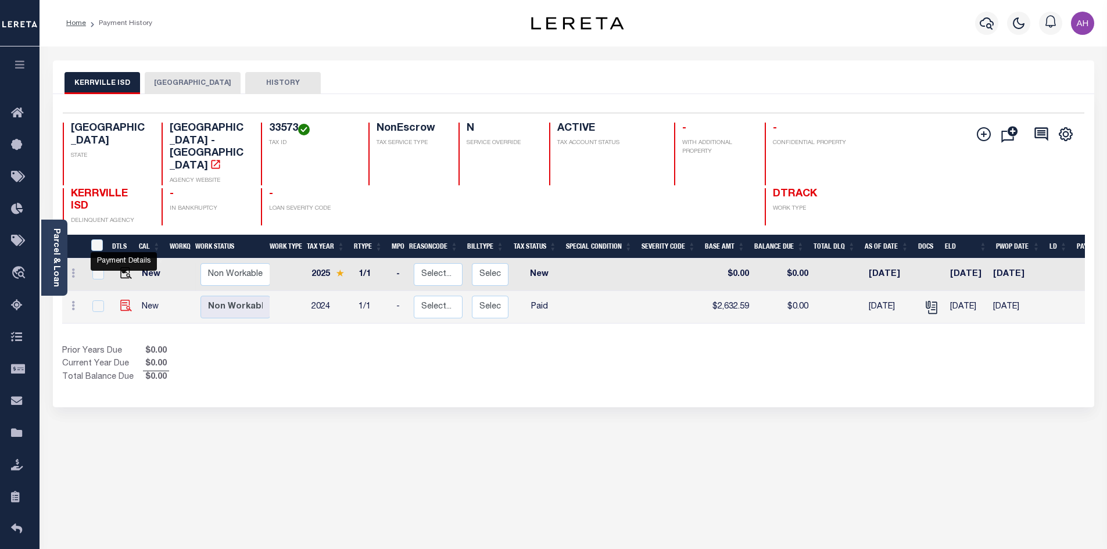
click at [121, 300] on img "" at bounding box center [126, 306] width 12 height 12
checkbox input "true"
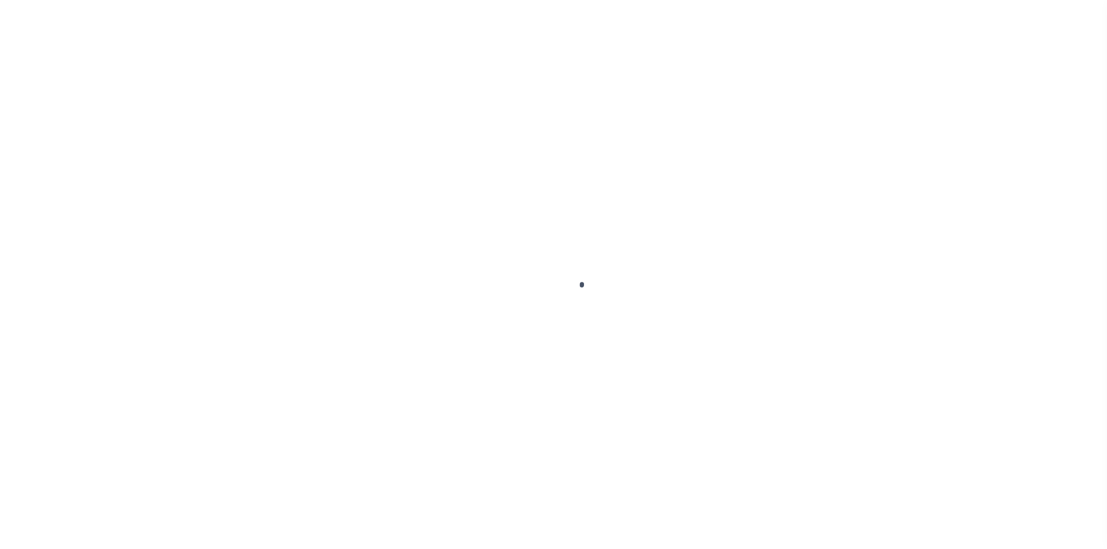
select select "PYD"
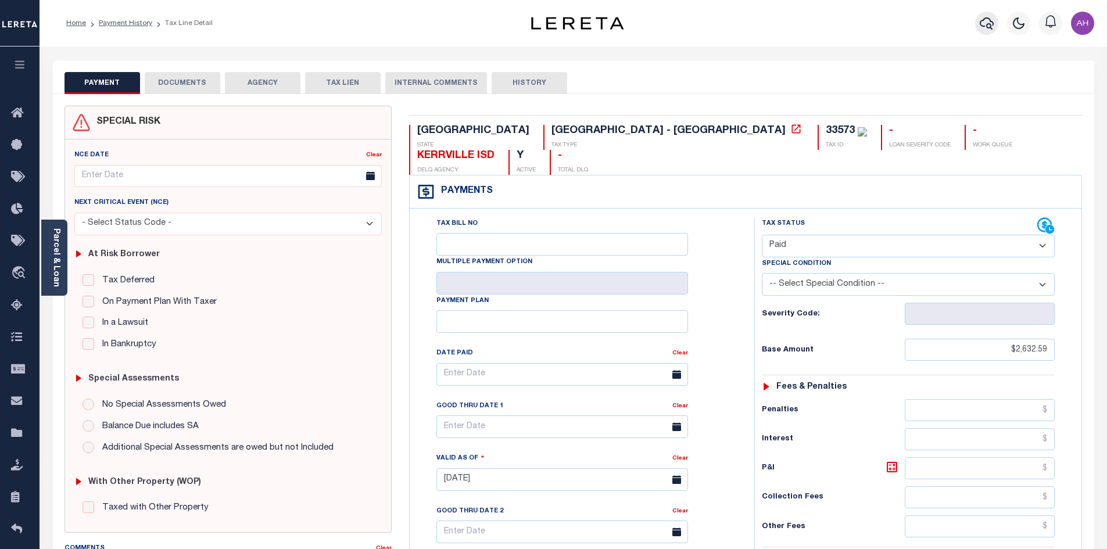
click at [985, 24] on icon "button" at bounding box center [987, 23] width 14 height 14
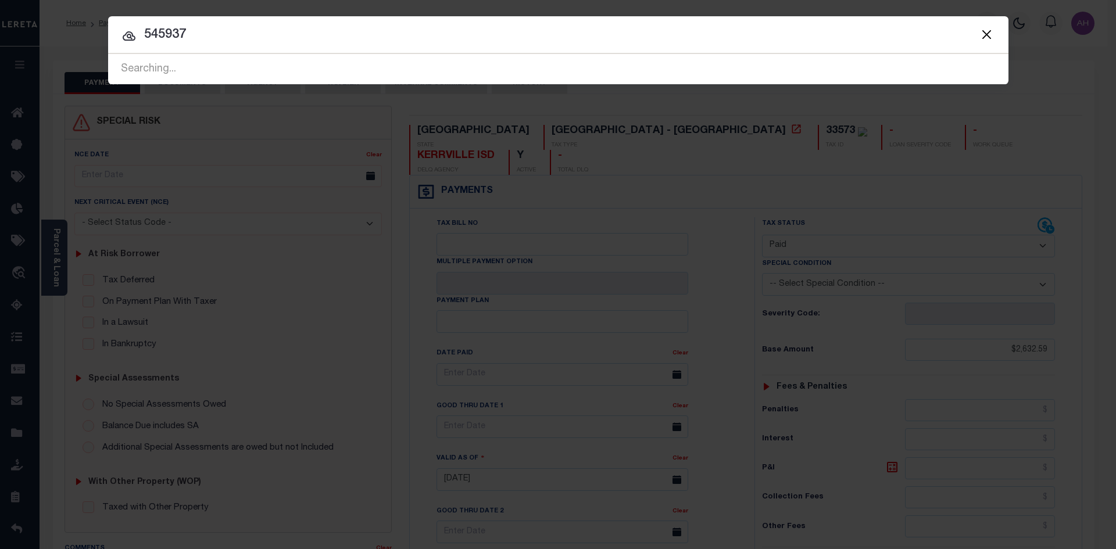
type input "545937"
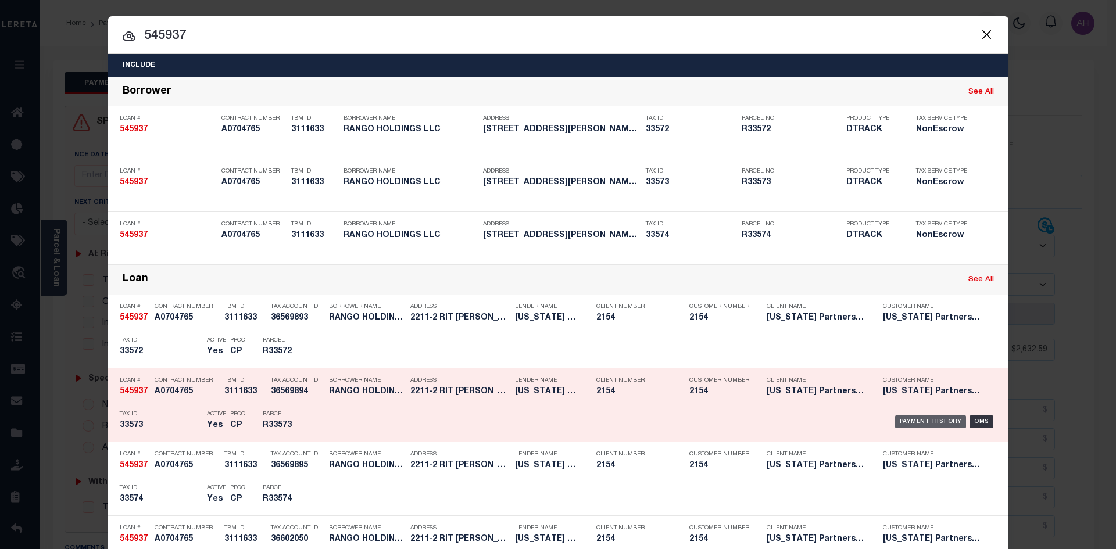
click at [933, 424] on div "Payment History" at bounding box center [930, 422] width 71 height 13
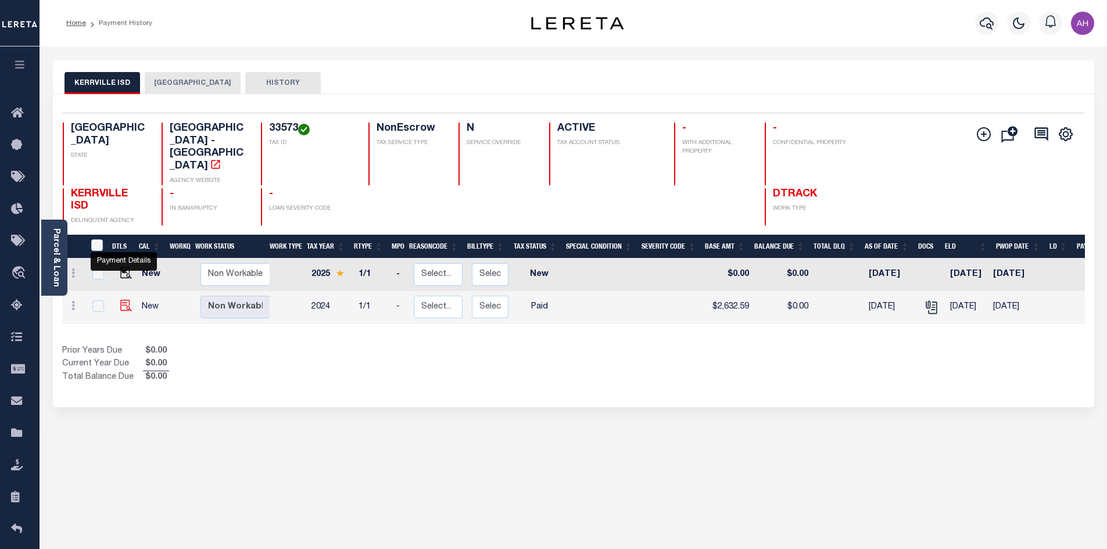
click at [121, 300] on img "" at bounding box center [126, 306] width 12 height 12
checkbox input "true"
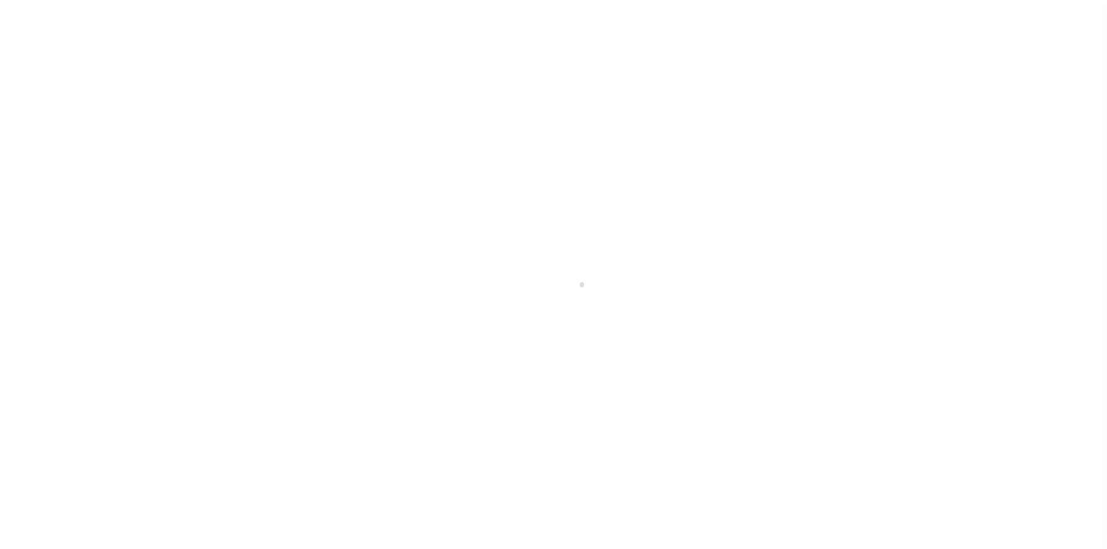
select select "PYD"
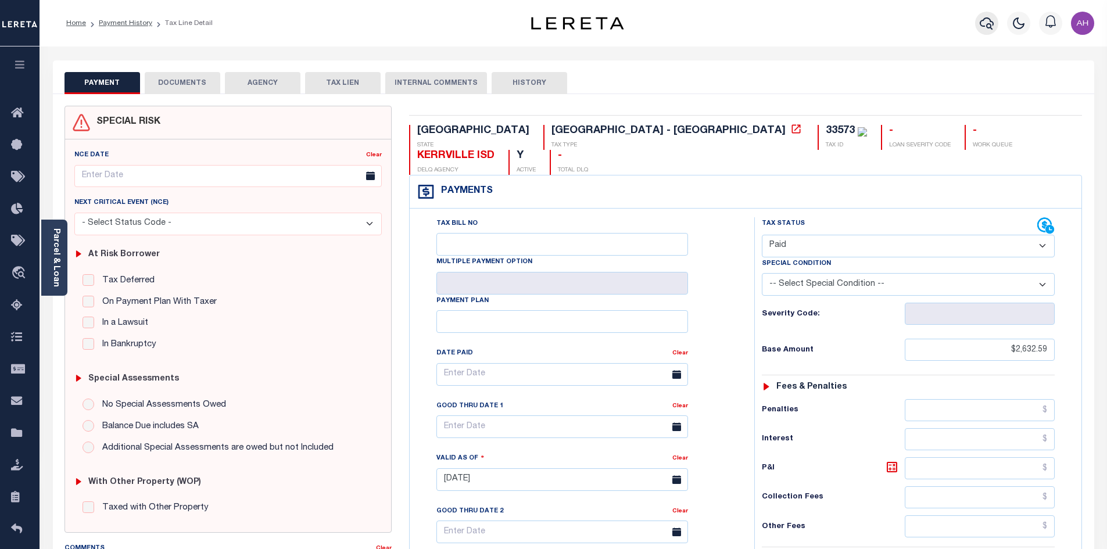
click at [985, 24] on icon "button" at bounding box center [987, 23] width 14 height 14
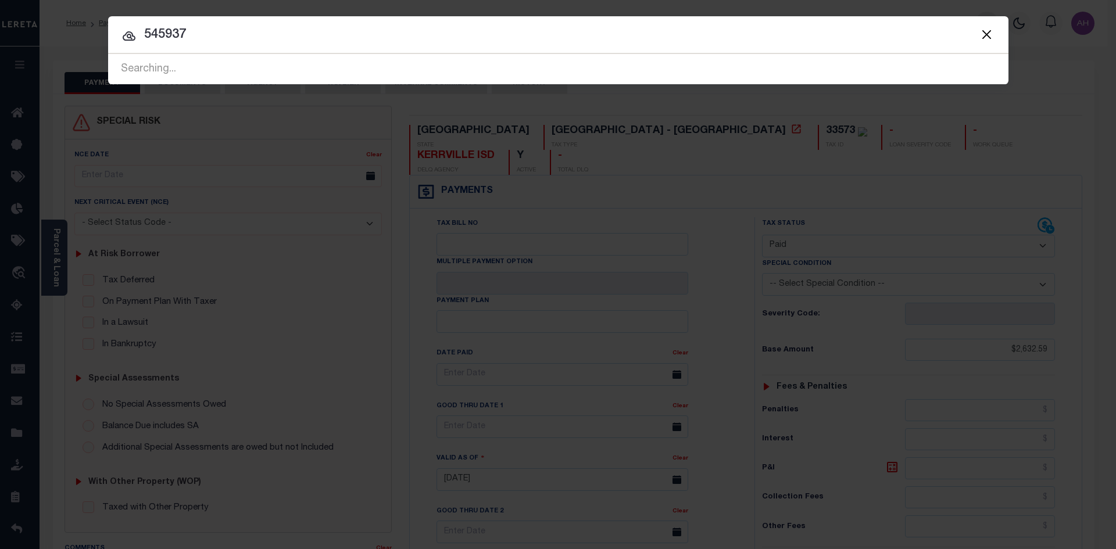
type input "545937"
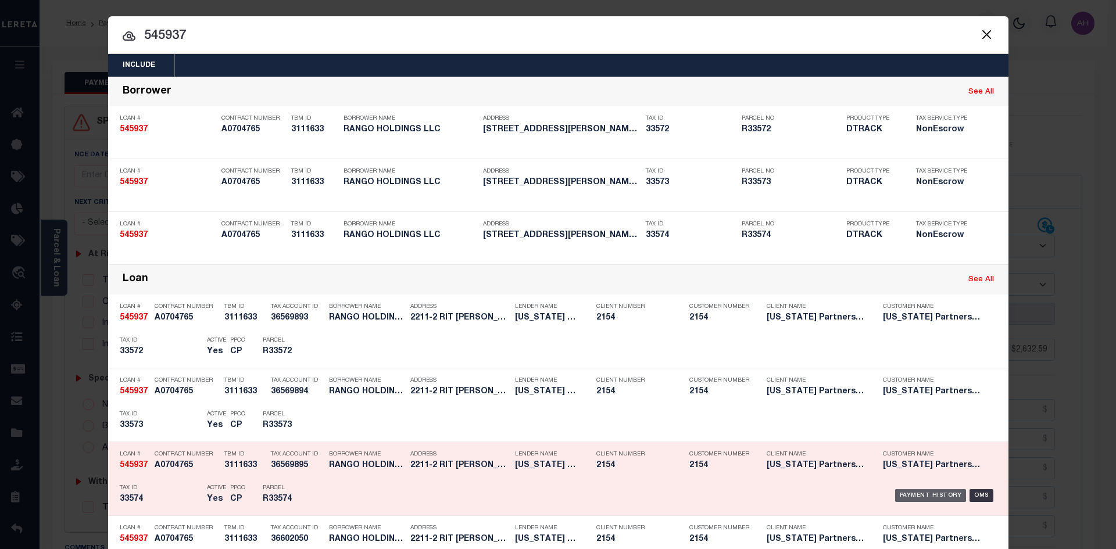
click at [924, 495] on div "Payment History" at bounding box center [930, 495] width 71 height 13
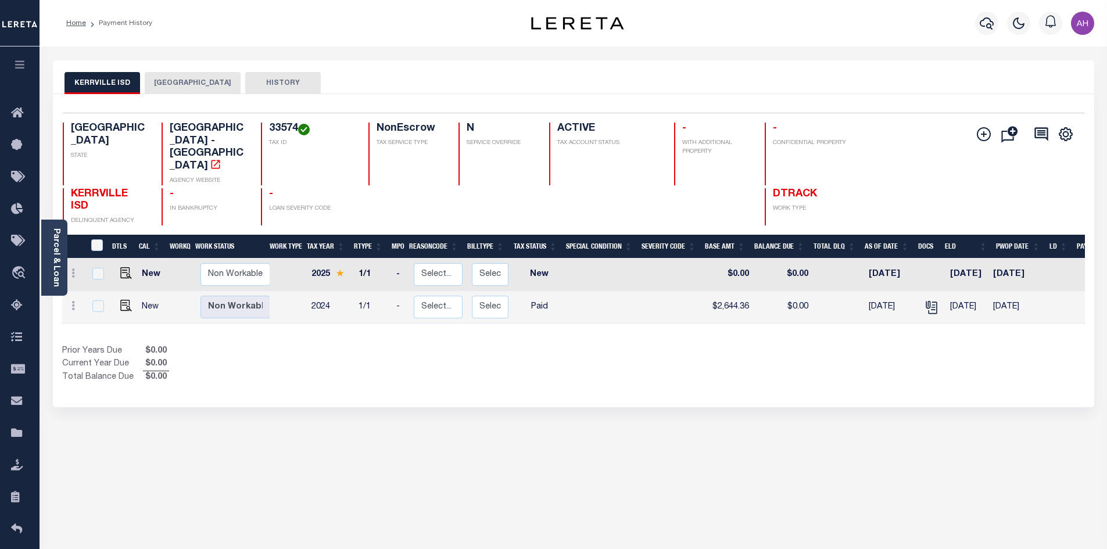
drag, startPoint x: 132, startPoint y: 280, endPoint x: 74, endPoint y: 308, distance: 64.2
click at [132, 291] on td at bounding box center [124, 307] width 28 height 33
checkbox input "true"
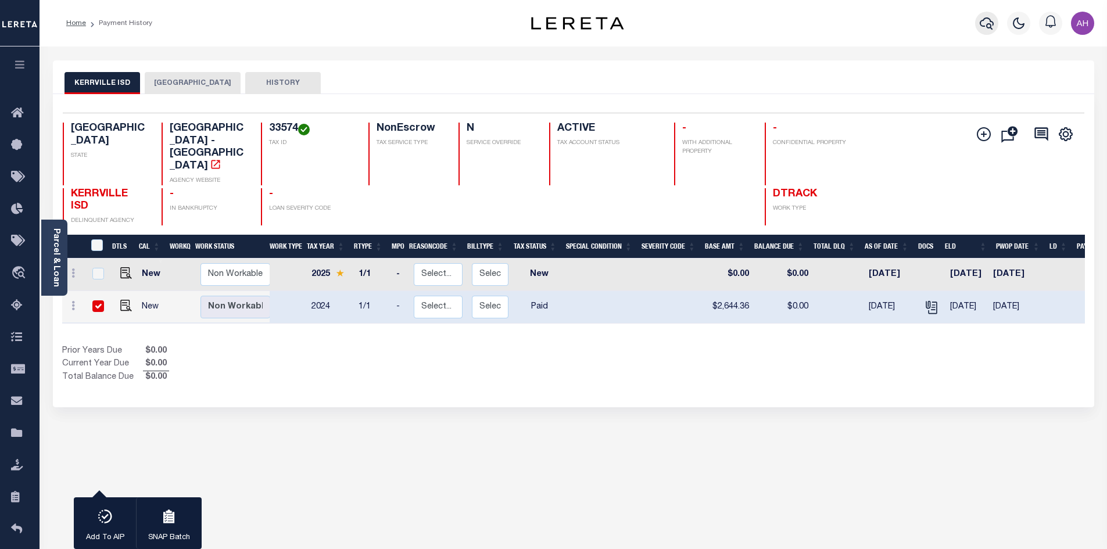
click at [987, 26] on icon "button" at bounding box center [987, 23] width 14 height 12
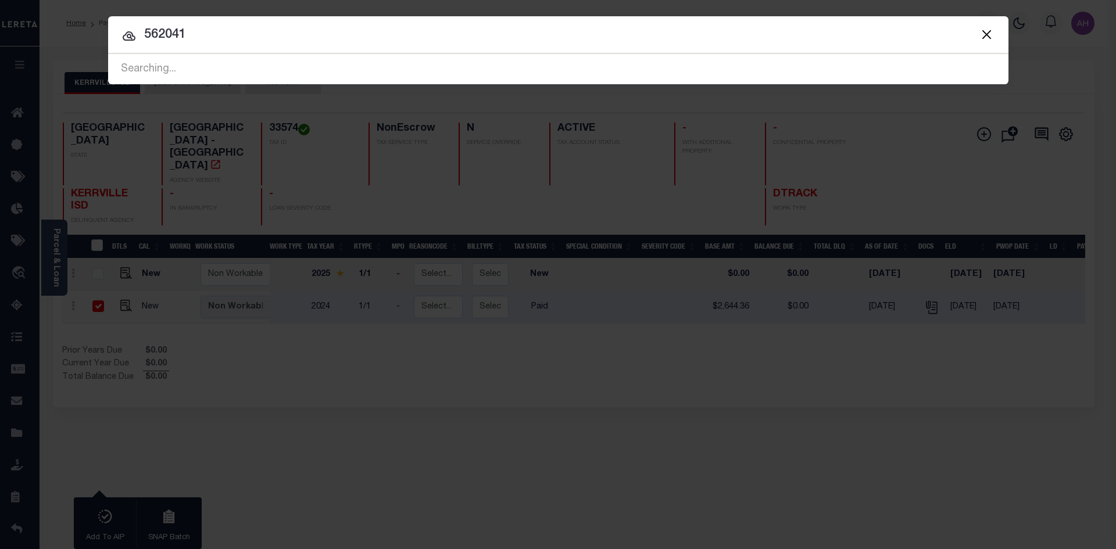
type input "562041"
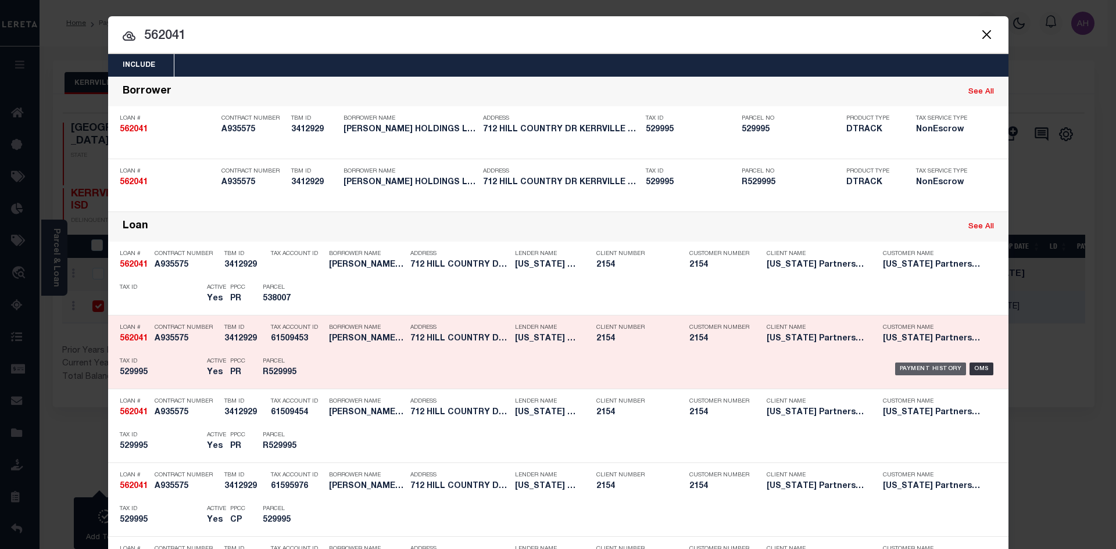
click at [922, 366] on div "Payment History" at bounding box center [930, 369] width 71 height 13
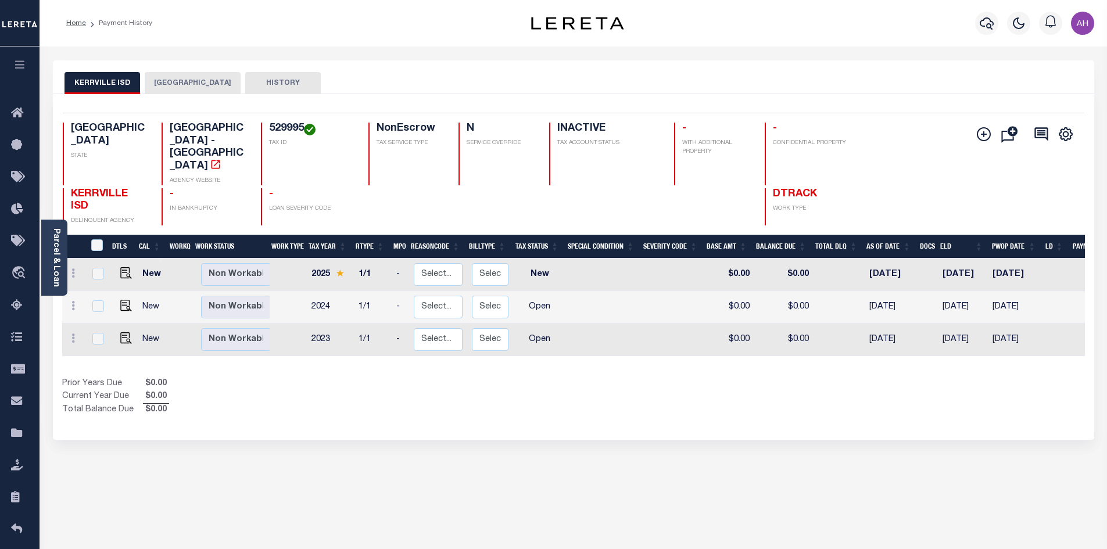
click at [188, 78] on button "[GEOGRAPHIC_DATA]" at bounding box center [193, 83] width 96 height 22
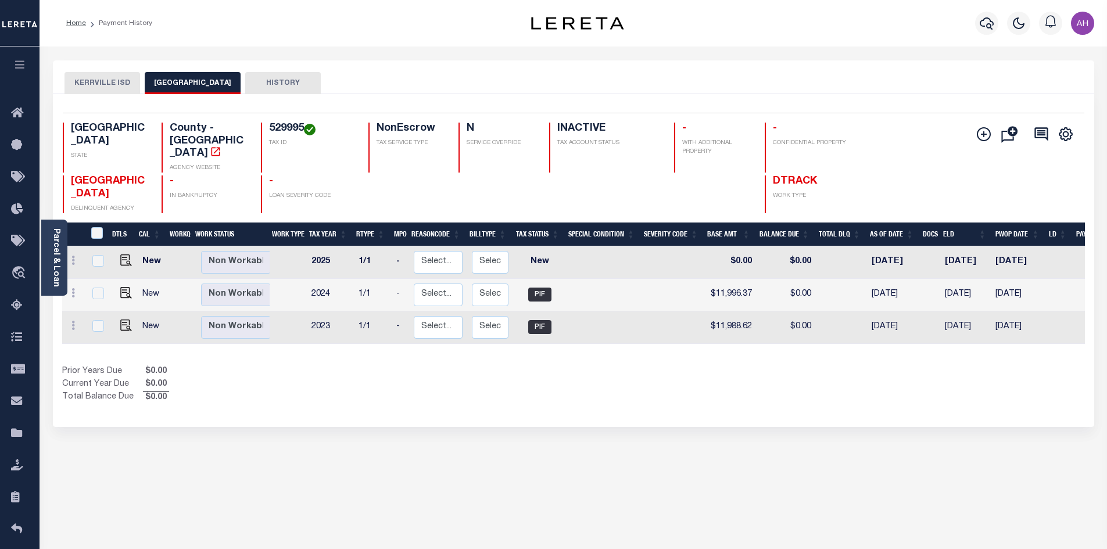
click at [106, 90] on button "KERRVILLE ISD" at bounding box center [103, 83] width 76 height 22
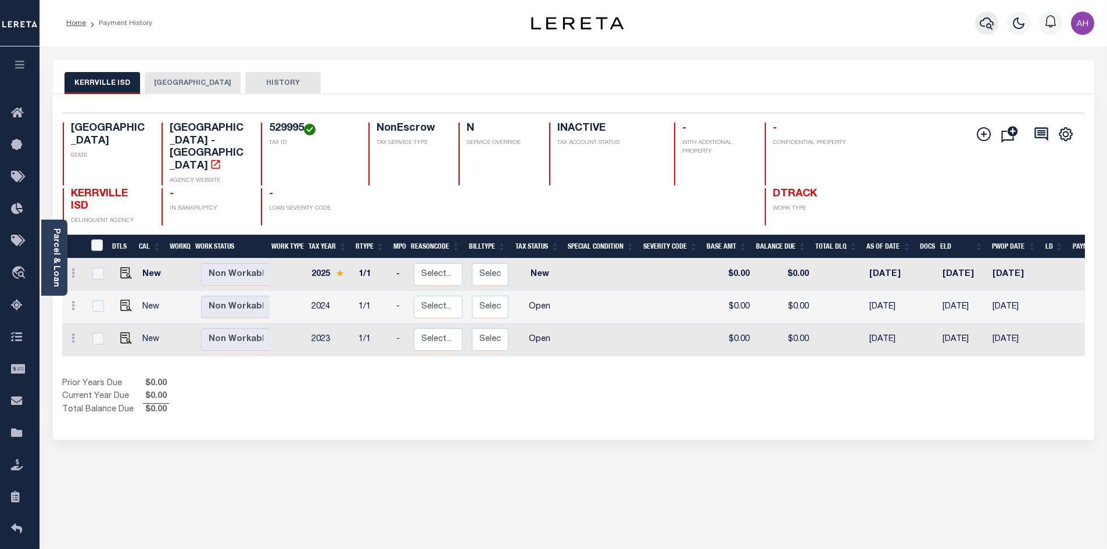
click at [991, 26] on icon "button" at bounding box center [987, 23] width 14 height 14
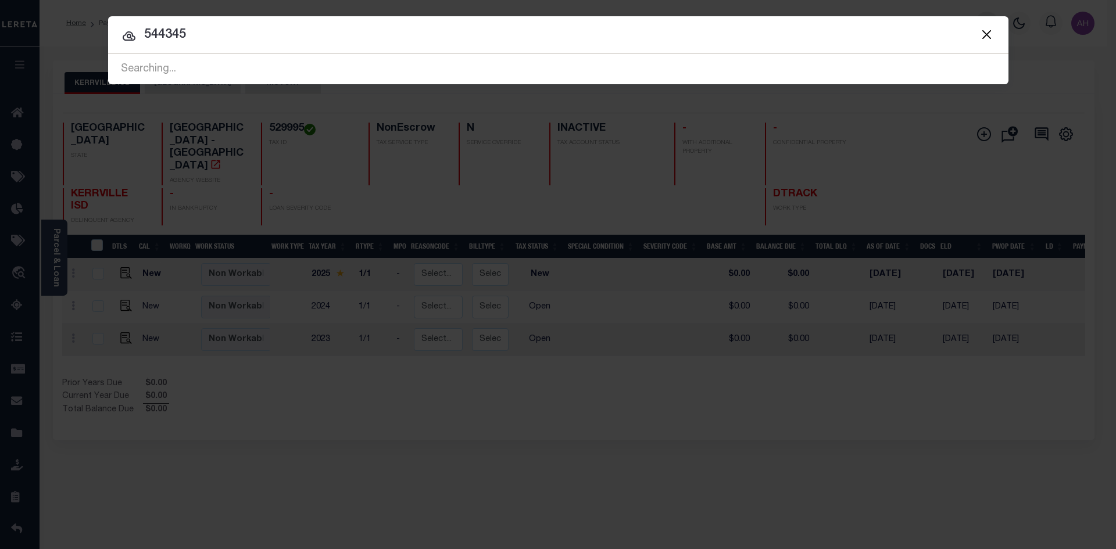
type input "544345"
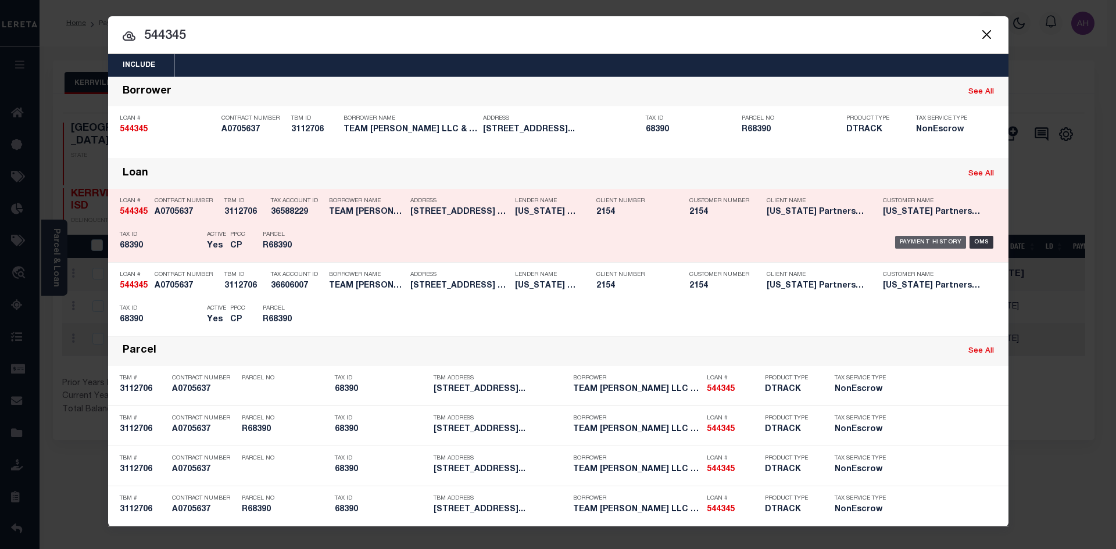
click at [937, 247] on div "Payment History" at bounding box center [930, 242] width 71 height 13
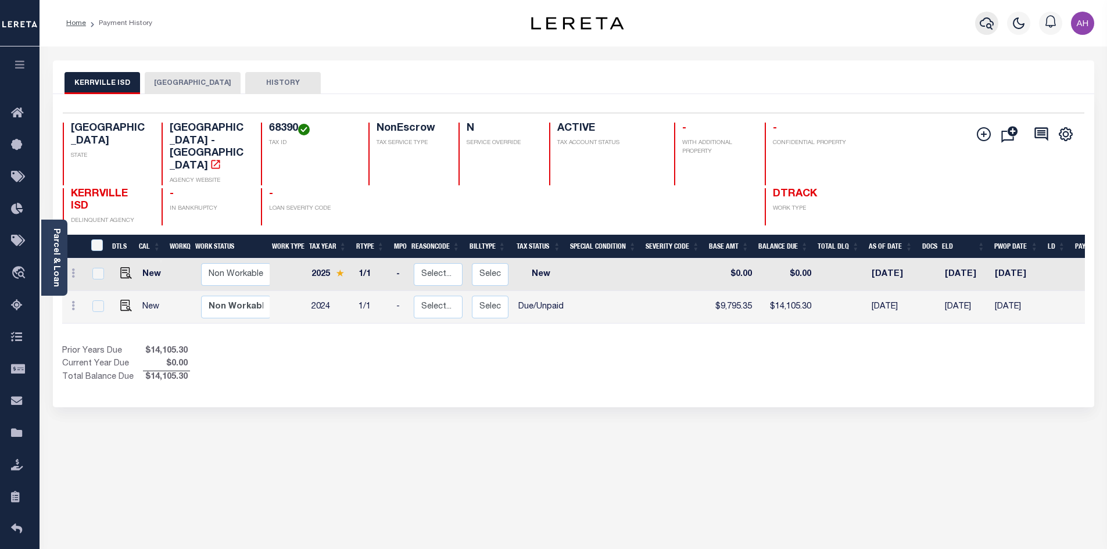
click at [985, 23] on icon "button" at bounding box center [987, 23] width 14 height 14
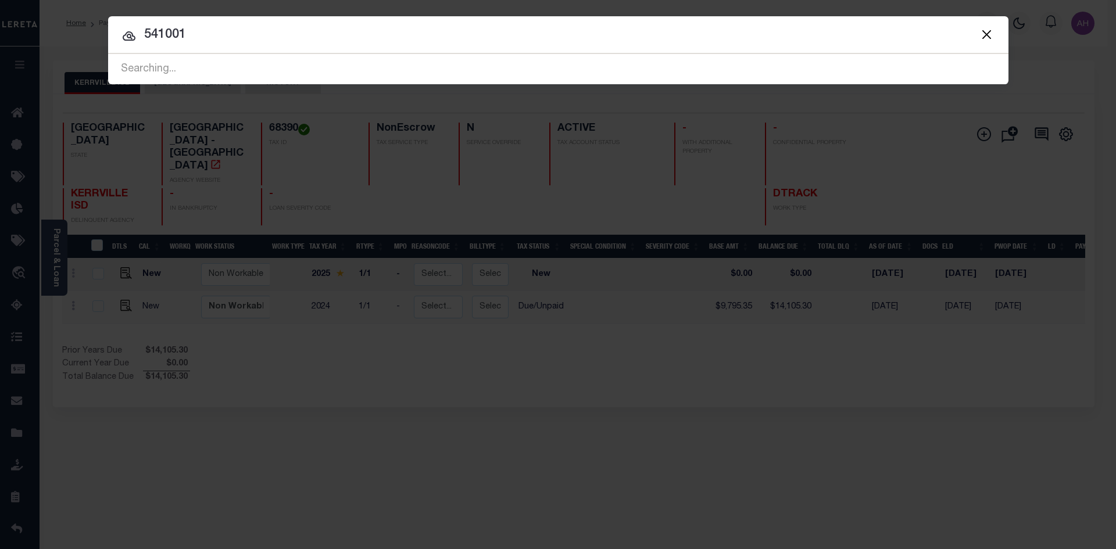
type input "541001"
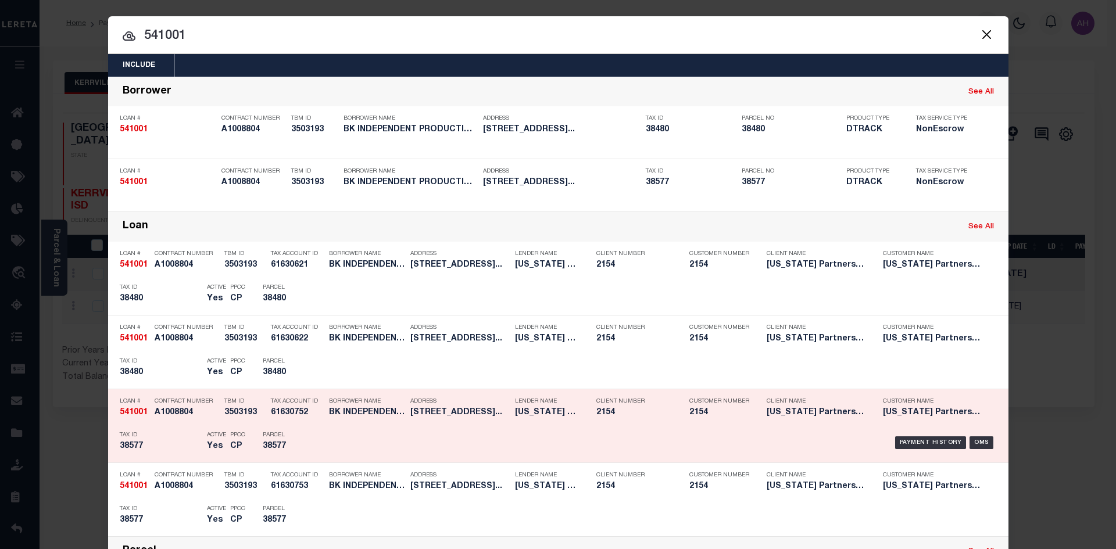
click at [935, 437] on div "Payment History OMS" at bounding box center [664, 443] width 664 height 34
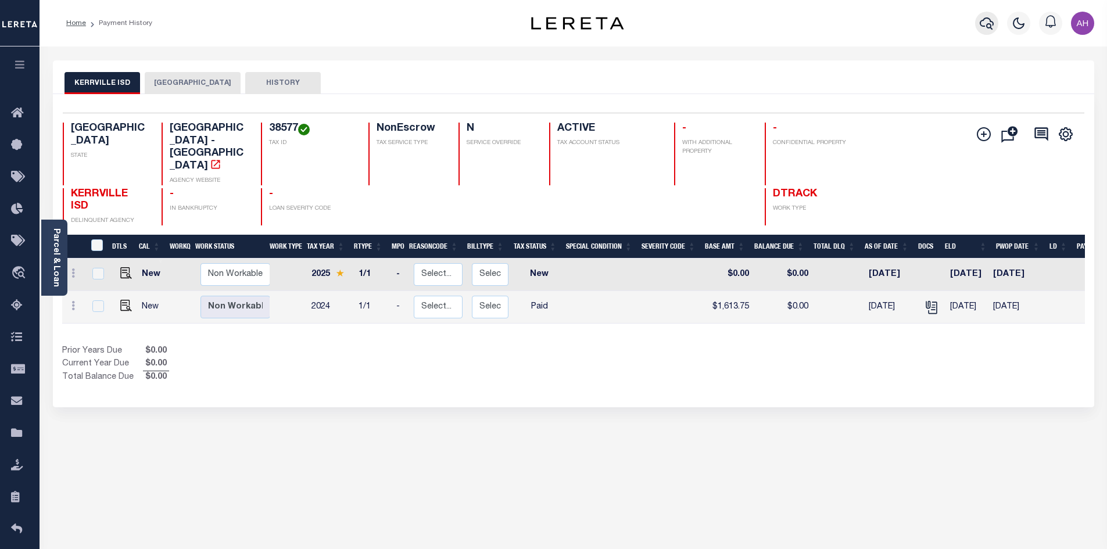
click at [988, 20] on icon "button" at bounding box center [987, 23] width 14 height 14
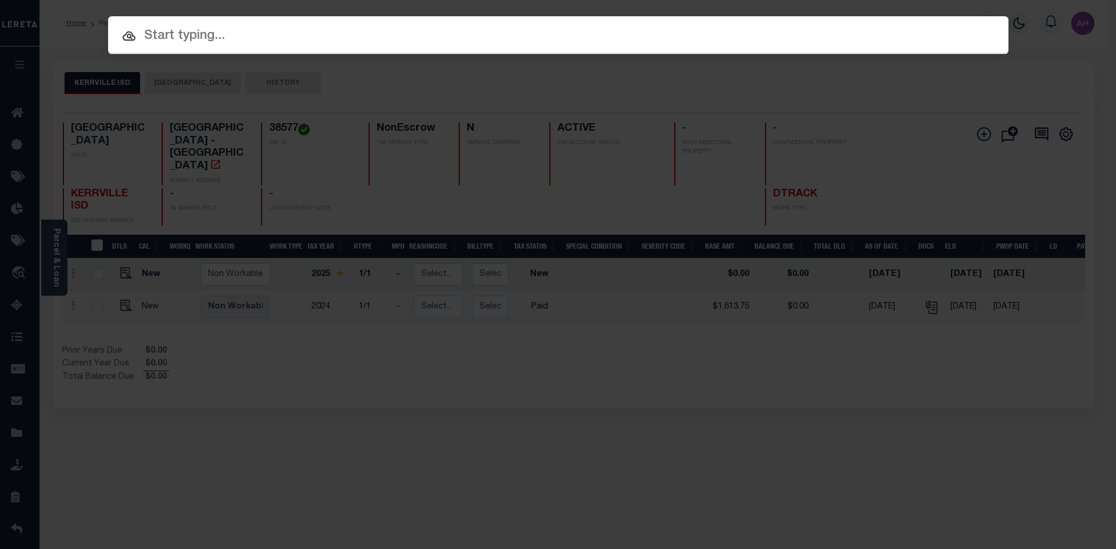
click at [246, 35] on input "text" at bounding box center [558, 36] width 900 height 20
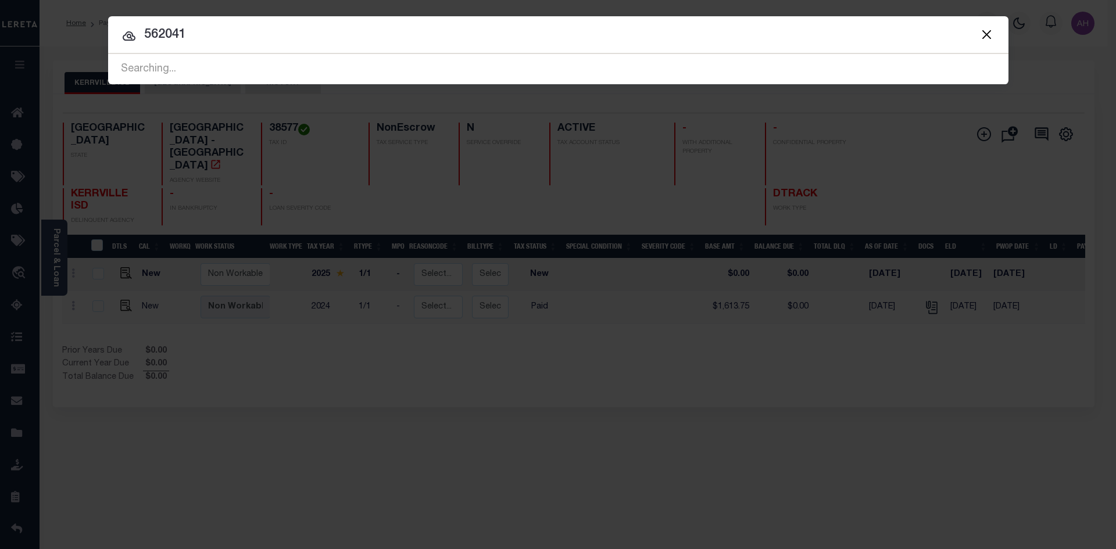
type input "562041"
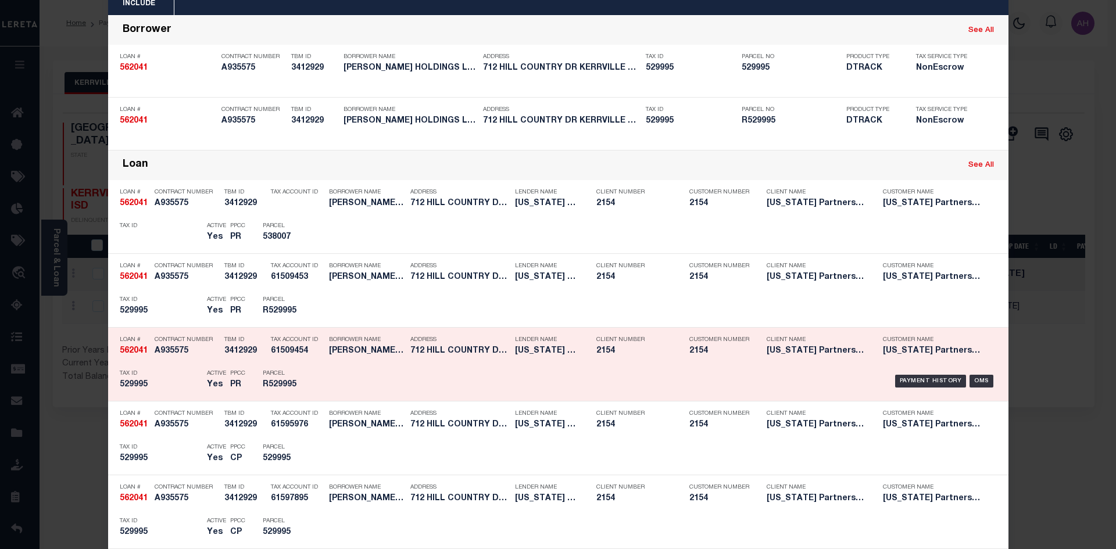
scroll to position [116, 0]
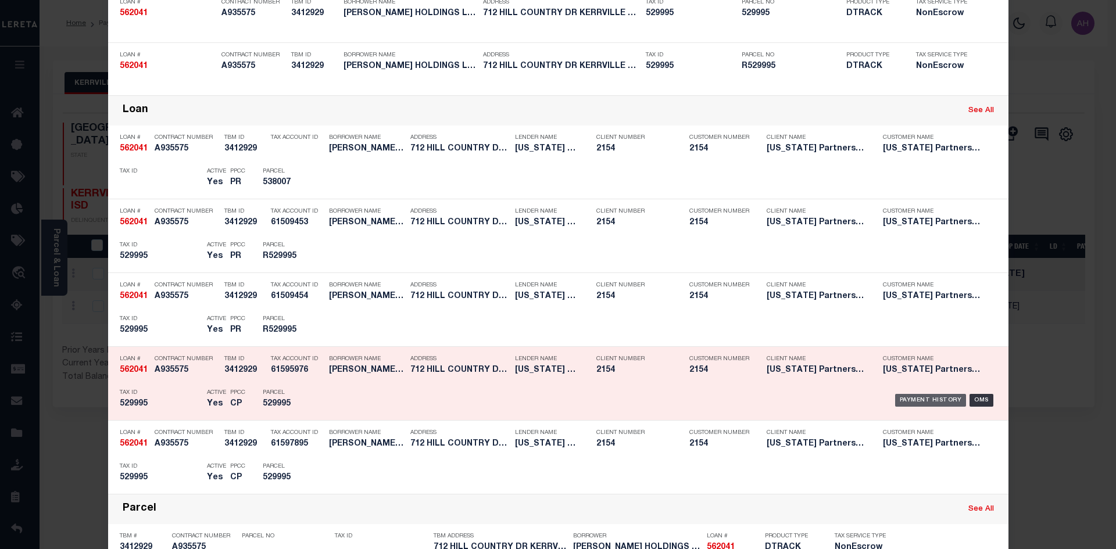
click at [935, 402] on div "Payment History" at bounding box center [930, 400] width 71 height 13
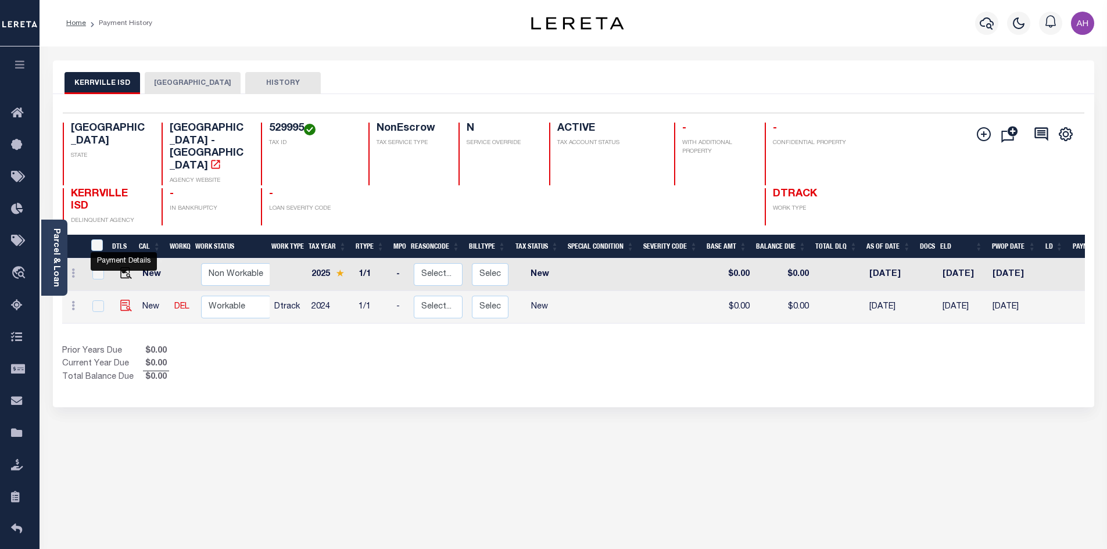
click at [120, 300] on img "" at bounding box center [126, 306] width 12 height 12
checkbox input "true"
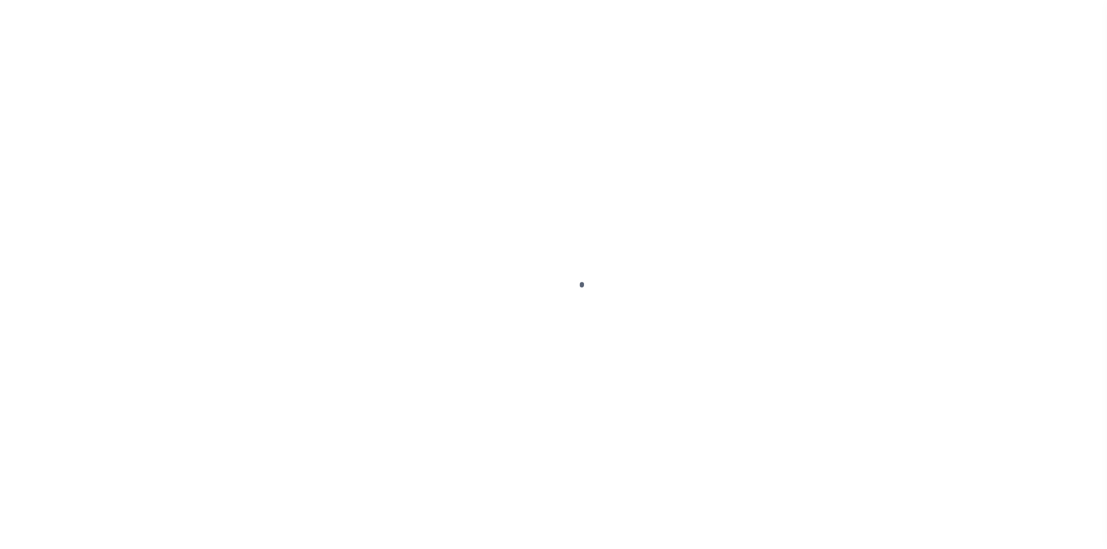
select select "NW2"
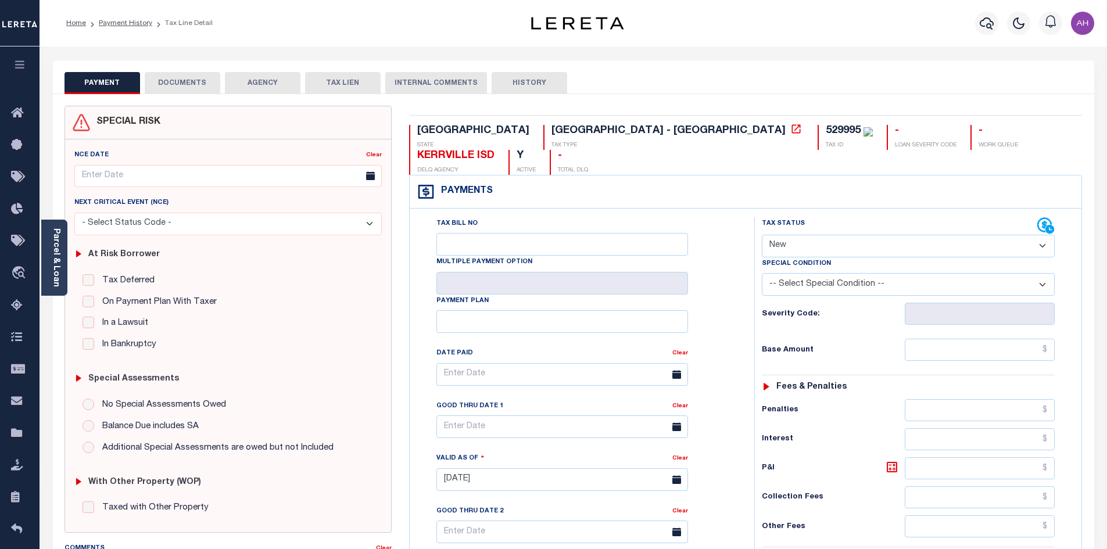
click at [55, 258] on link "Parcel & Loan" at bounding box center [56, 257] width 8 height 59
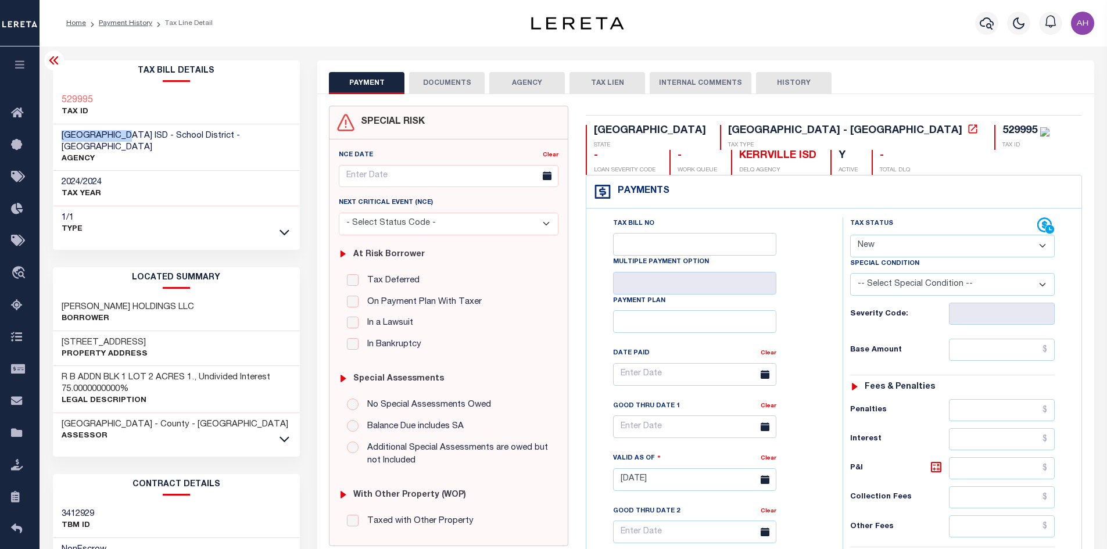
drag, startPoint x: 124, startPoint y: 134, endPoint x: 55, endPoint y: 133, distance: 69.2
click at [55, 133] on div "[GEOGRAPHIC_DATA] ISD - School District - [GEOGRAPHIC_DATA] AGENCY" at bounding box center [177, 147] width 248 height 47
copy span "KERRVILLE ISD"
click at [905, 246] on select "- Select Status Code - Open Due/Unpaid Paid Incomplete No Tax Due Internal Refu…" at bounding box center [952, 246] width 205 height 23
click at [243, 101] on div "529995 TAX ID" at bounding box center [177, 106] width 248 height 35
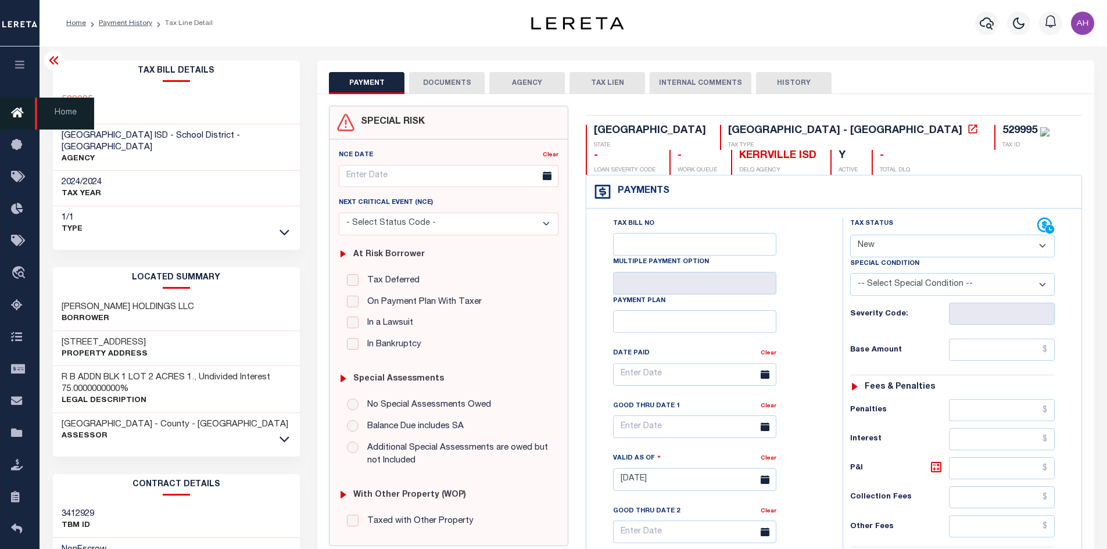
click at [27, 114] on icon at bounding box center [20, 113] width 19 height 15
